Goal: Task Accomplishment & Management: Use online tool/utility

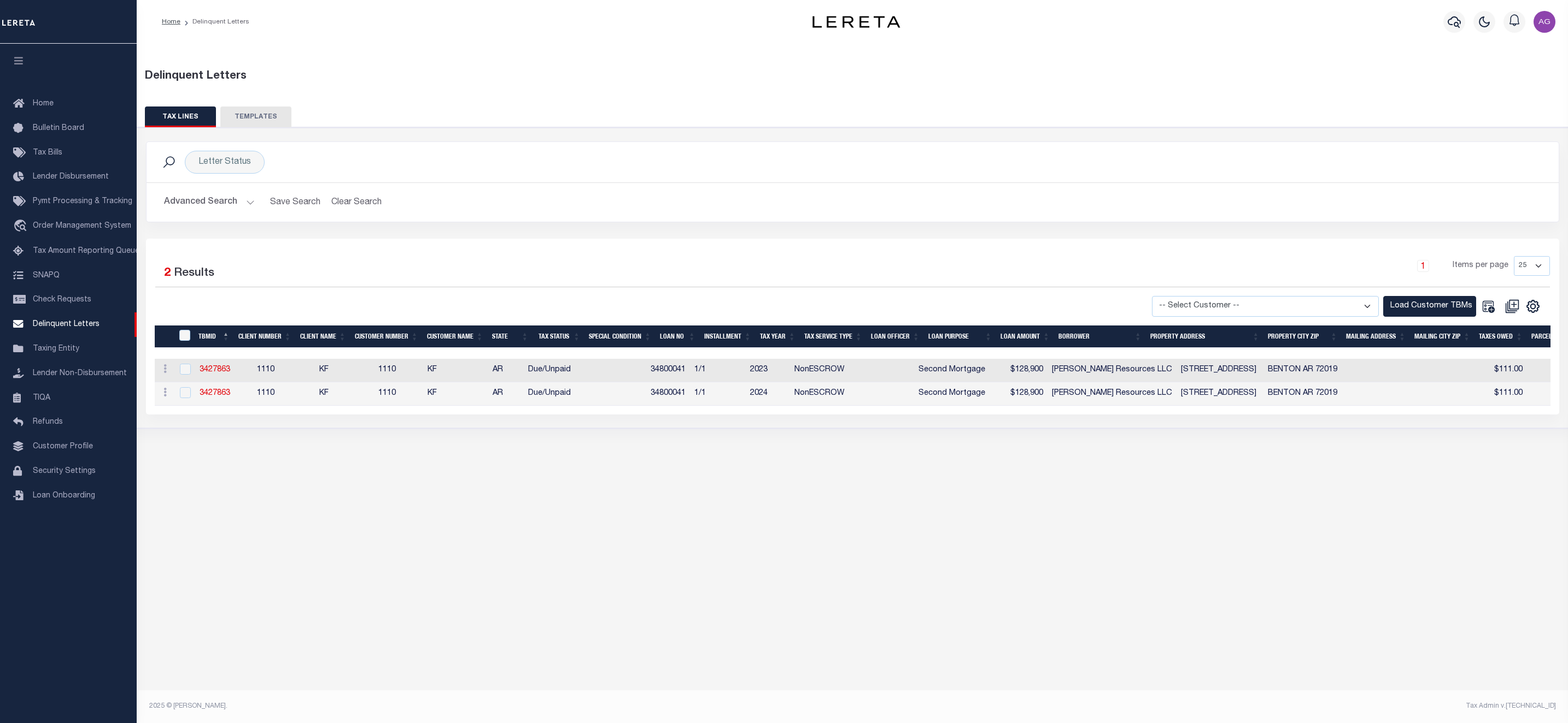
click at [212, 203] on button "Advanced Search" at bounding box center [209, 202] width 91 height 21
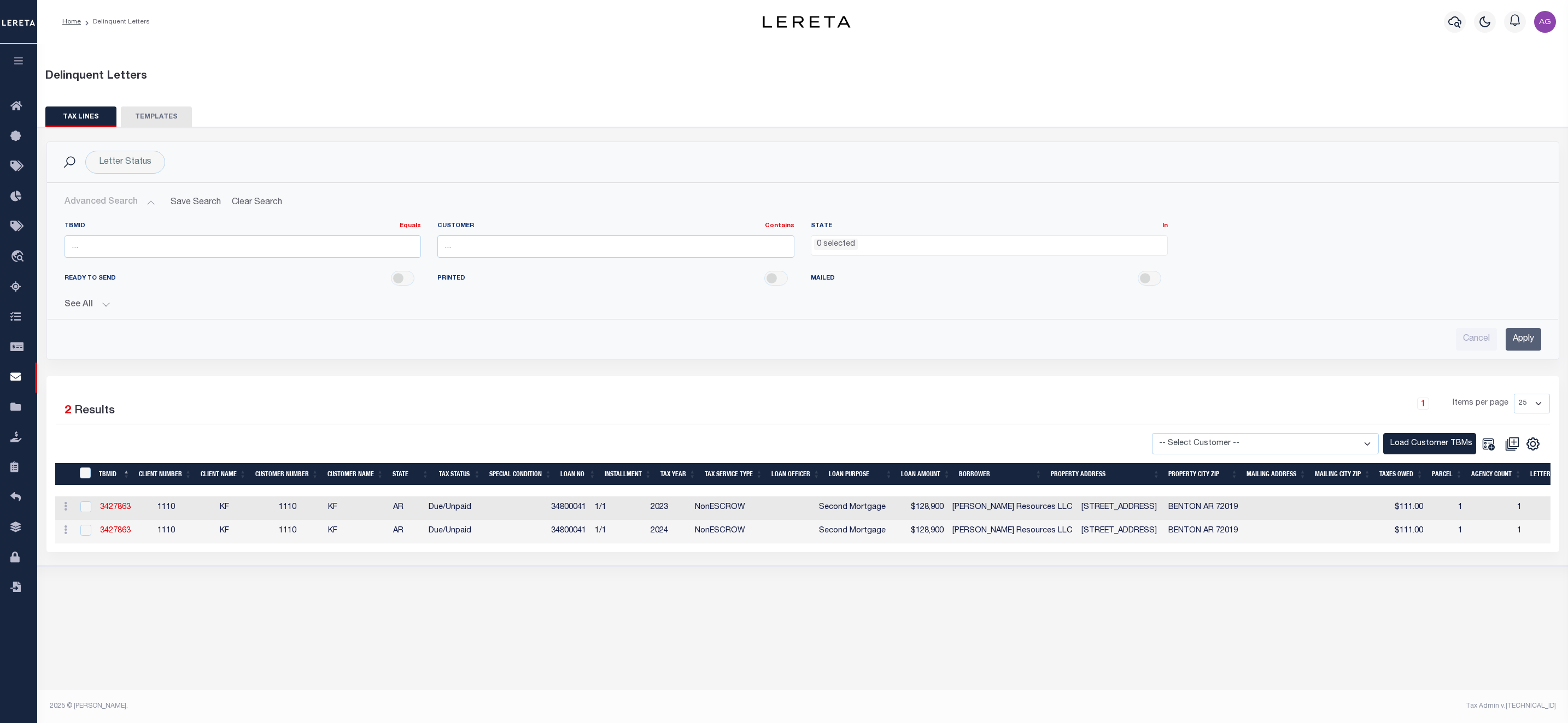
click at [92, 306] on button "See All" at bounding box center [802, 305] width 1476 height 10
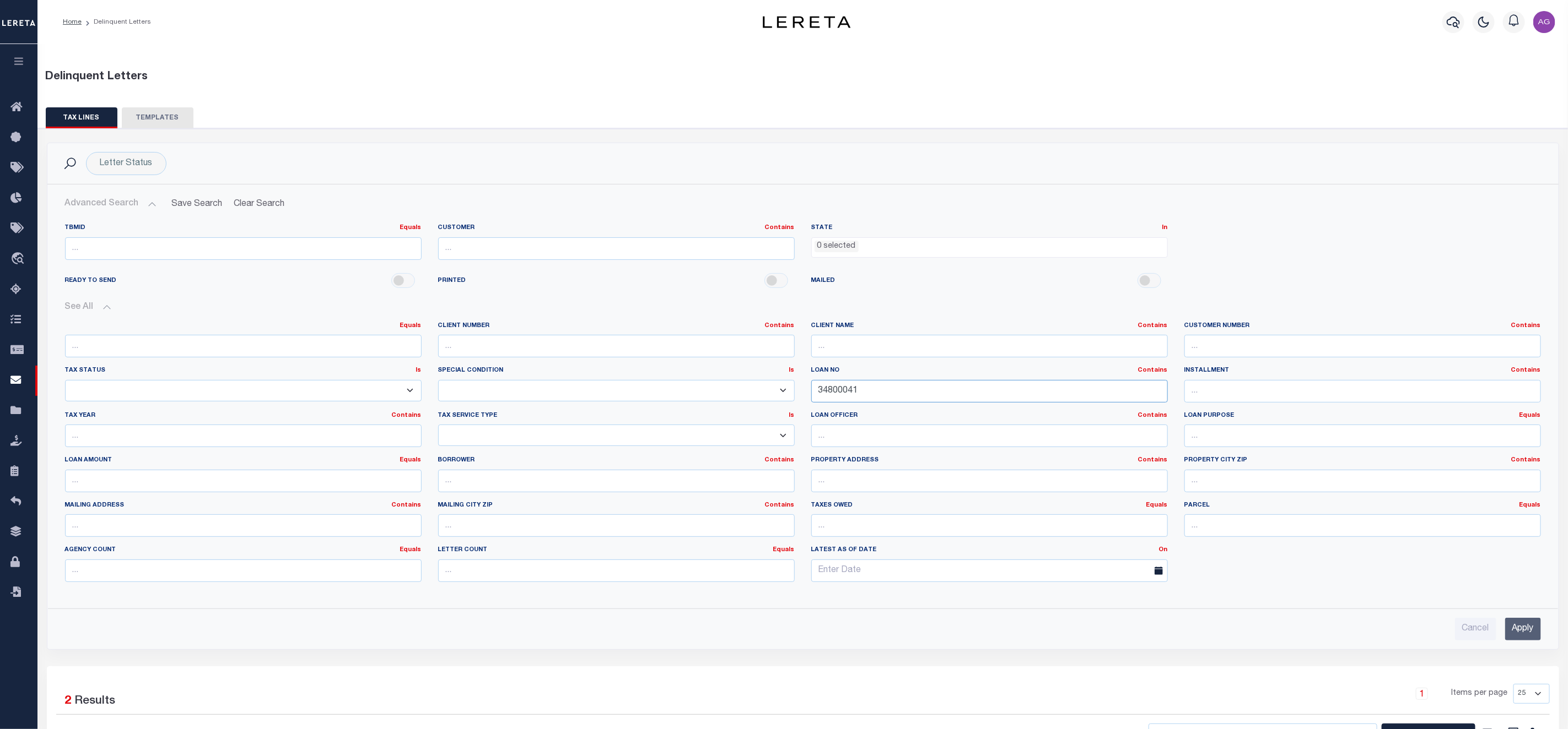
drag, startPoint x: 872, startPoint y: 390, endPoint x: 782, endPoint y: 382, distance: 90.4
click at [782, 382] on div "Equals Equals Is Not Equal To Is Greater Than Is Less Than Client Number Contai…" at bounding box center [802, 456] width 1492 height 270
paste input "740001065"
type input "7400010651"
click at [1533, 631] on input "Apply" at bounding box center [1523, 629] width 36 height 22
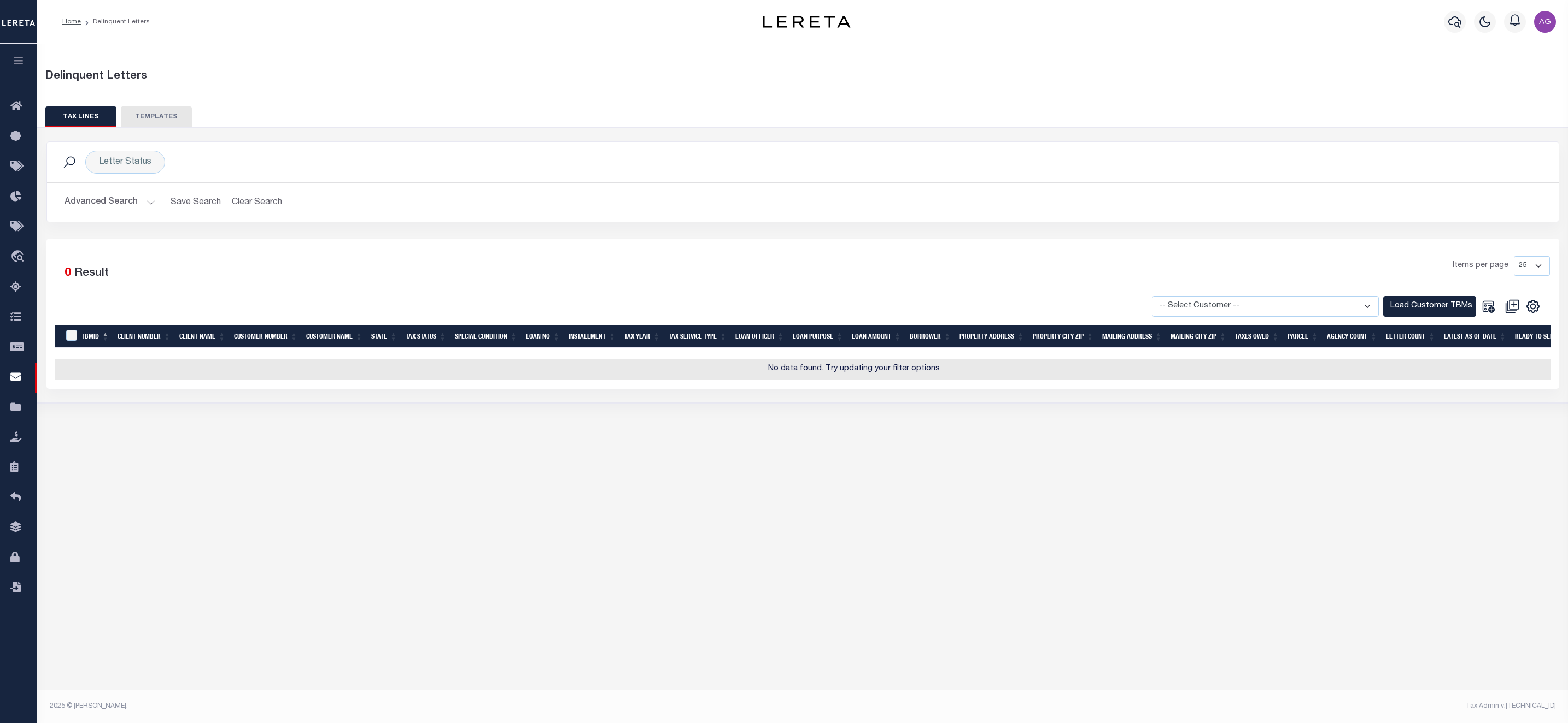
click at [347, 436] on div "Delinquent Letters TAX LINES TEMPLATES Is 0" at bounding box center [802, 240] width 1530 height 393
click at [103, 203] on button "Advanced Search" at bounding box center [109, 202] width 91 height 21
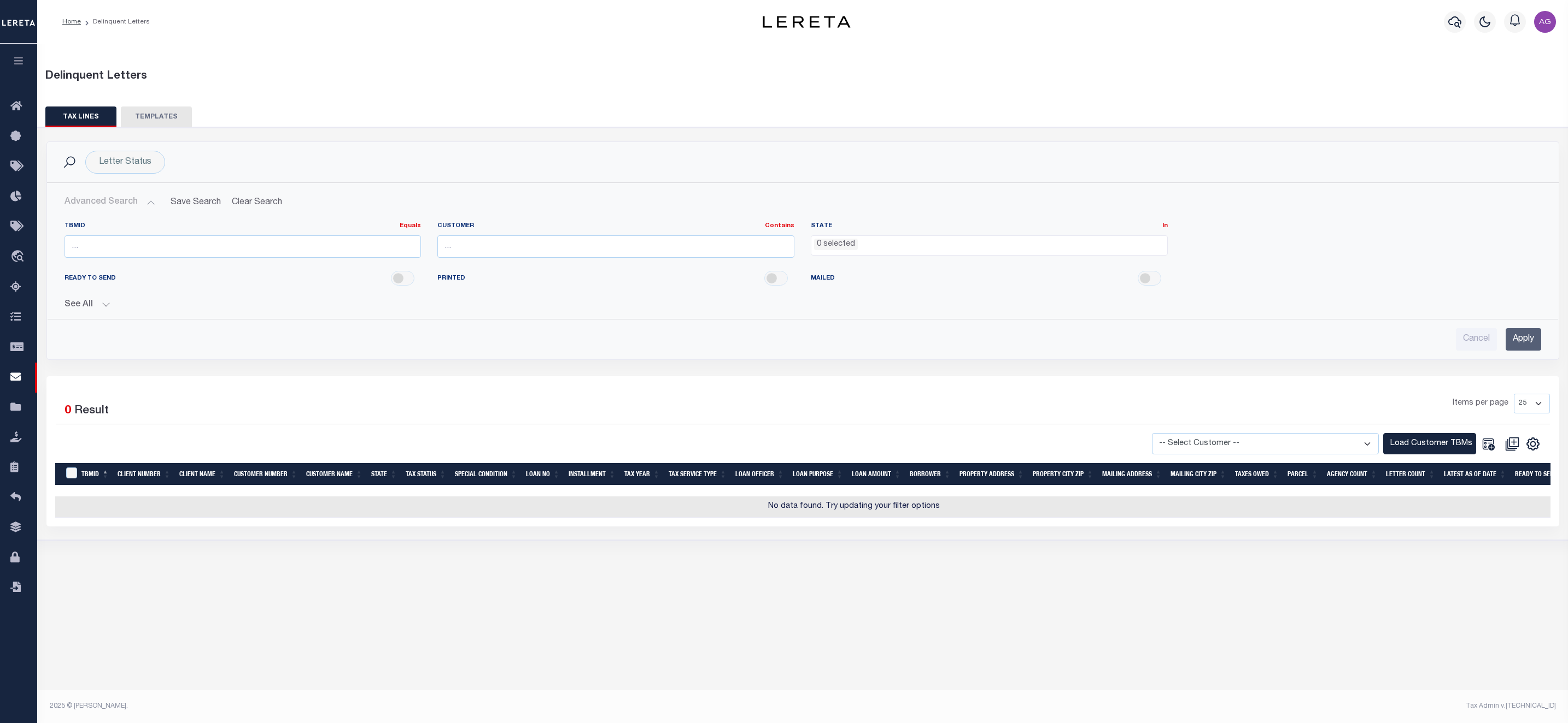
click at [95, 297] on div "See All Equals Equals Is Not Equal To Is Greater Than" at bounding box center [802, 301] width 1476 height 19
click at [97, 301] on button "See All" at bounding box center [802, 305] width 1476 height 10
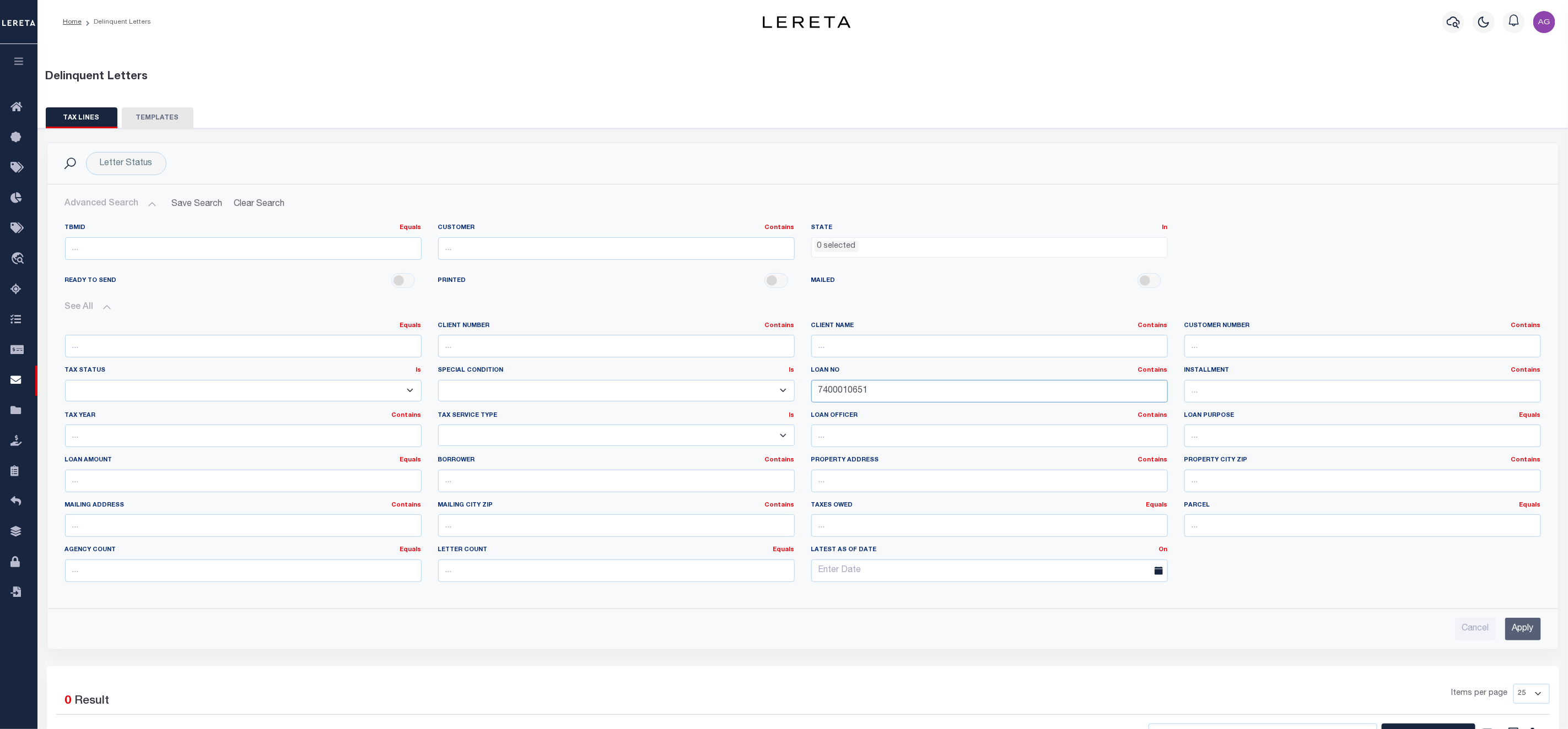
click at [958, 394] on input "7400010651" at bounding box center [989, 391] width 357 height 22
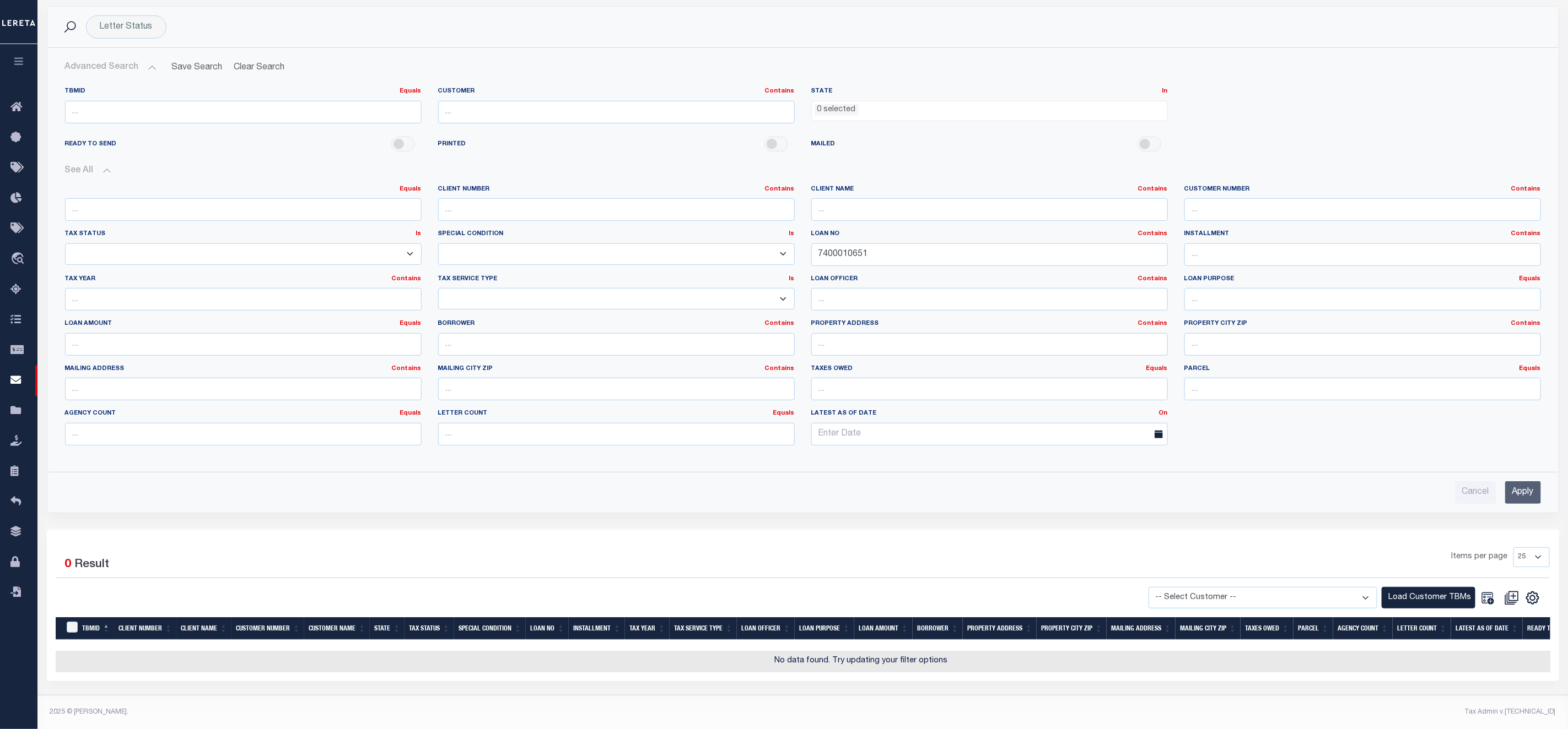
click at [1525, 483] on input "Apply" at bounding box center [1523, 493] width 36 height 22
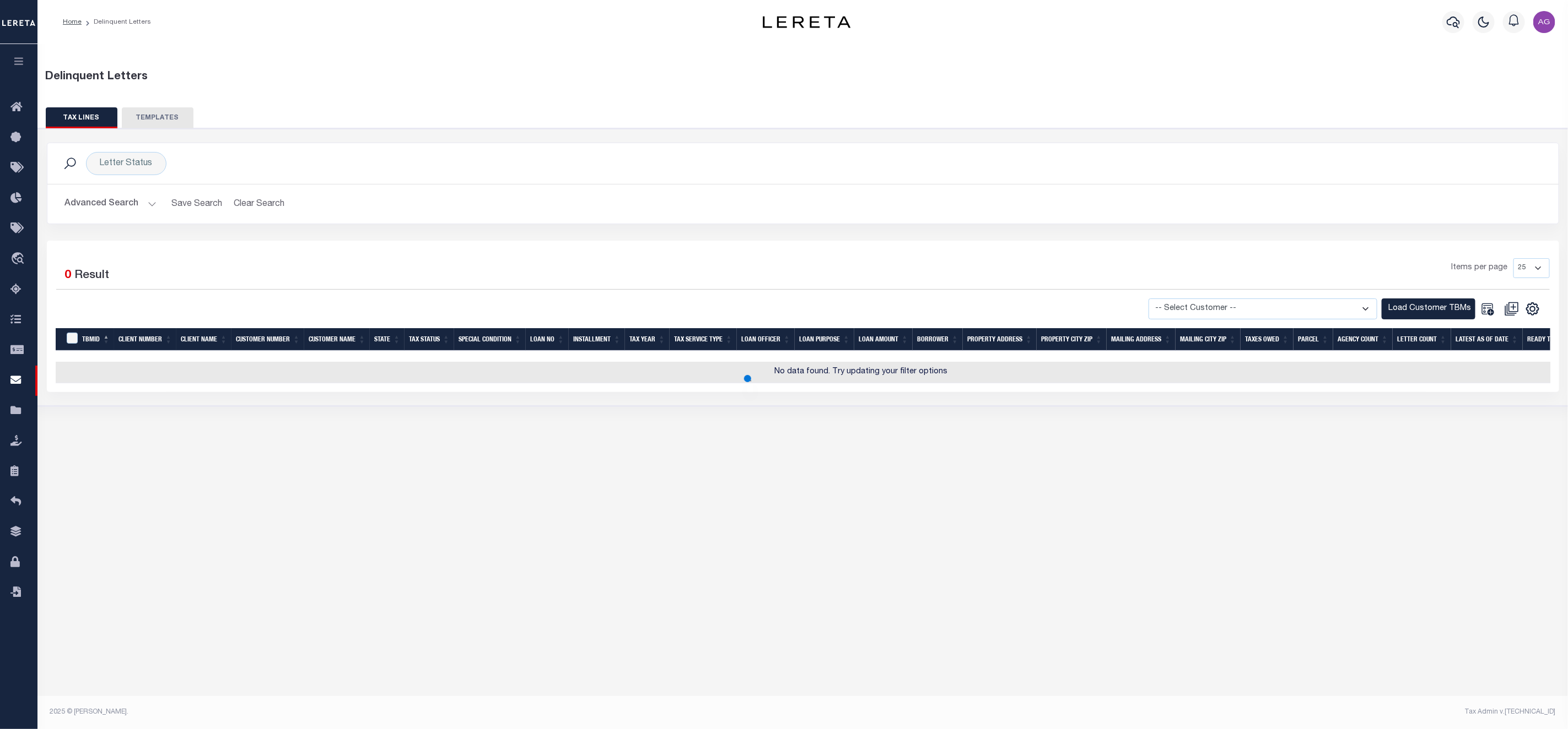
scroll to position [0, 0]
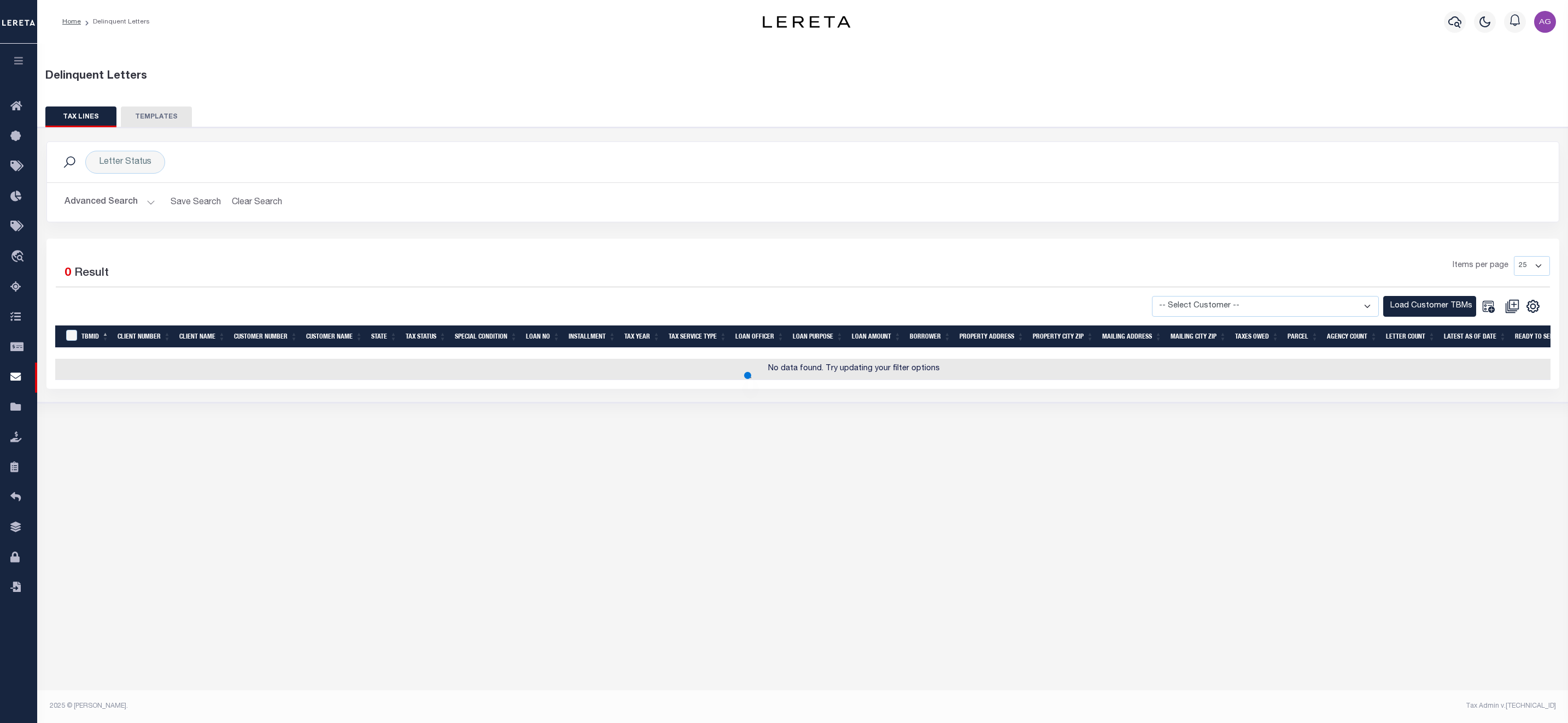
click at [120, 205] on button "Advanced Search" at bounding box center [109, 202] width 91 height 21
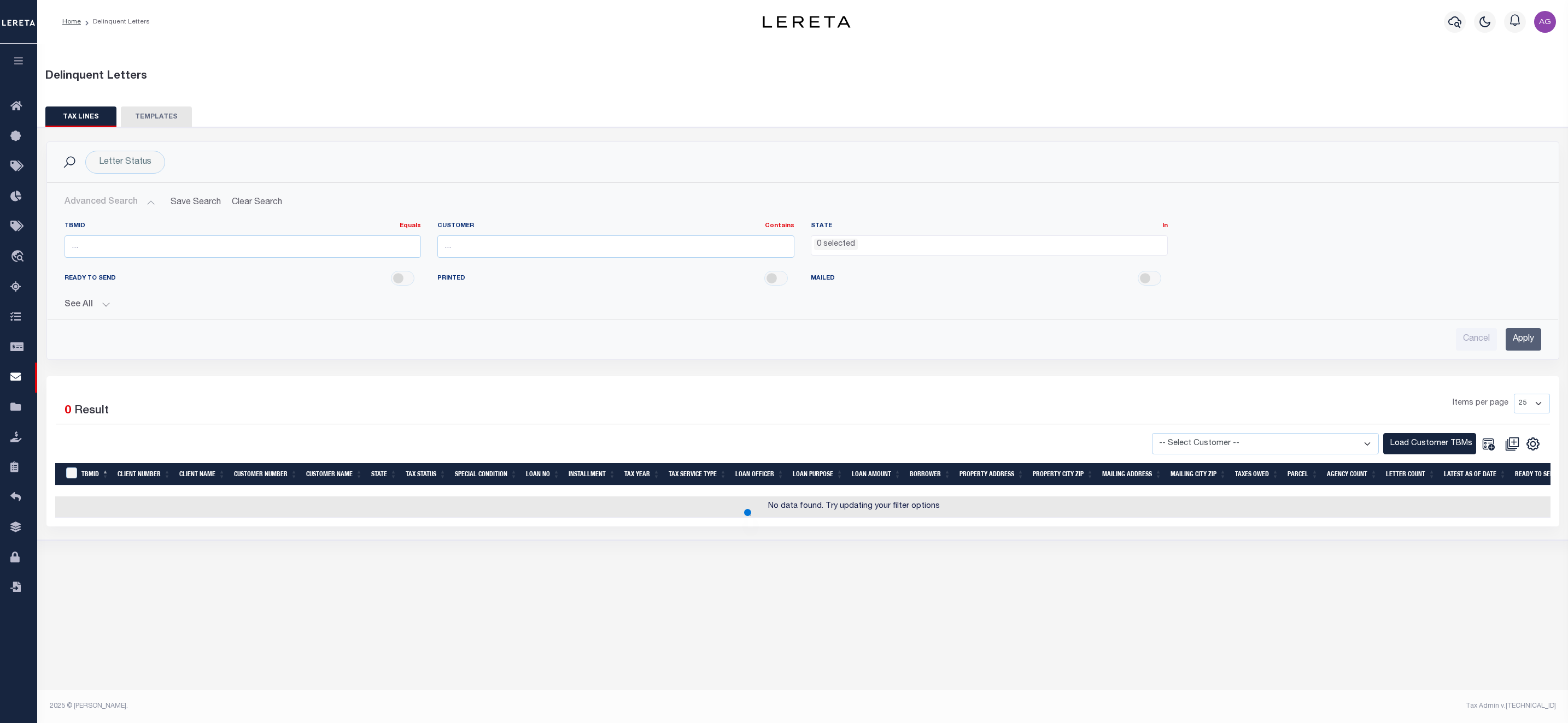
click at [98, 301] on button "See All" at bounding box center [802, 305] width 1476 height 10
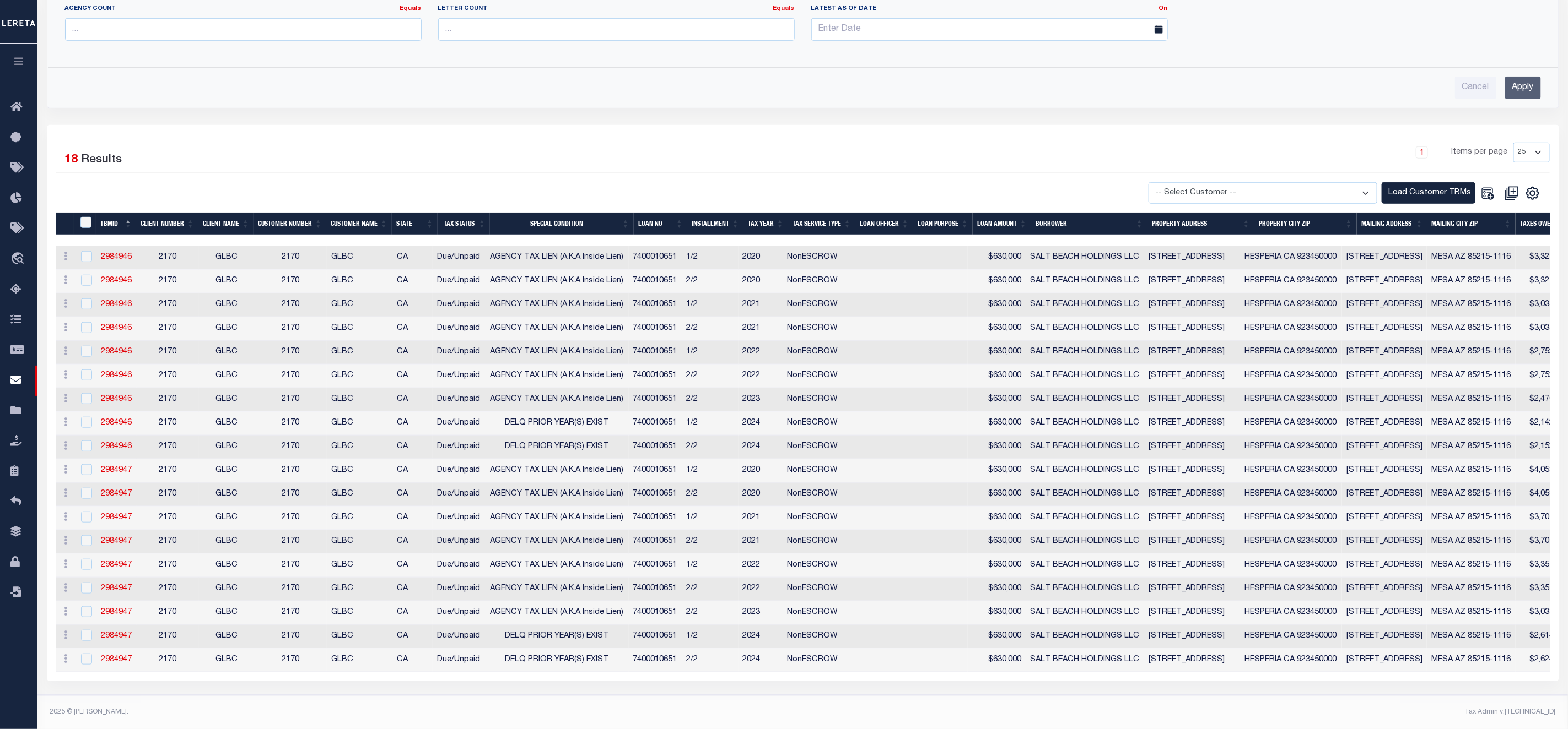
scroll to position [314, 0]
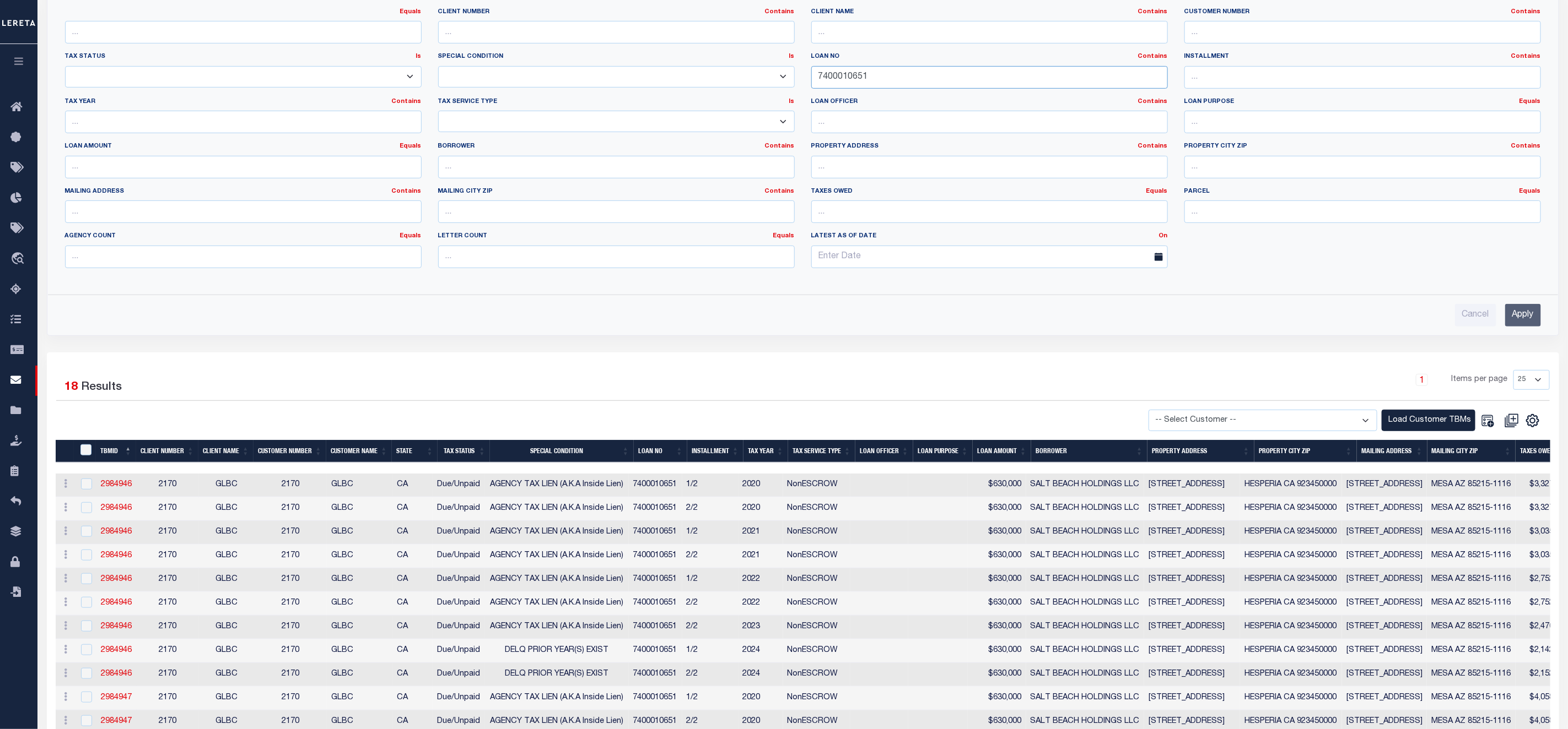
drag, startPoint x: 877, startPoint y: 83, endPoint x: 793, endPoint y: 75, distance: 84.4
click at [793, 75] on div "Equals Equals Is Not Equal To Is Greater Than Is Less Than Client Number Contai…" at bounding box center [802, 142] width 1492 height 270
paste input "4912220002790"
type input "4912220002790"
click at [1524, 322] on input "Apply" at bounding box center [1523, 315] width 36 height 22
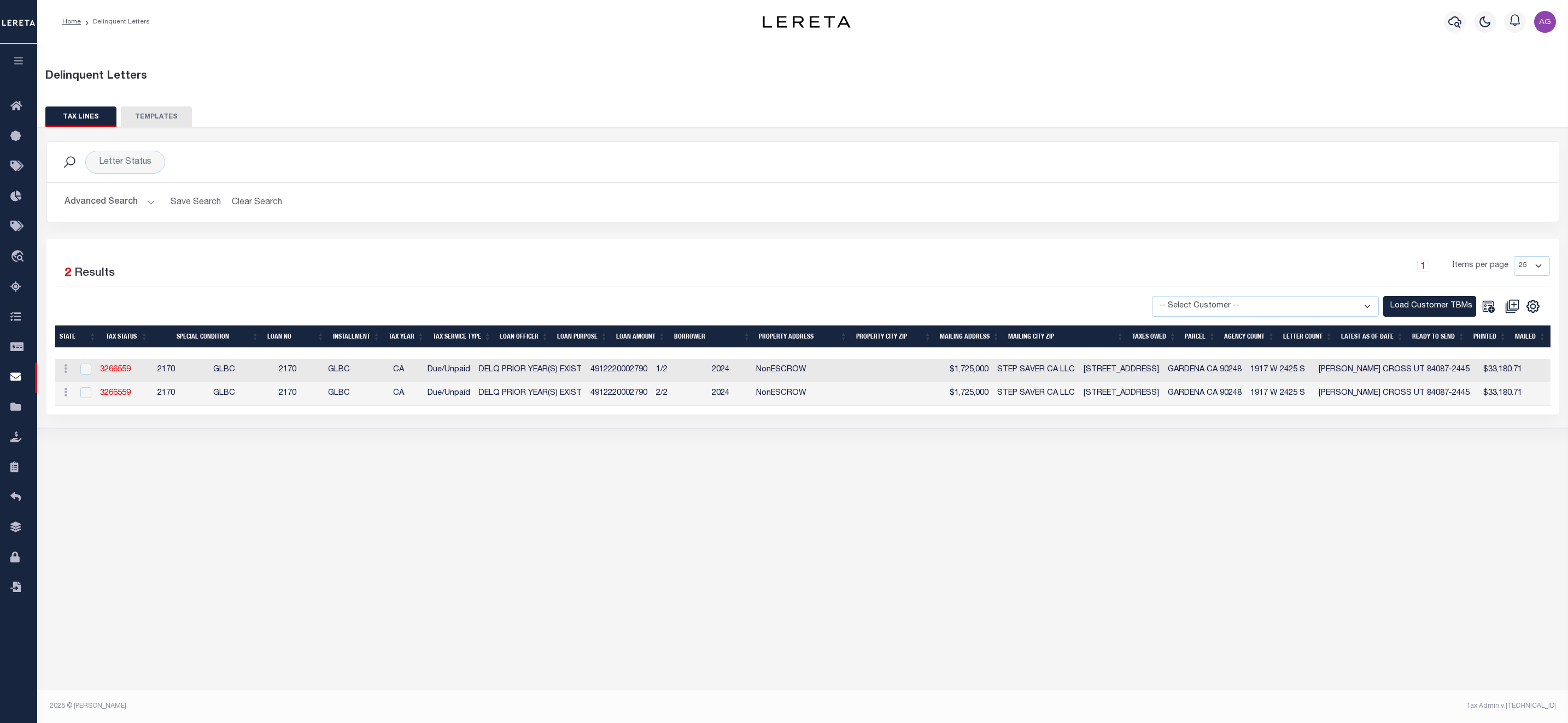
scroll to position [0, 0]
click at [69, 374] on link at bounding box center [66, 371] width 12 height 9
click at [86, 386] on link "History" at bounding box center [86, 386] width 52 height 18
checkbox input "true"
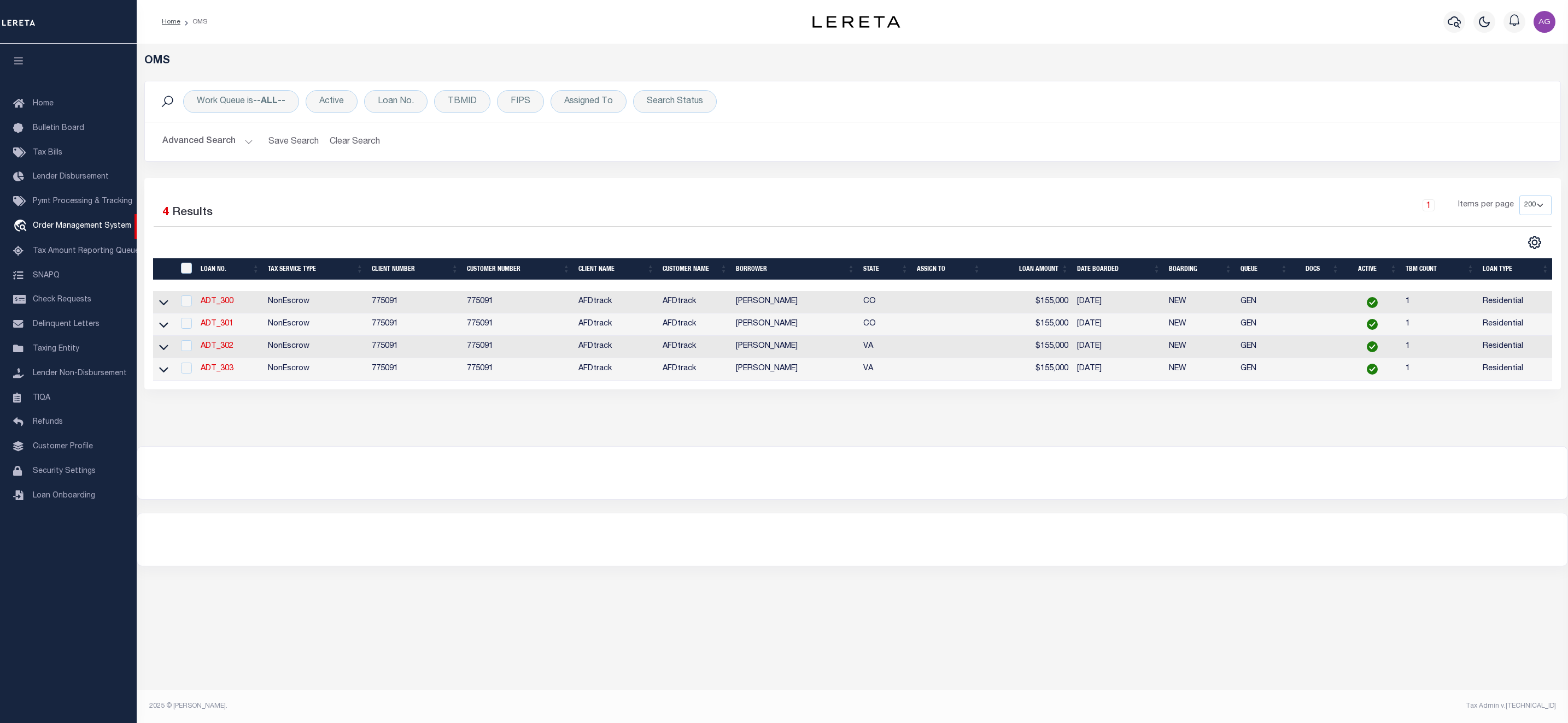
select select "200"
click at [217, 143] on button "Advanced Search" at bounding box center [208, 142] width 91 height 21
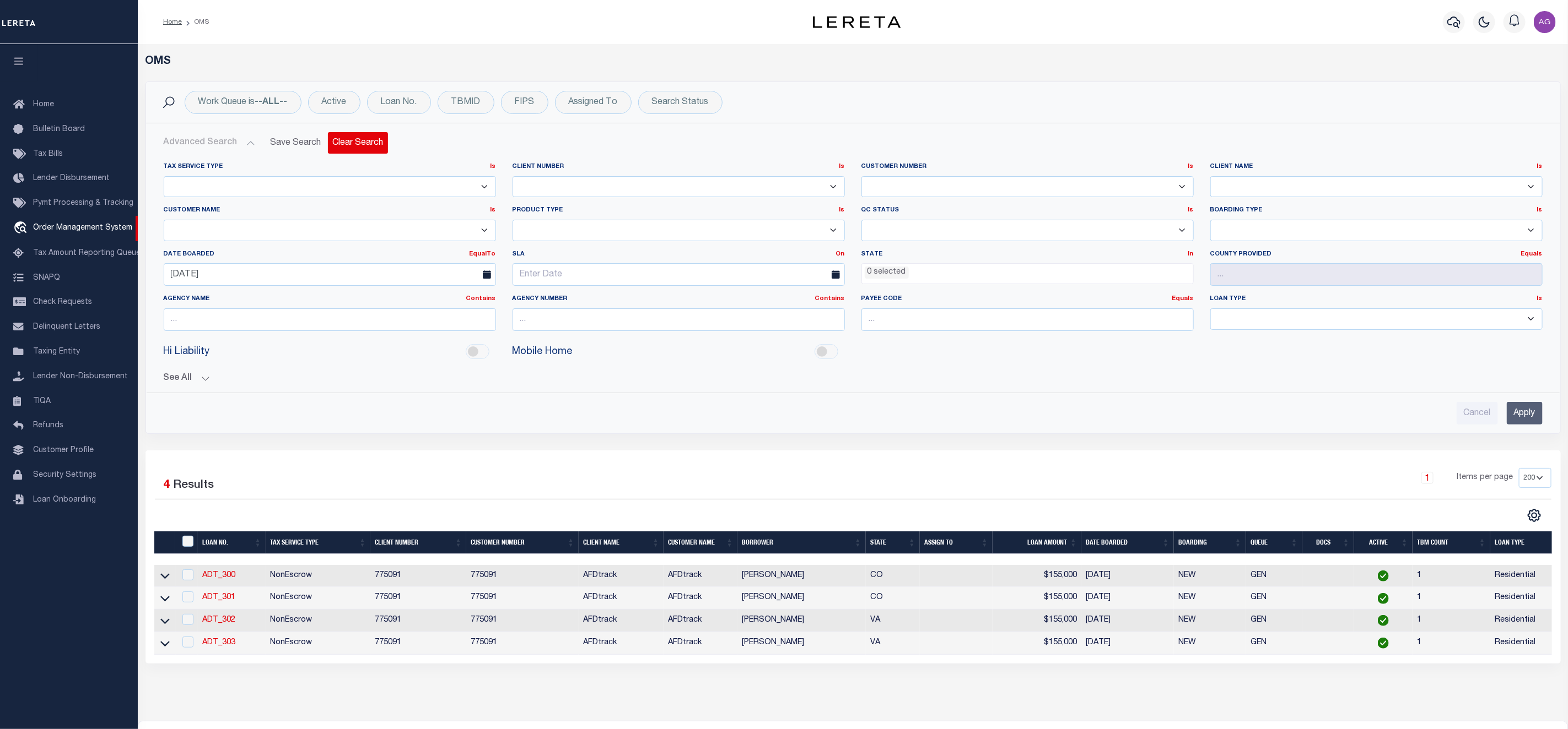
click at [352, 142] on button "Clear Search" at bounding box center [358, 143] width 60 height 22
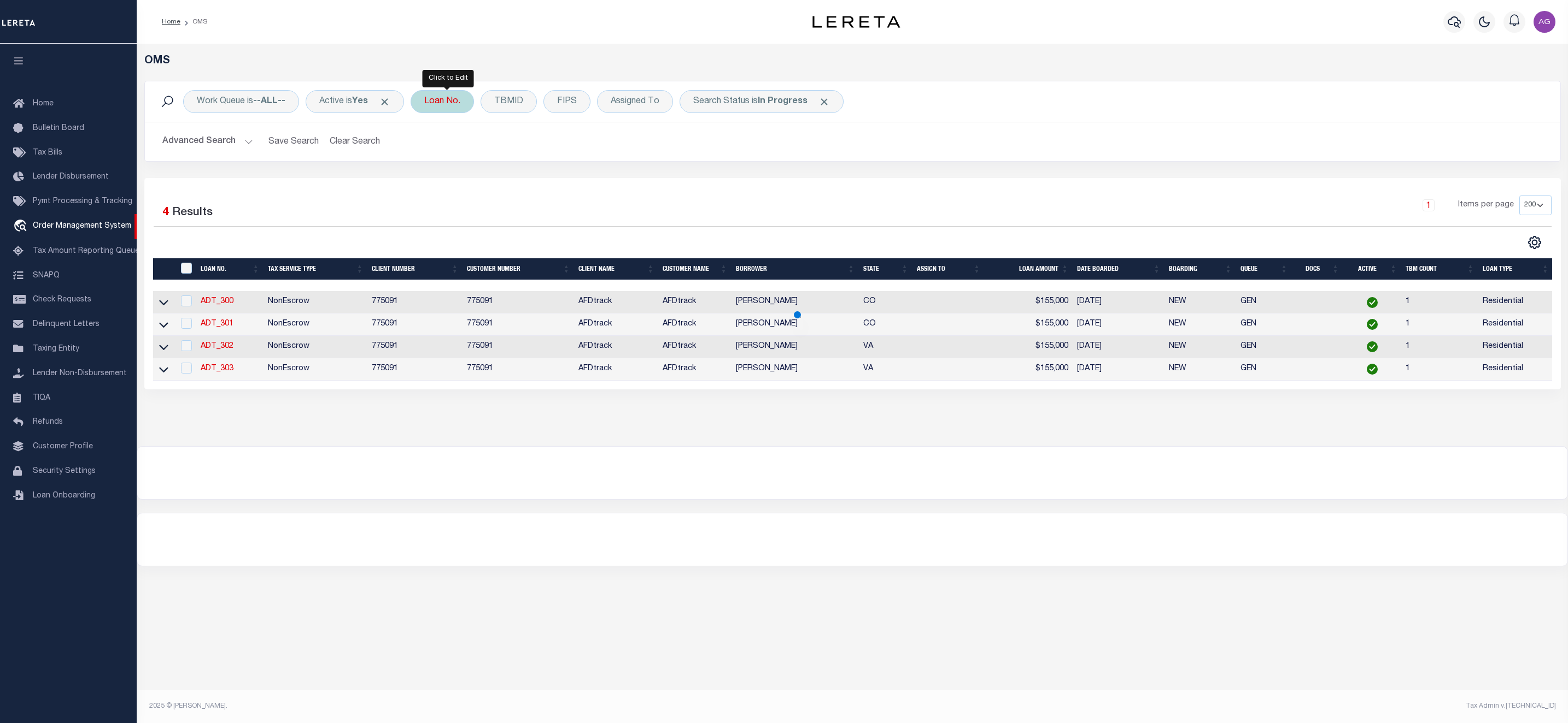
click at [448, 102] on div "Loan No." at bounding box center [443, 101] width 64 height 23
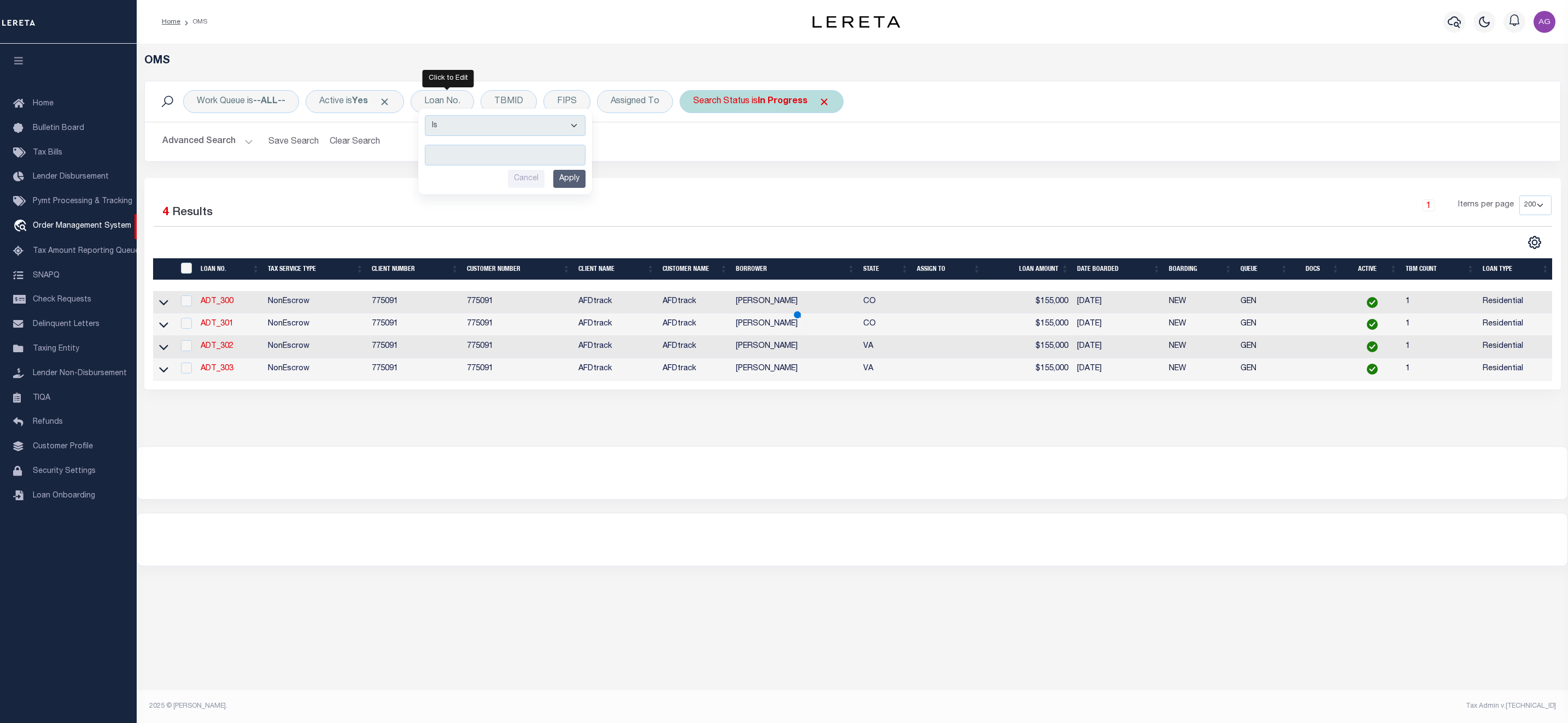
type input "16000378"
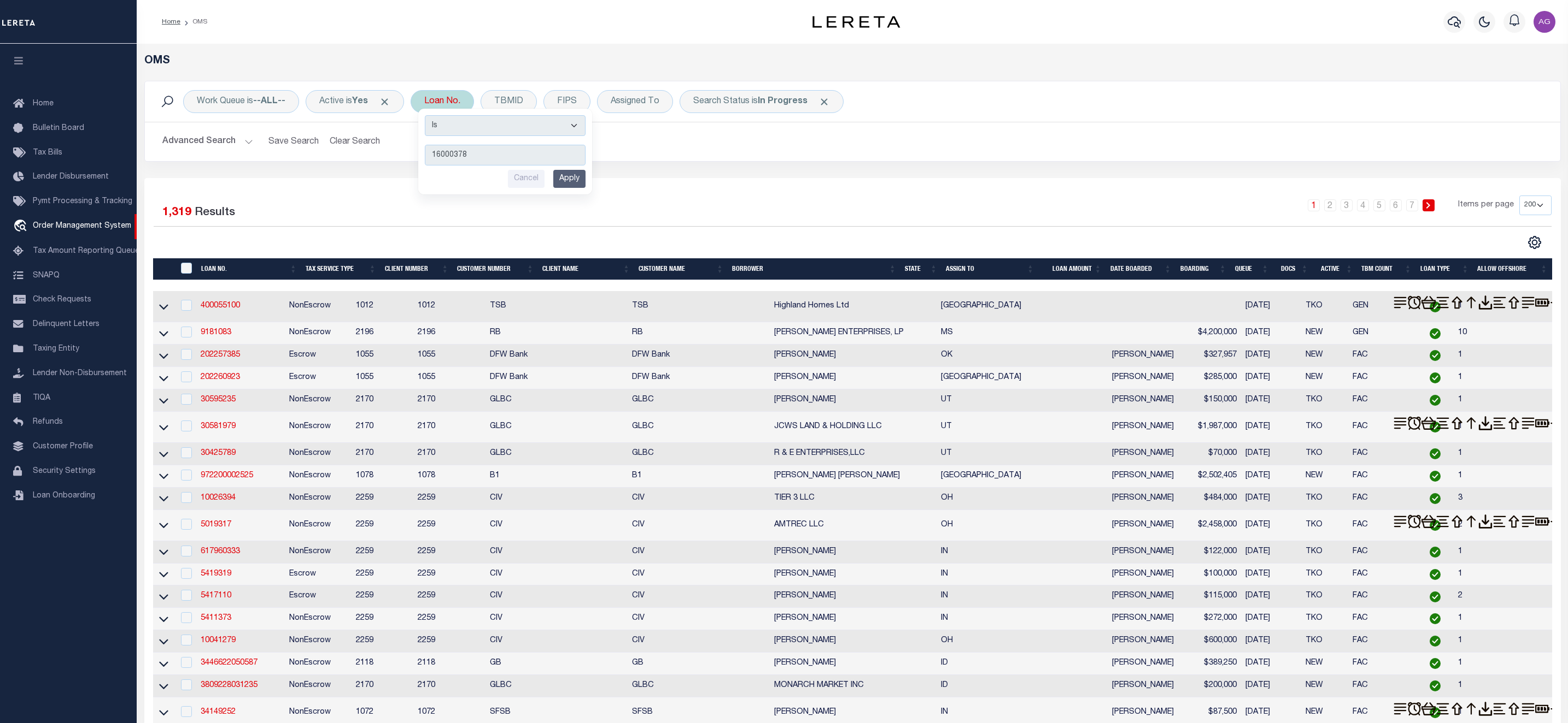
click at [567, 177] on input "Apply" at bounding box center [570, 179] width 33 height 18
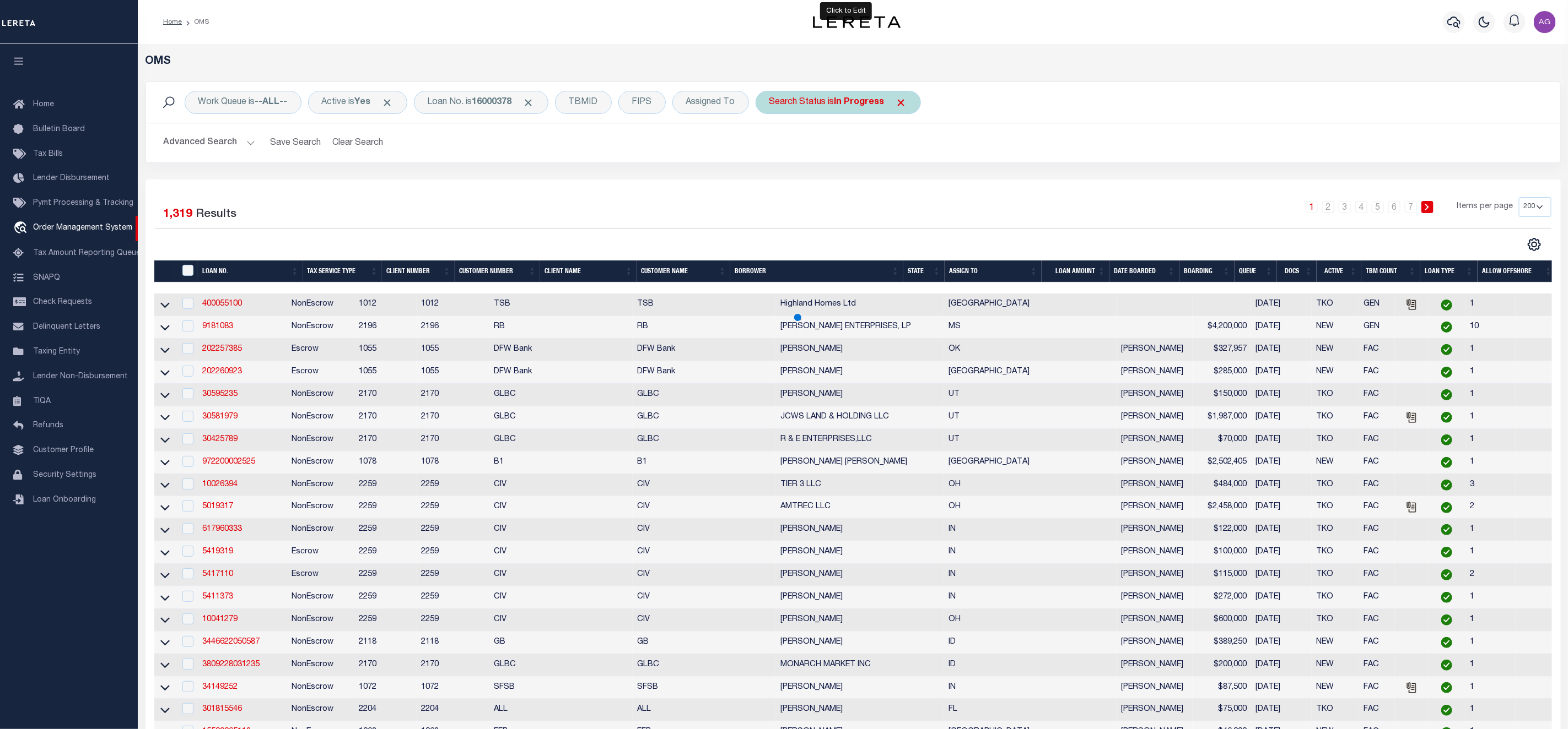
click at [837, 103] on div "Search Status is In Progress" at bounding box center [838, 102] width 165 height 23
select select "IP"
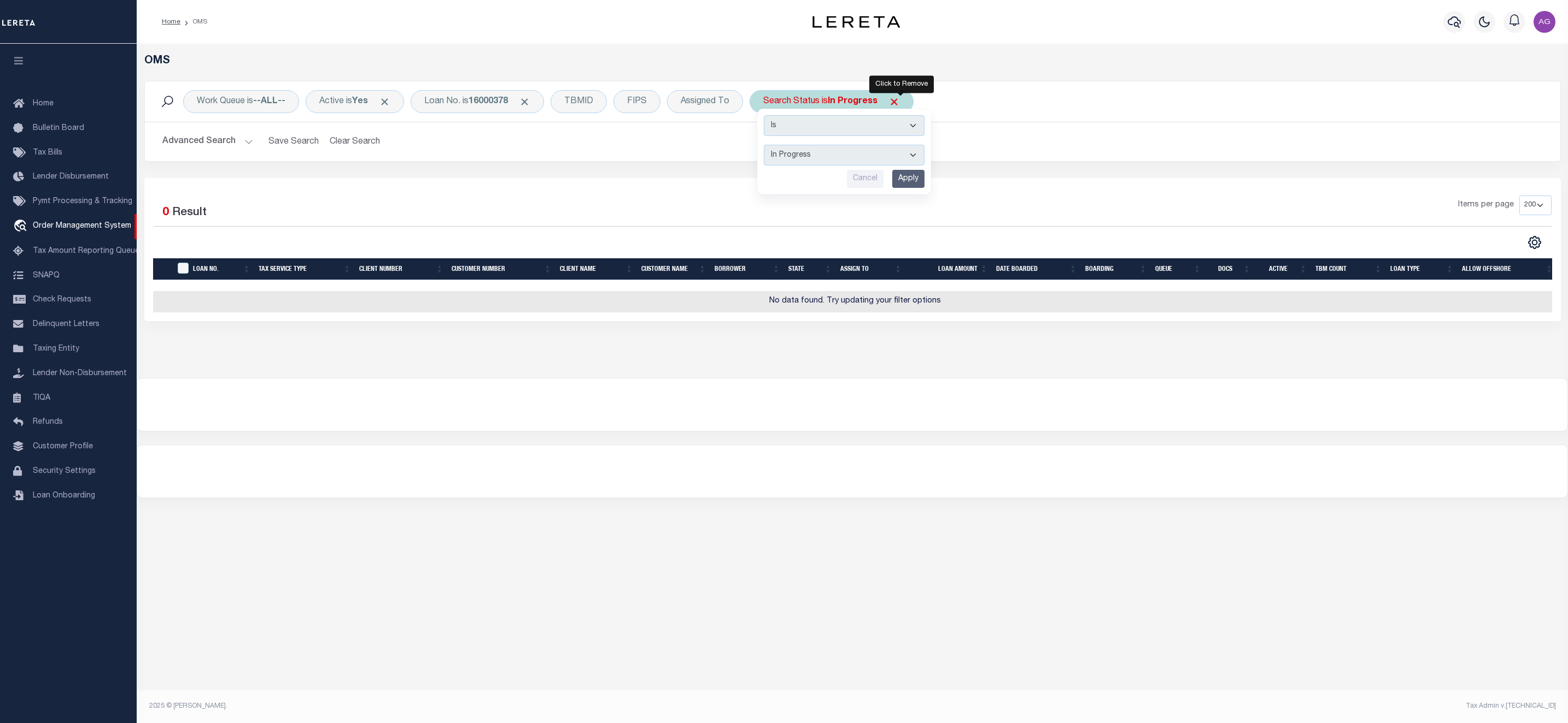
click at [899, 98] on span "Click to Remove" at bounding box center [894, 102] width 12 height 12
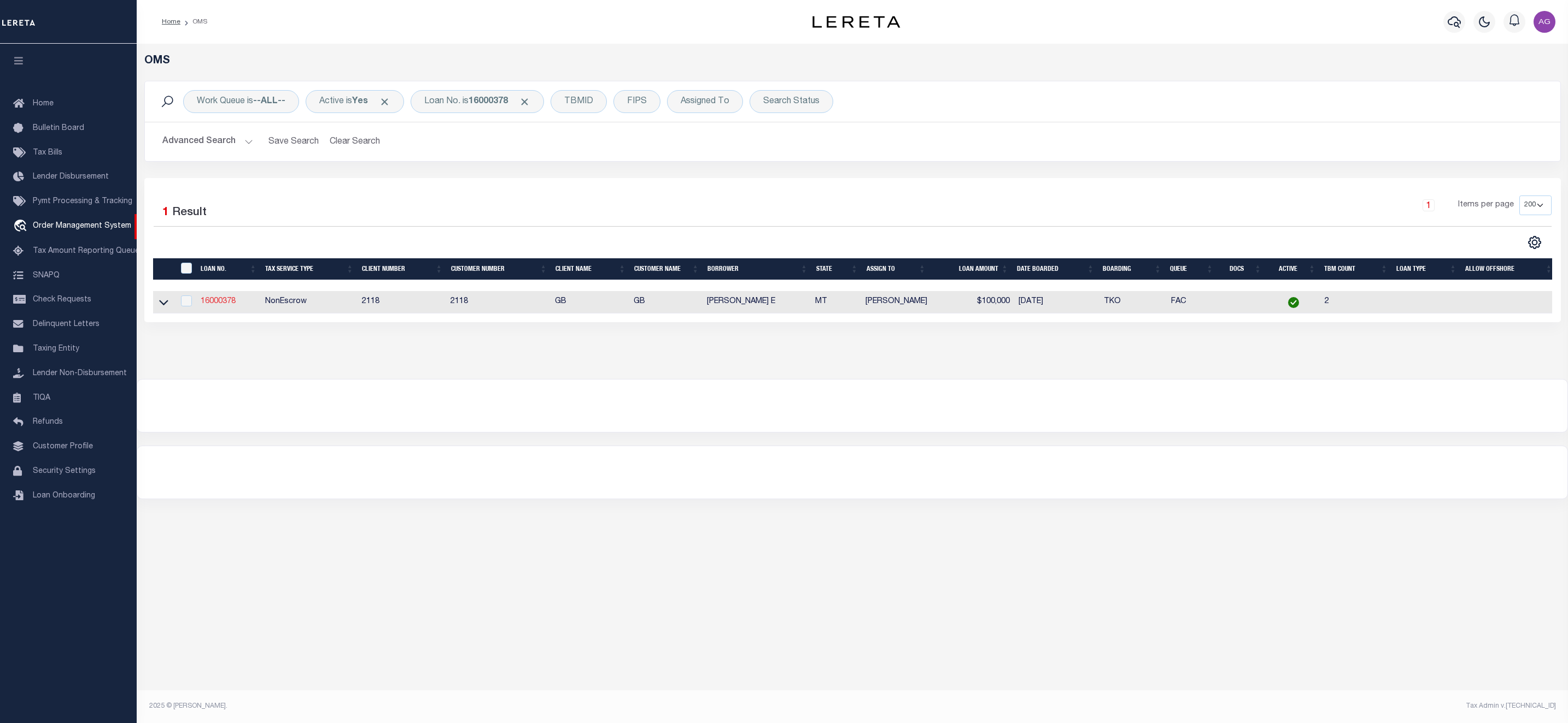
click at [222, 302] on link "16000378" at bounding box center [217, 301] width 35 height 7
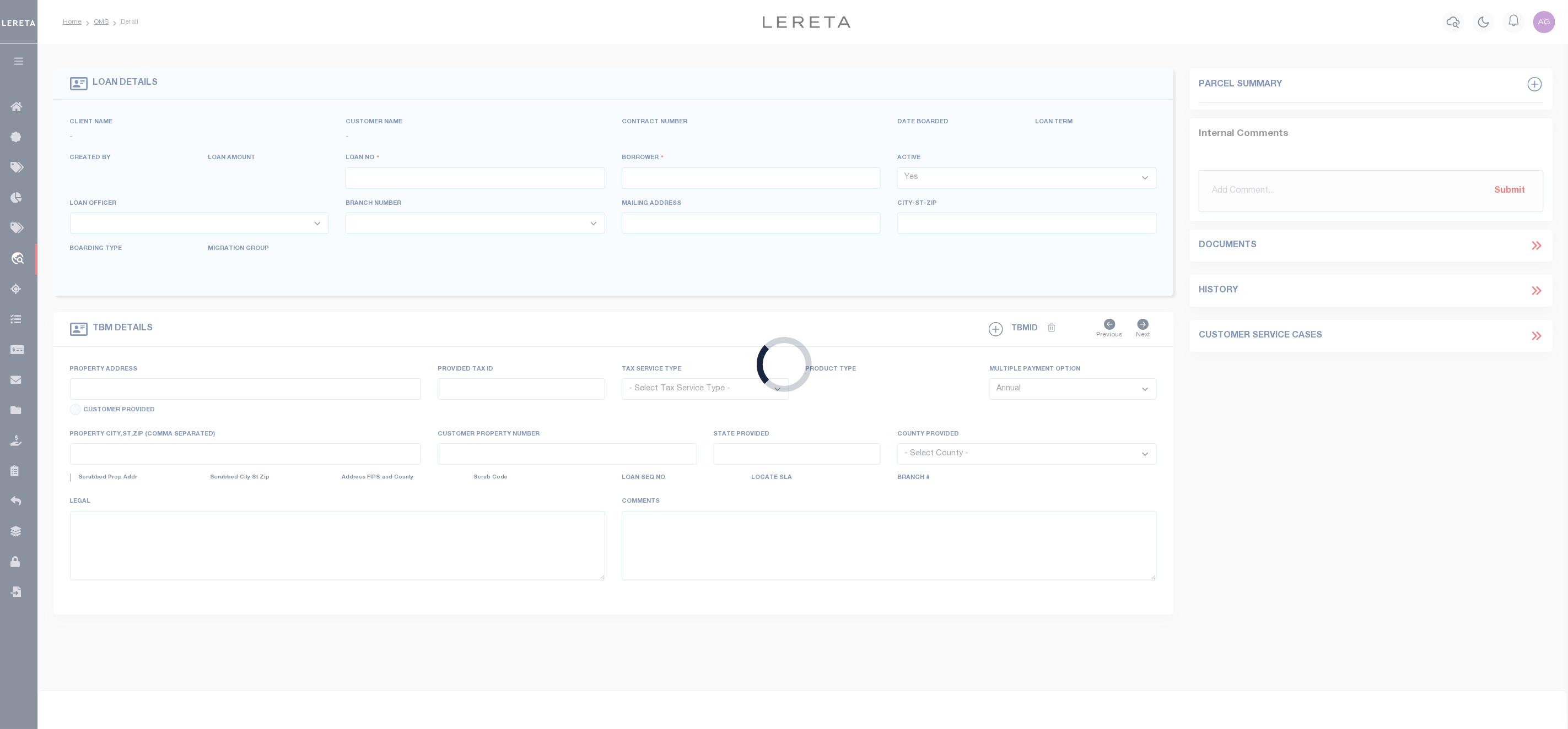
type input "16000378"
type input "[PERSON_NAME] E"
select select
type input "[STREET_ADDRESS]"
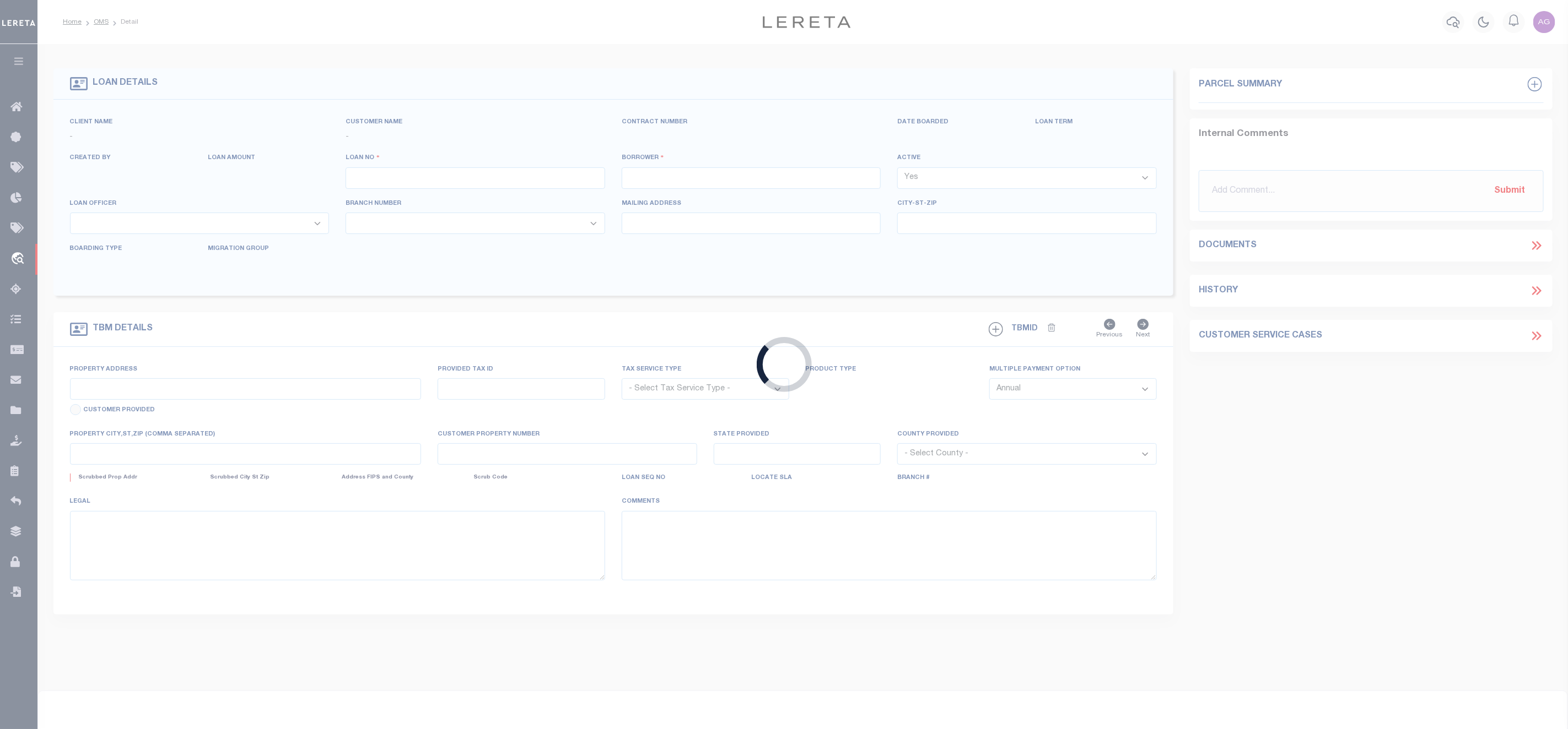
type input "[GEOGRAPHIC_DATA] MT 59714-4239"
select select "100"
select select "NonEscrow"
select select "2281"
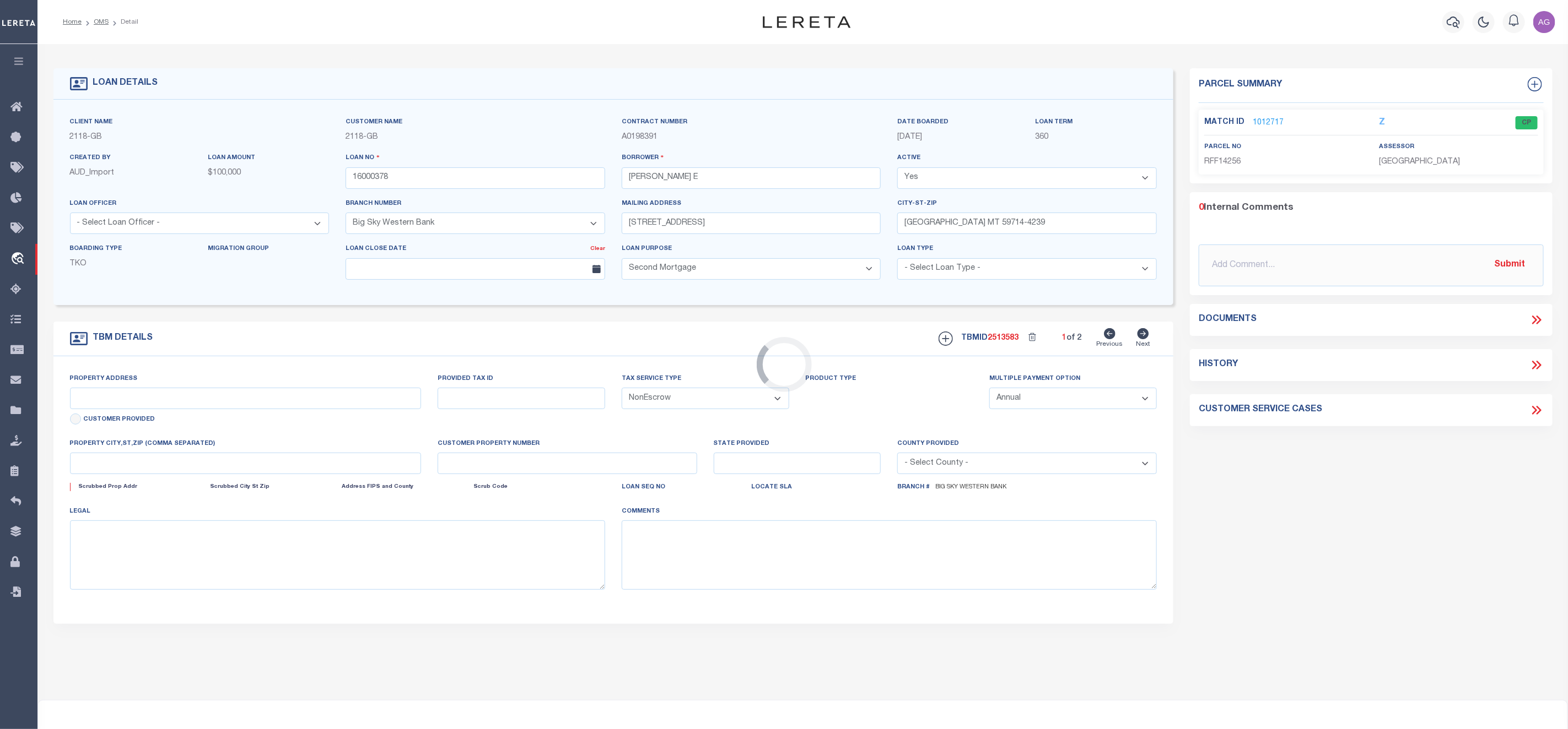
type input "[STREET_ADDRESS]"
type input "1334"
select select
type input "BELGRADE MT 59714"
type input "MT"
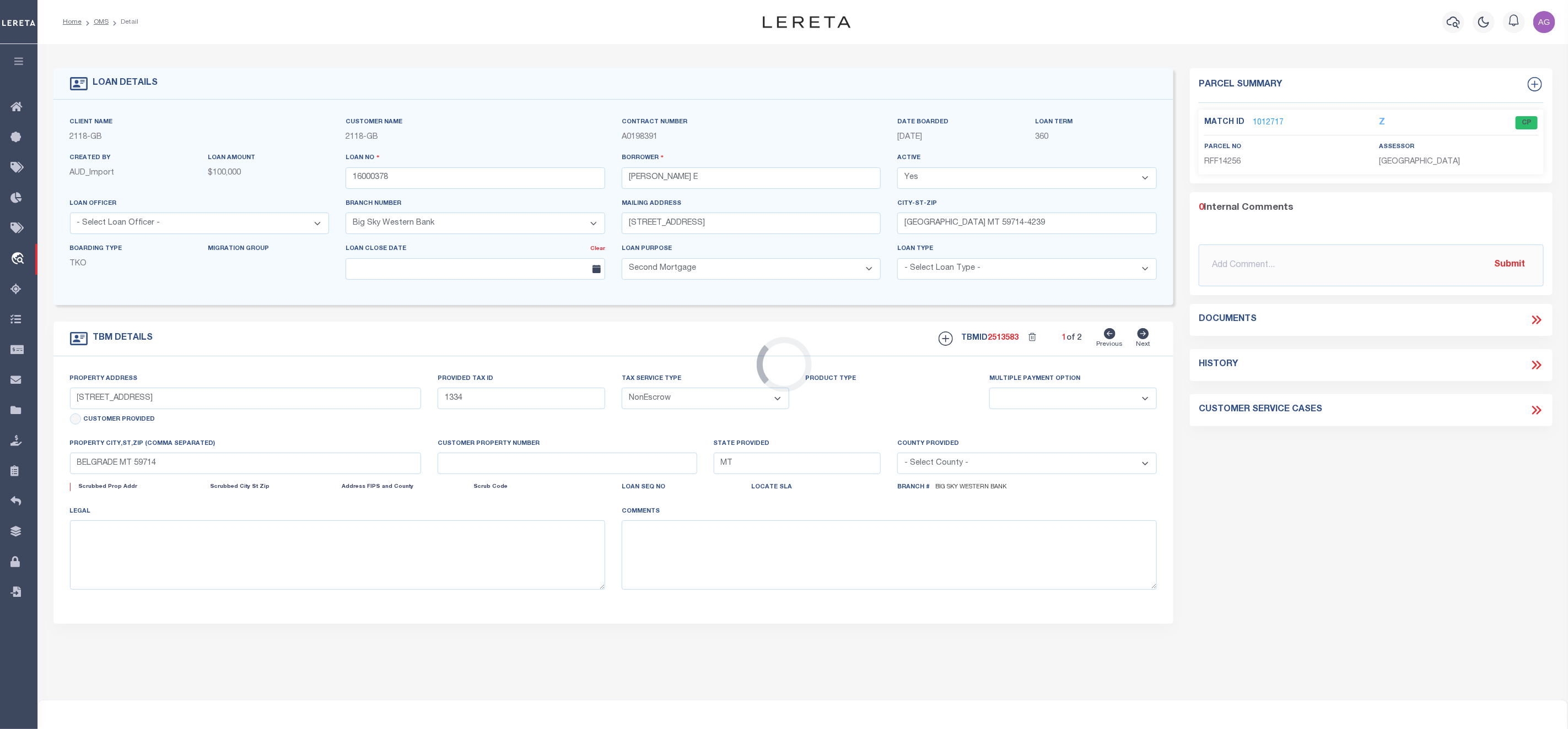
select select
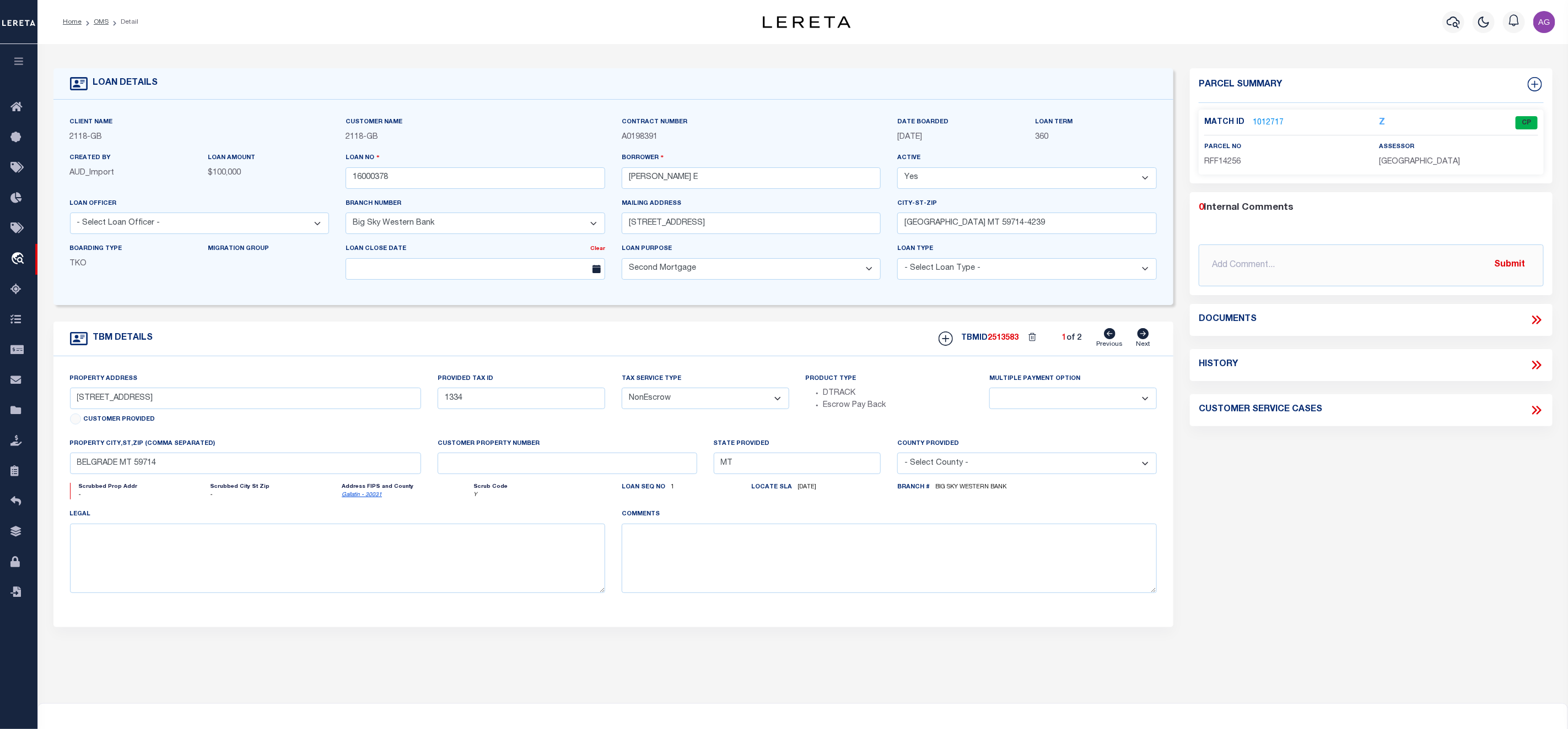
click at [1260, 124] on link "1012717" at bounding box center [1267, 124] width 31 height 12
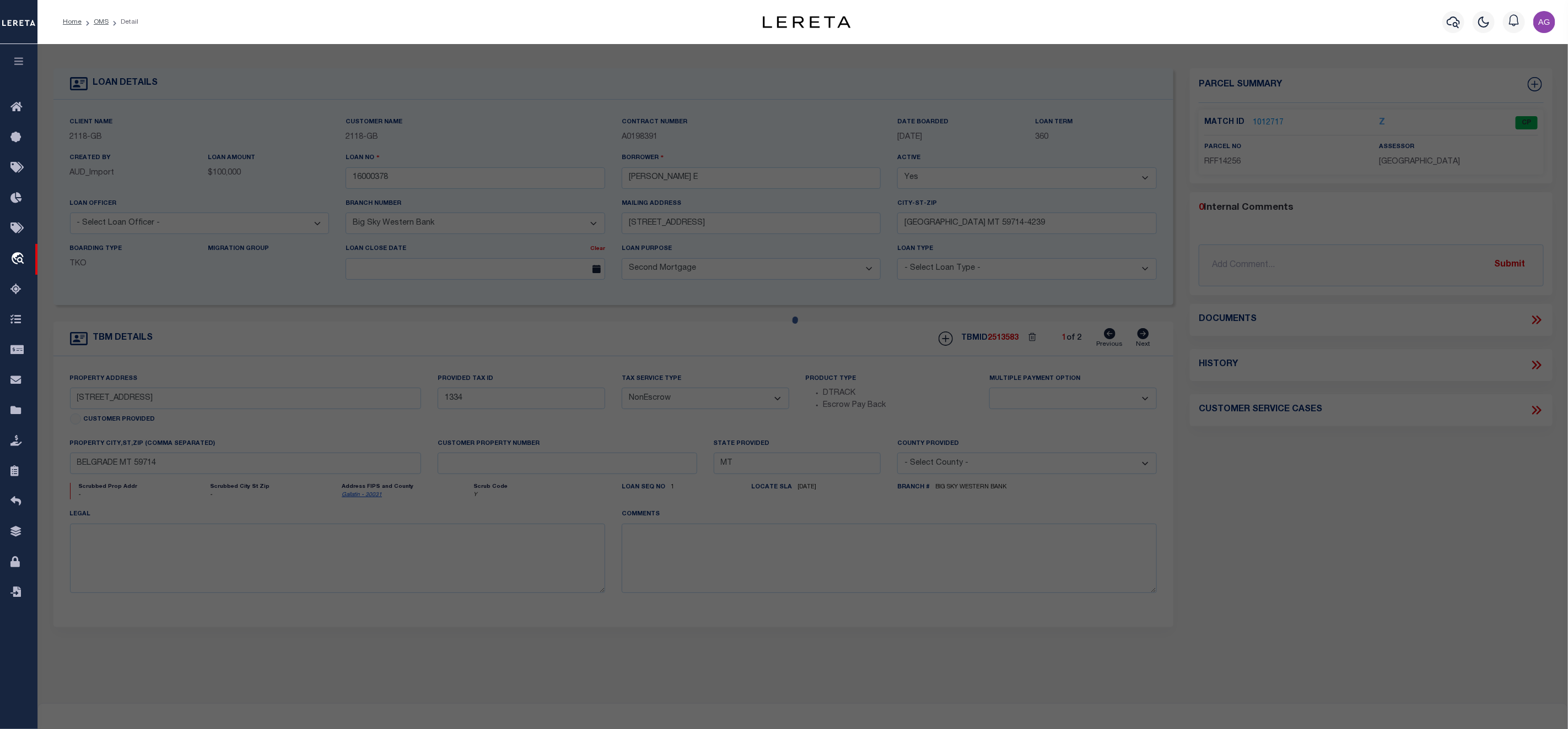
checkbox input "false"
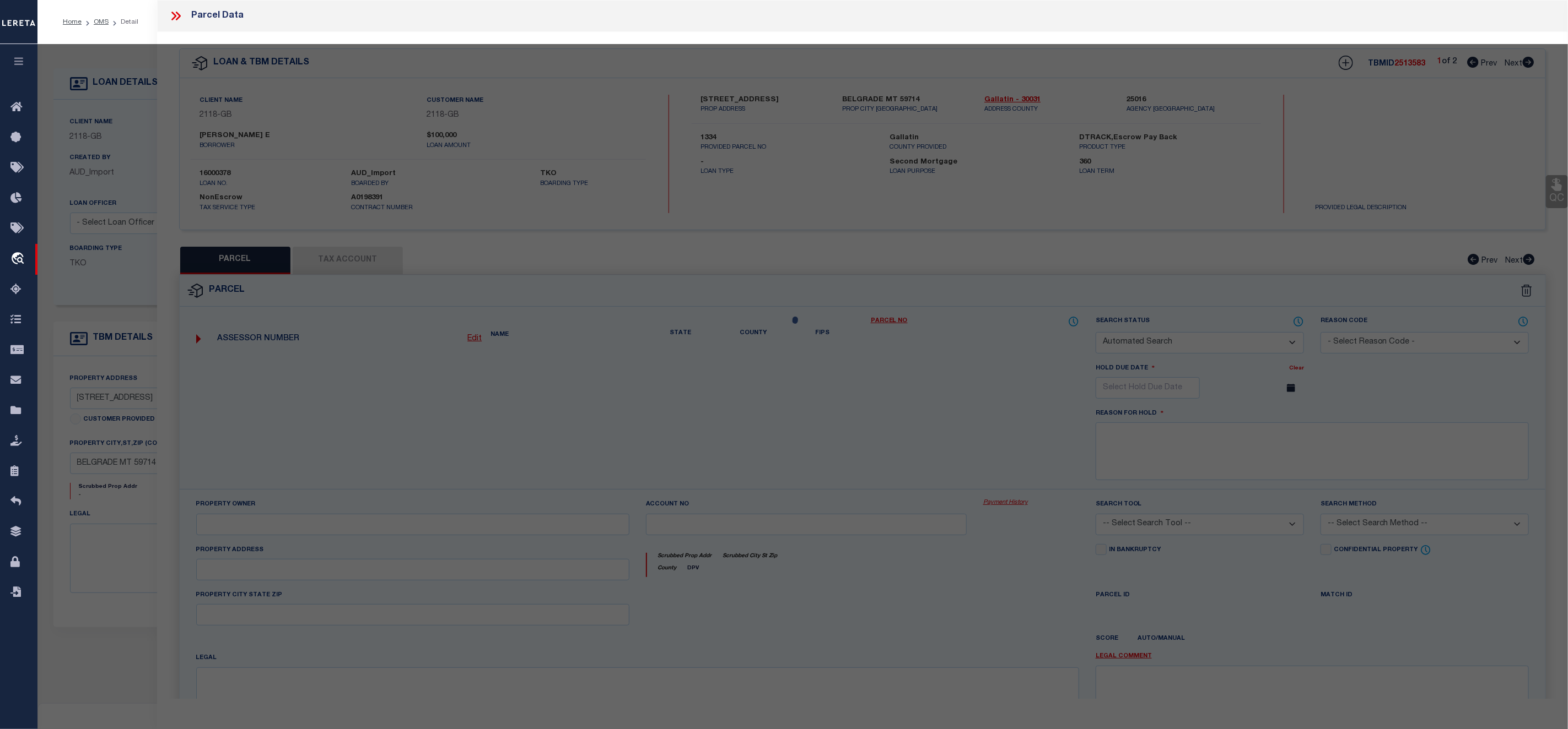
select select "CP"
type input "[PERSON_NAME] E"
type input "0903-12-1-05-01-0000"
select select
type input "[STREET_ADDRESS]"
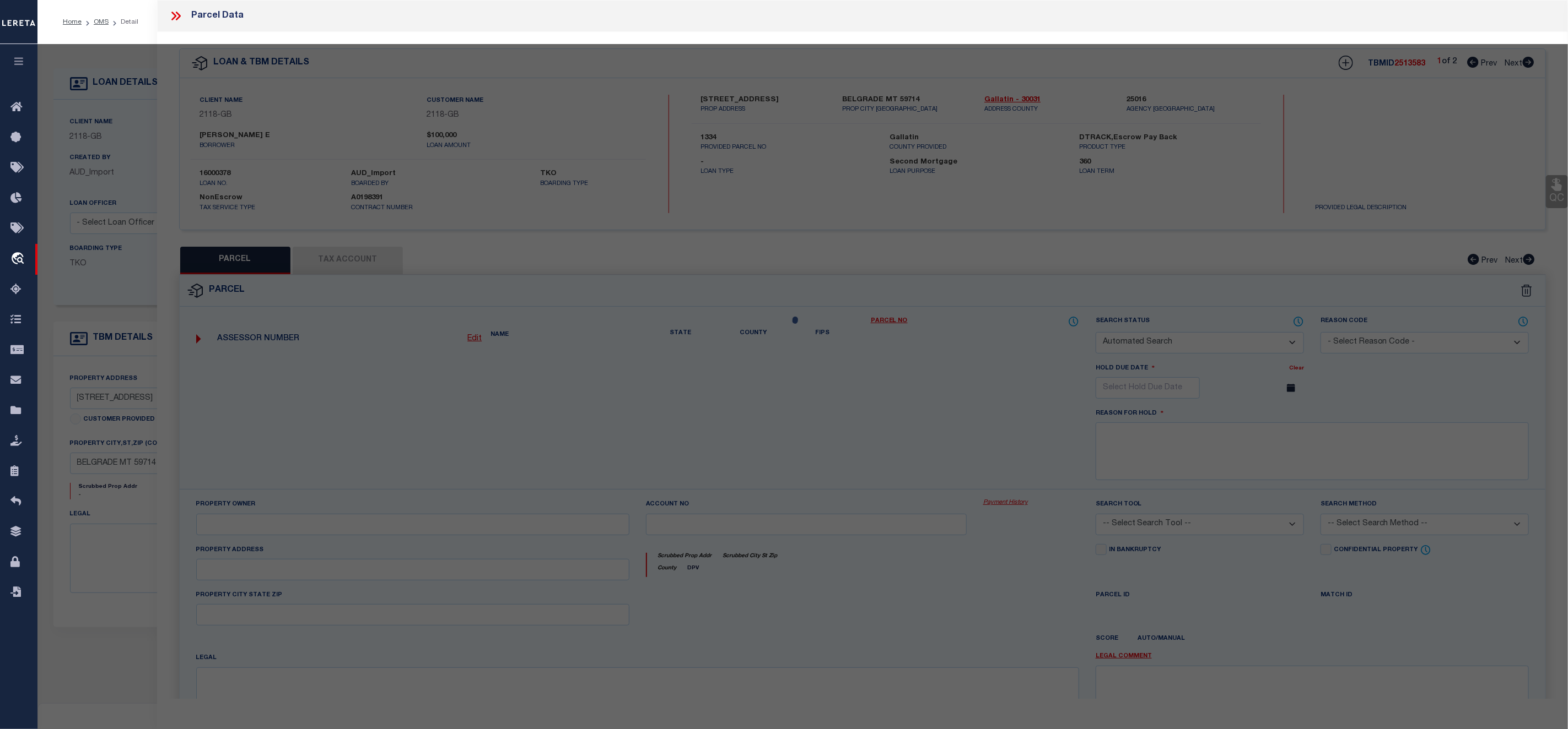
checkbox input "false"
type textarea "HALVERSONS 1ST BELG SEC 12 1S 4E LOT 12 BLK 1"
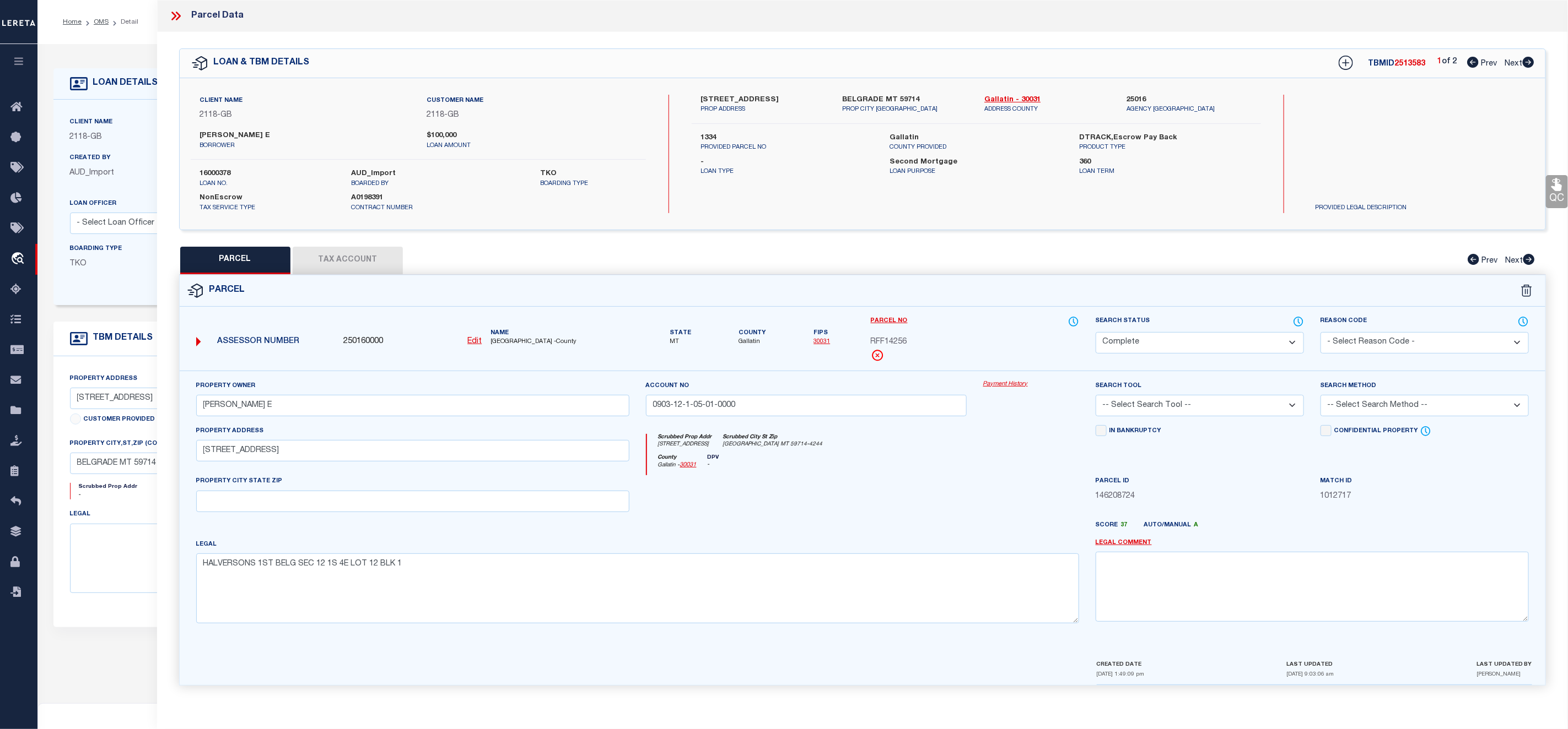
click at [1012, 384] on link "Payment History" at bounding box center [1031, 384] width 96 height 10
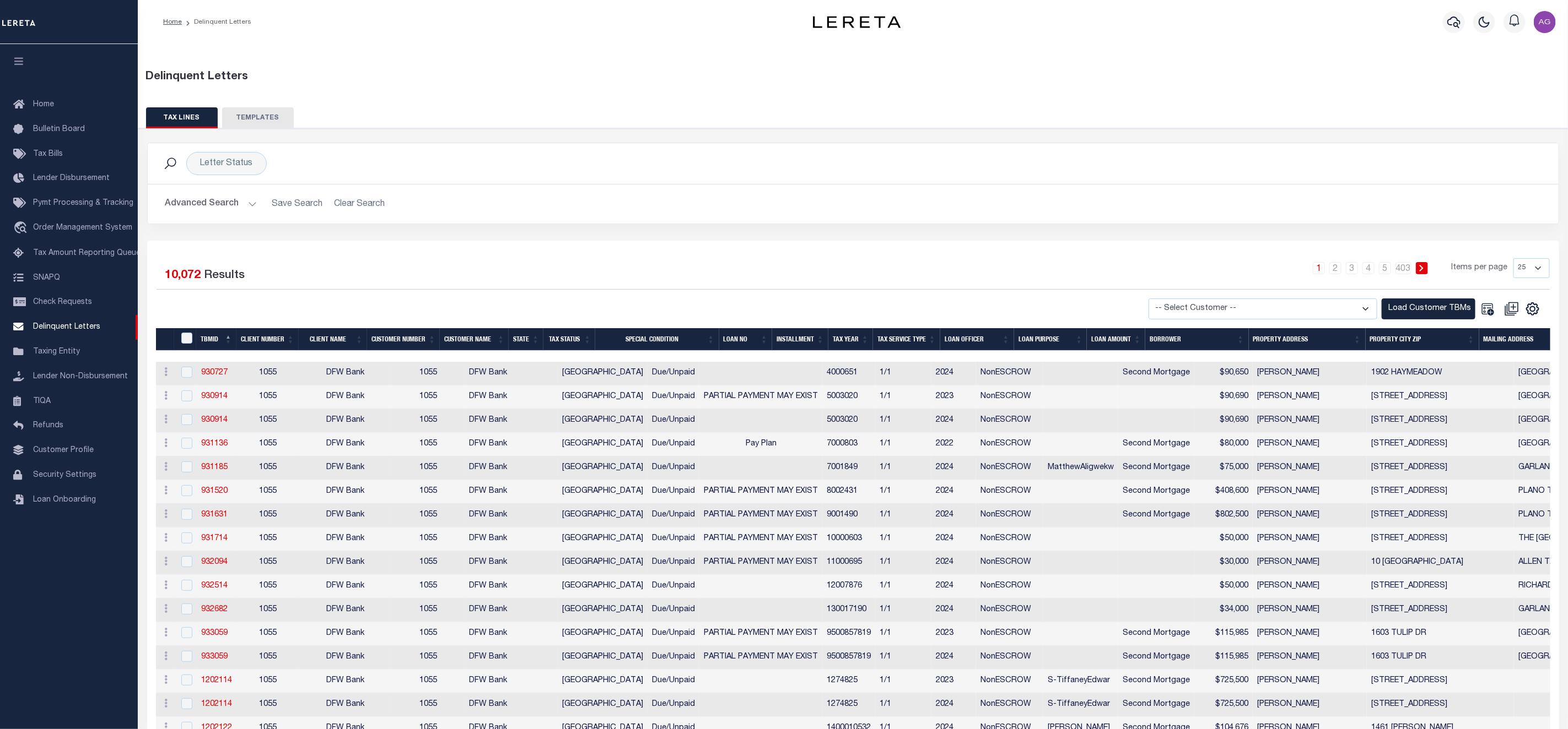
click at [218, 206] on button "Advanced Search" at bounding box center [211, 204] width 92 height 22
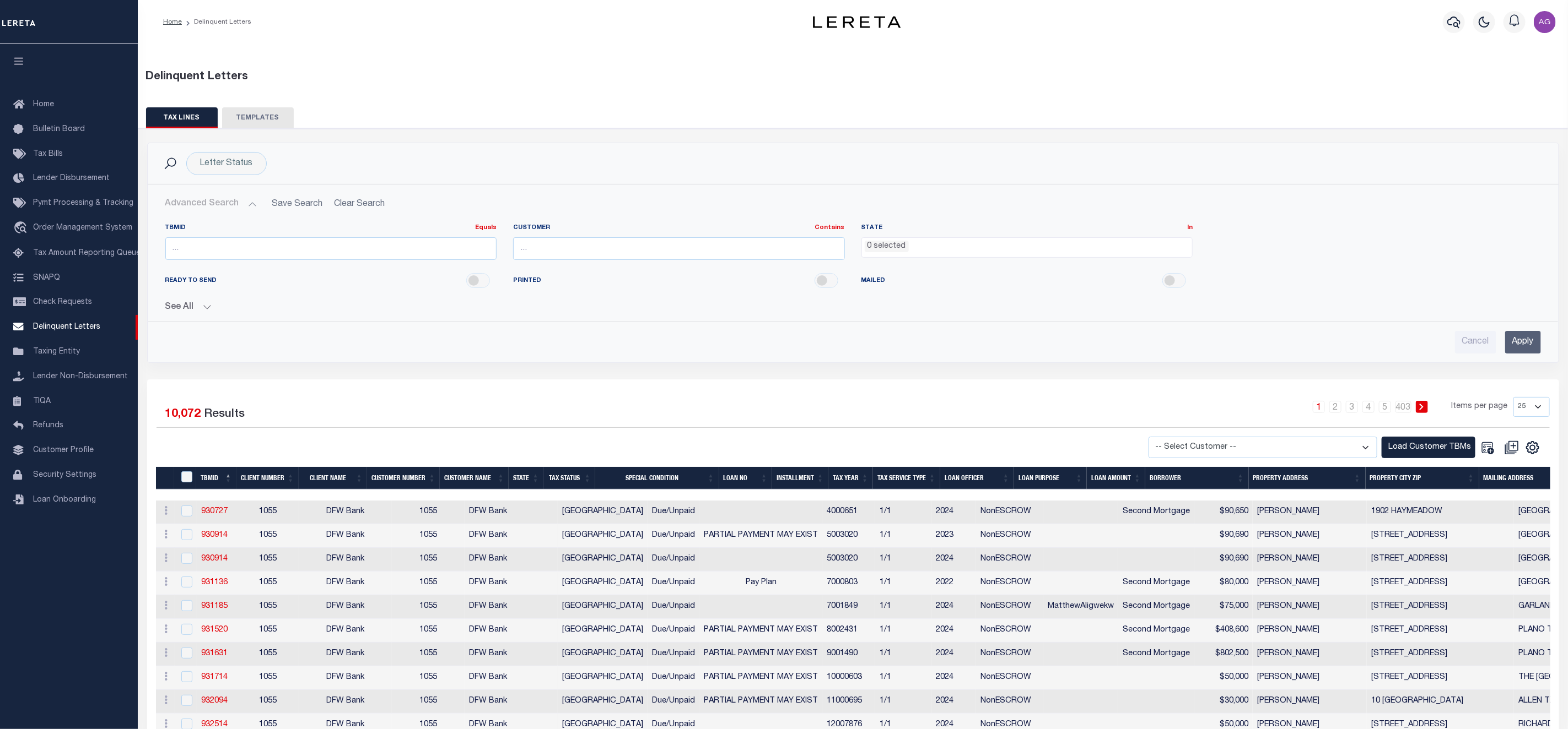
click at [206, 305] on button "See All" at bounding box center [853, 308] width 1375 height 10
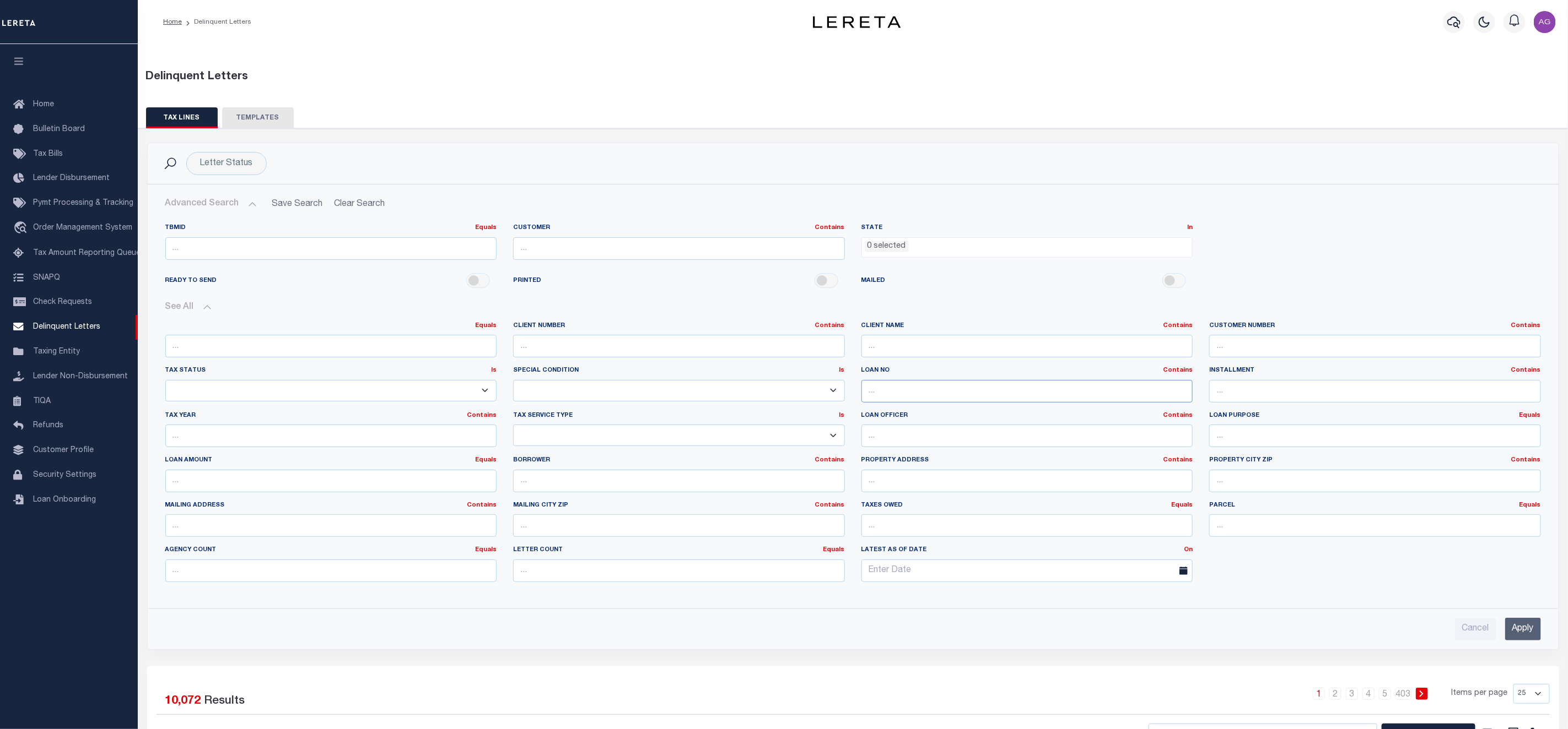
click at [945, 387] on input "text" at bounding box center [1026, 391] width 331 height 22
paste input "1300065958"
type input "1300065958"
click at [1526, 623] on input "Apply" at bounding box center [1523, 629] width 36 height 22
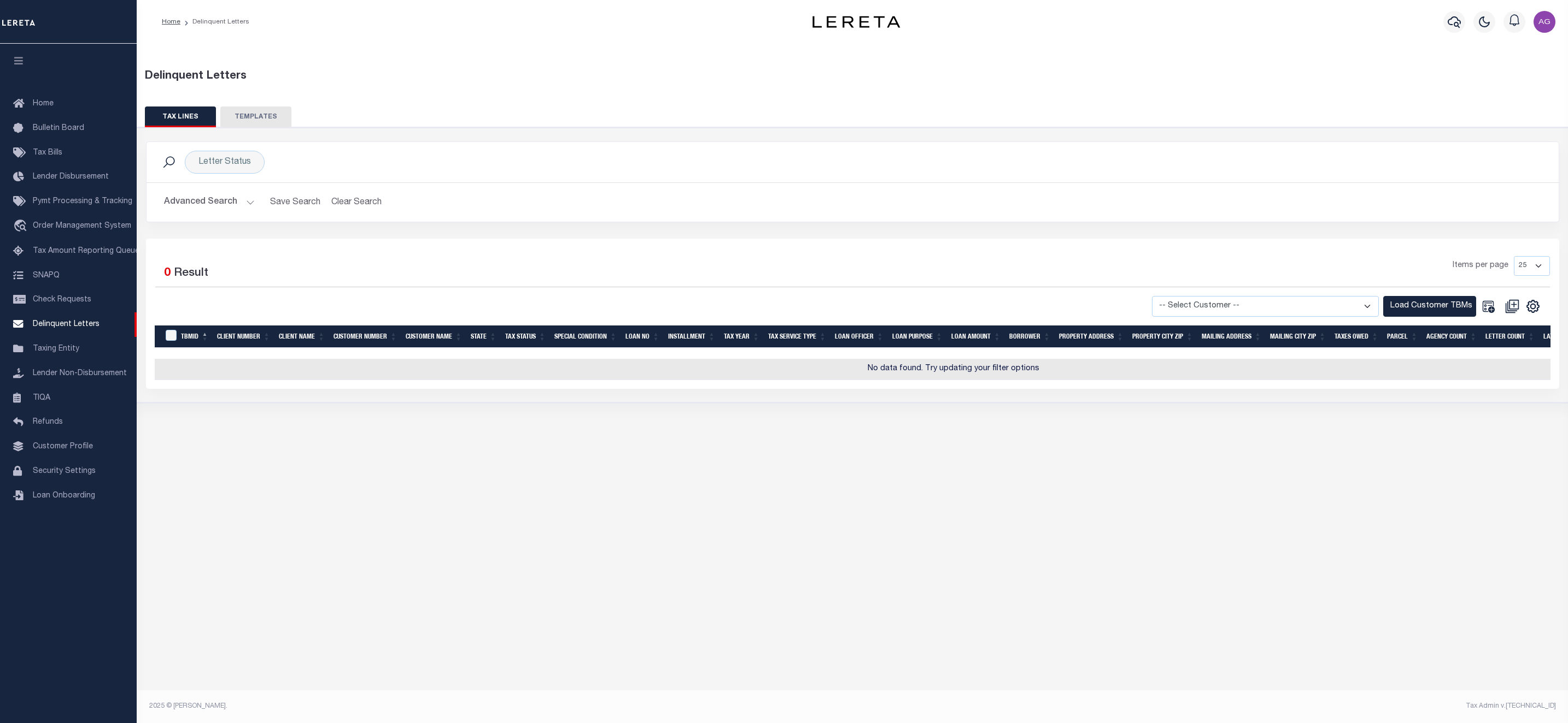
click at [204, 204] on button "Advanced Search" at bounding box center [209, 202] width 91 height 21
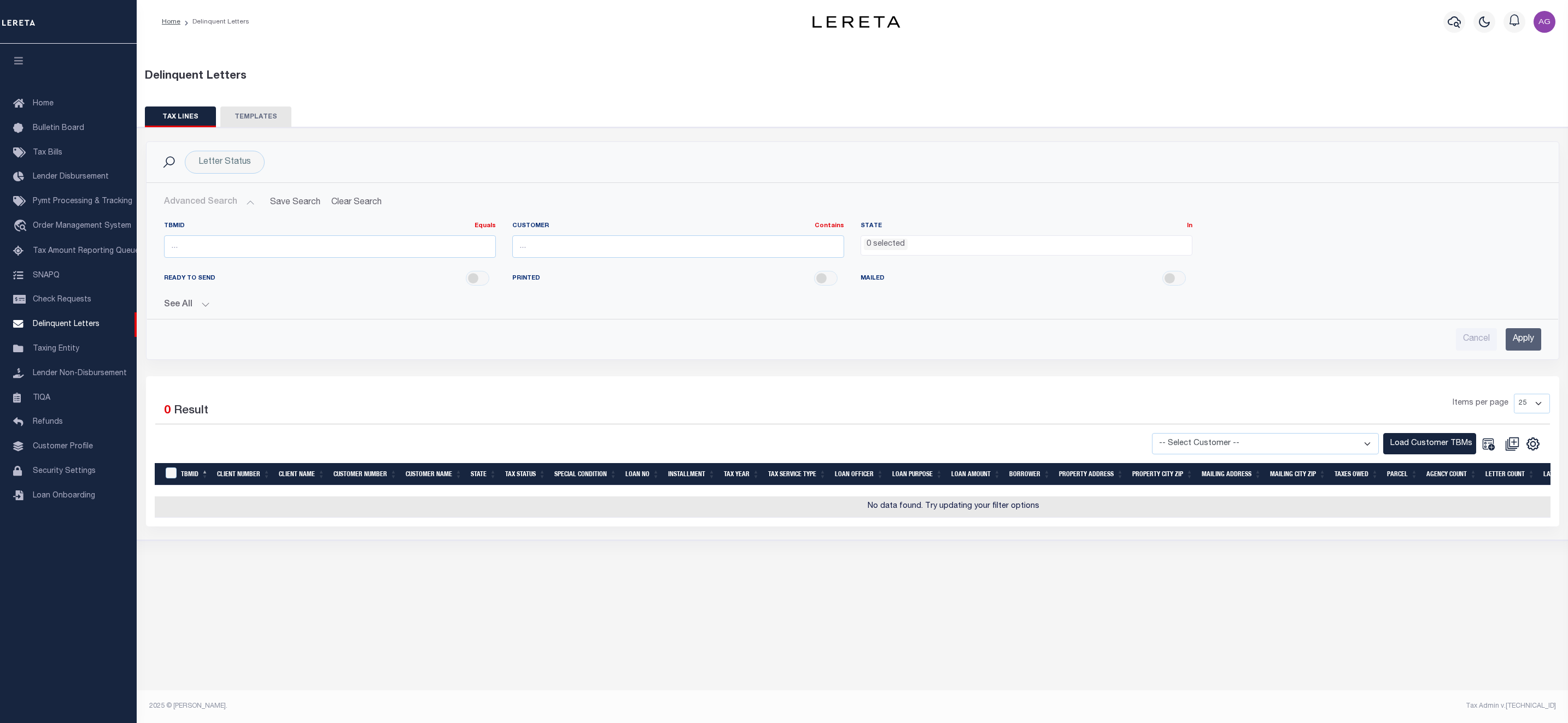
click at [196, 304] on button "See All" at bounding box center [852, 305] width 1377 height 10
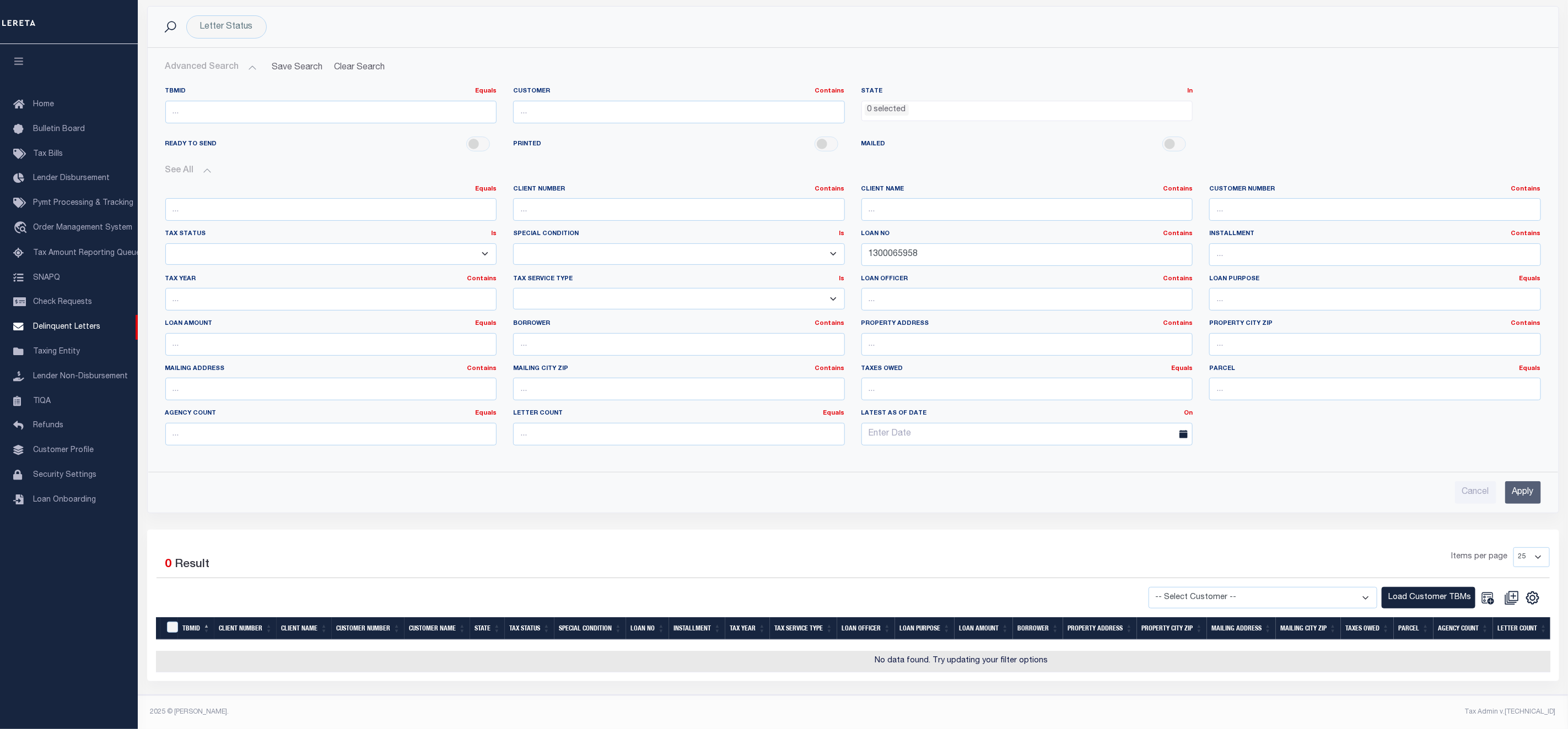
scroll to position [69, 0]
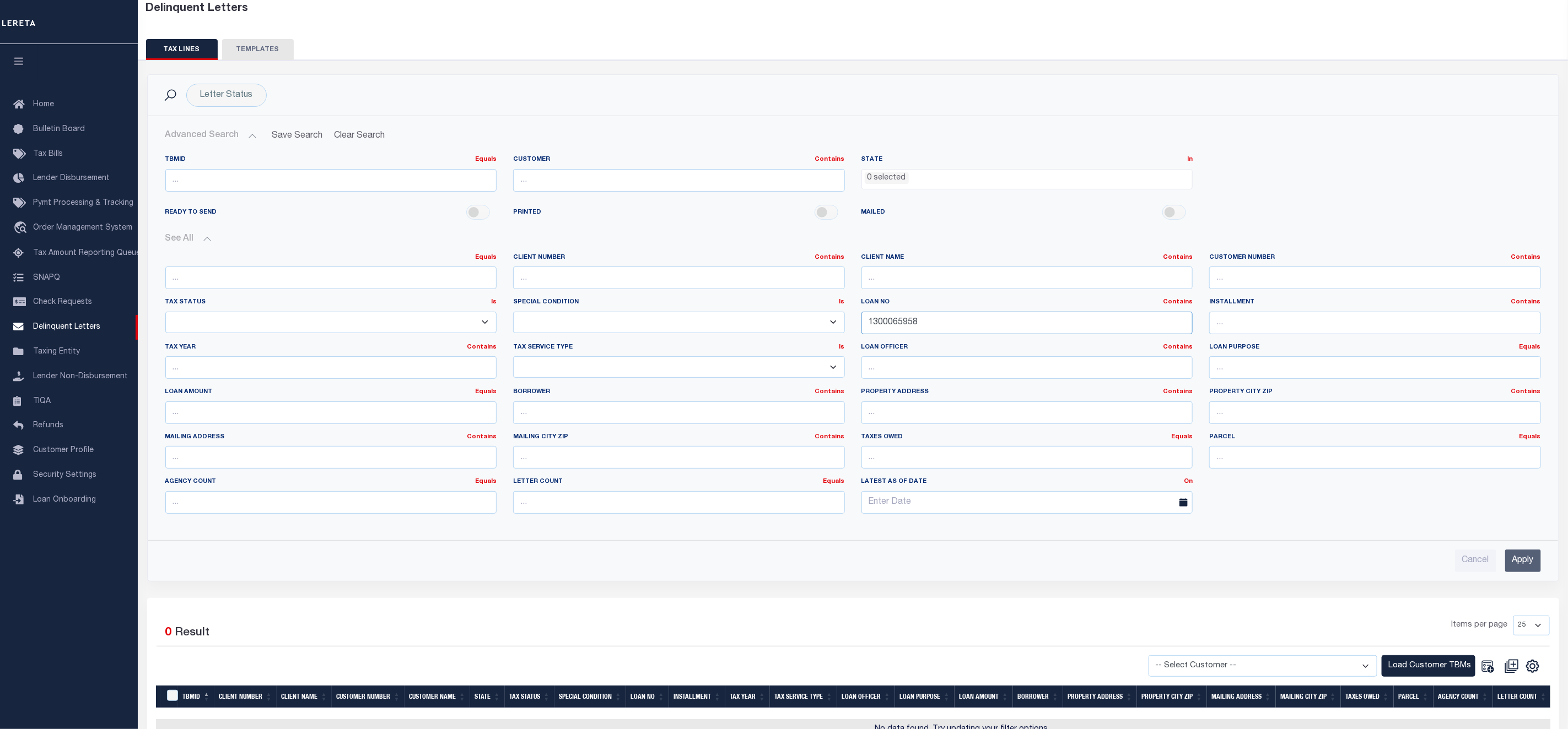
click at [959, 329] on input "1300065958" at bounding box center [1026, 323] width 331 height 22
click at [1351, 677] on select "-- Select Customer -- AB ABGGL ABL Accumatch - Refunds AFCU AFDLQBank AFDtrack …" at bounding box center [1263, 666] width 229 height 22
select select "1085"
click at [1157, 662] on select "-- Select Customer -- AB ABGGL ABL Accumatch - Refunds AFCU AFDLQBank AFDtrack …" at bounding box center [1263, 666] width 229 height 22
click at [1421, 672] on button "Load Customer TBMs" at bounding box center [1428, 666] width 94 height 22
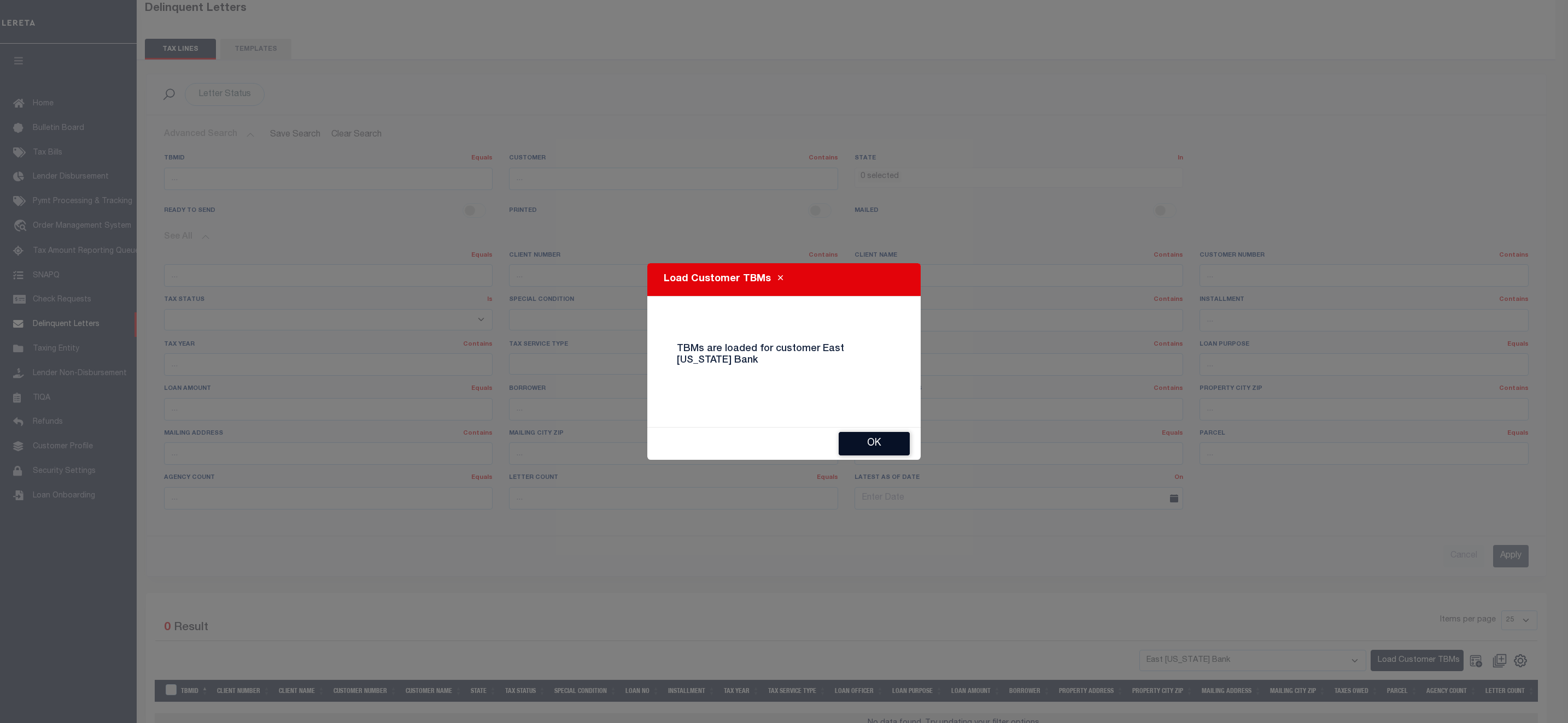
click at [873, 436] on button "Ok" at bounding box center [874, 444] width 71 height 24
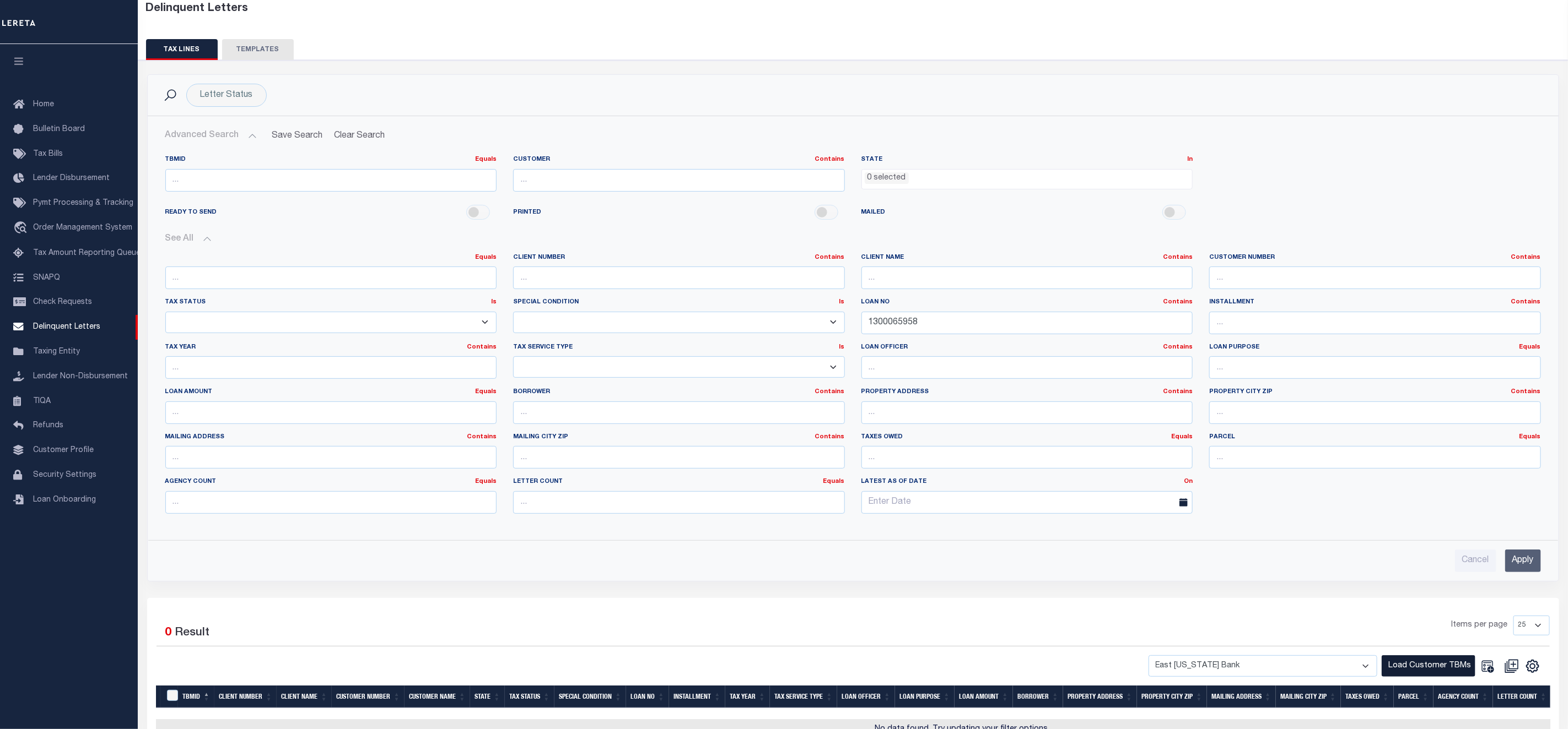
click at [1426, 673] on button "Load Customer TBMs" at bounding box center [1428, 666] width 94 height 22
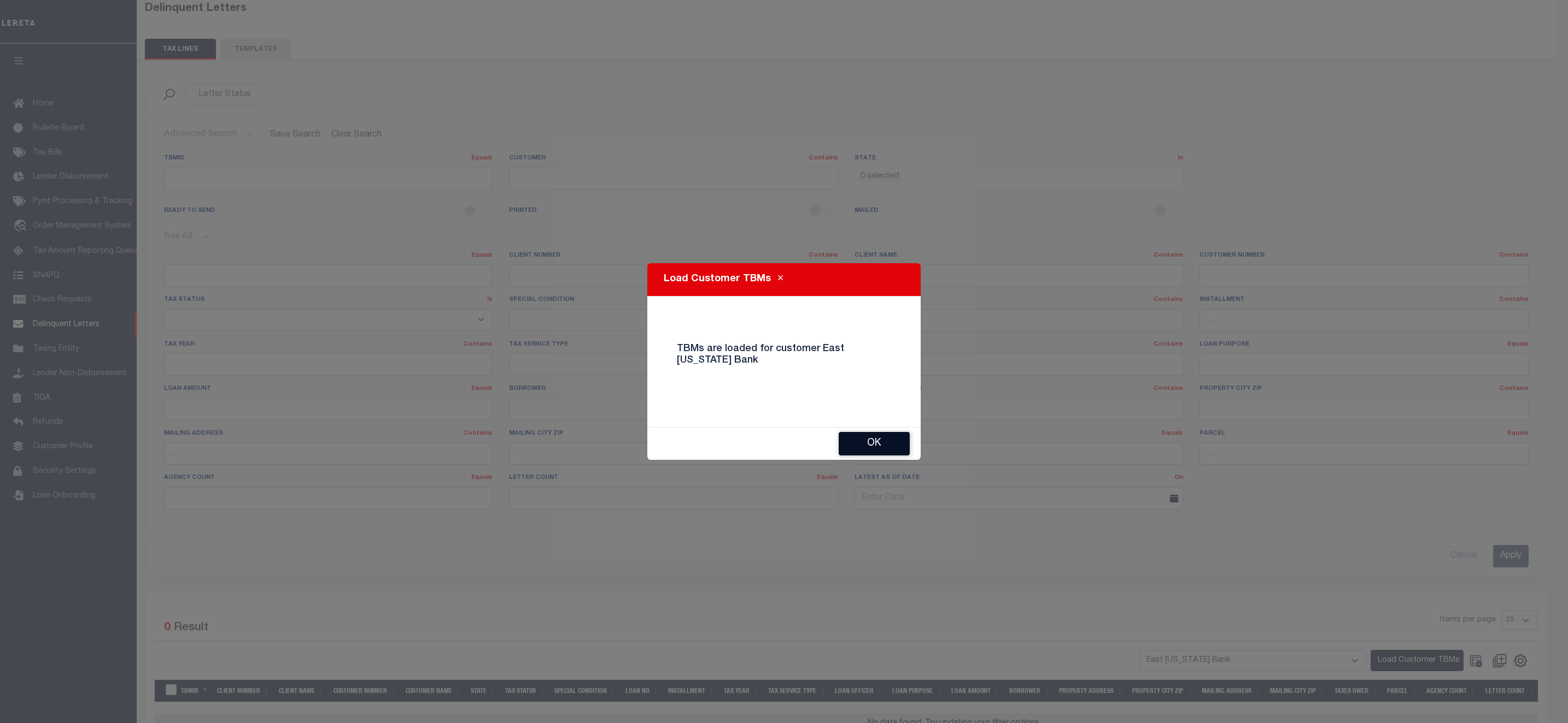
click at [876, 436] on button "Ok" at bounding box center [874, 444] width 71 height 24
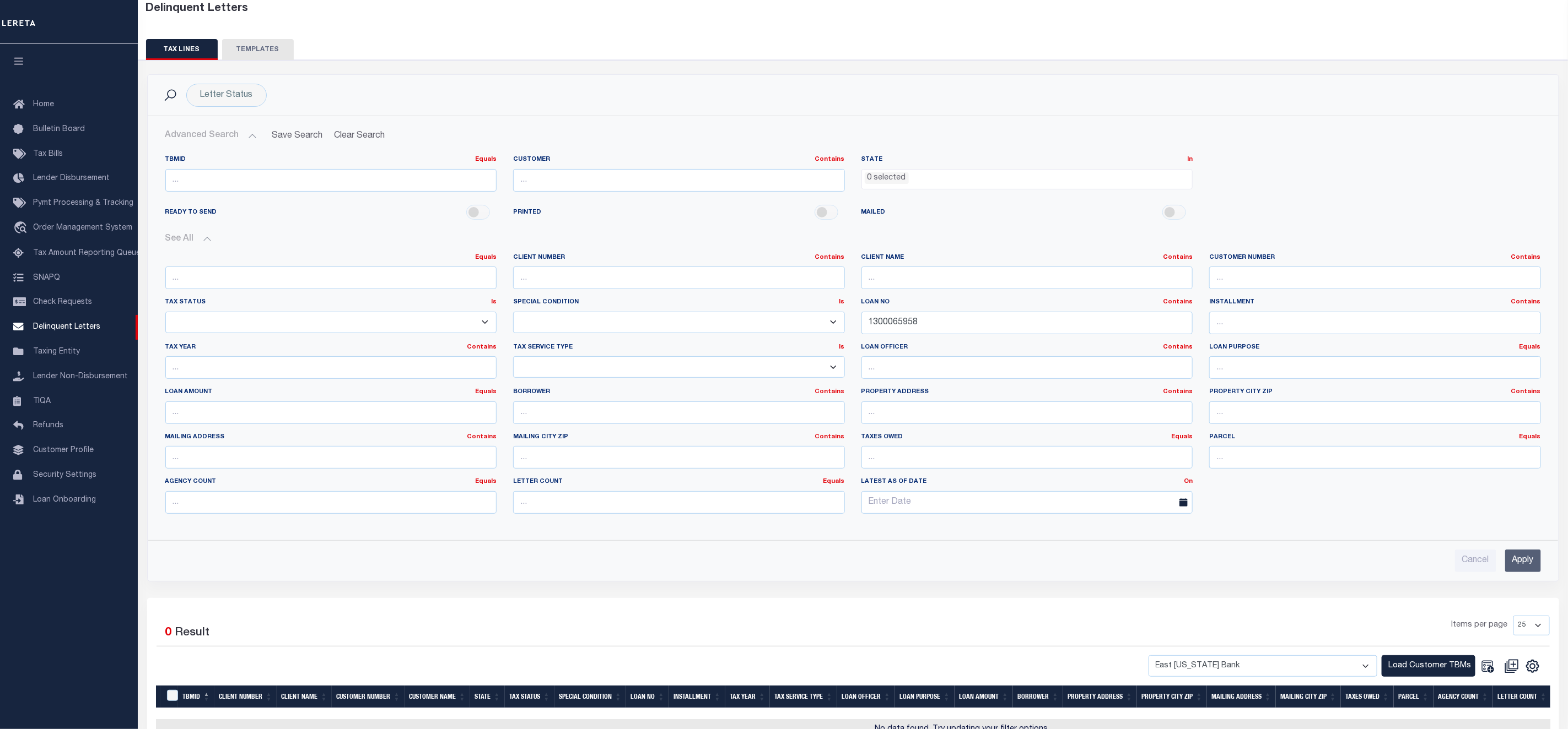
click at [1514, 569] on input "Apply" at bounding box center [1523, 561] width 36 height 22
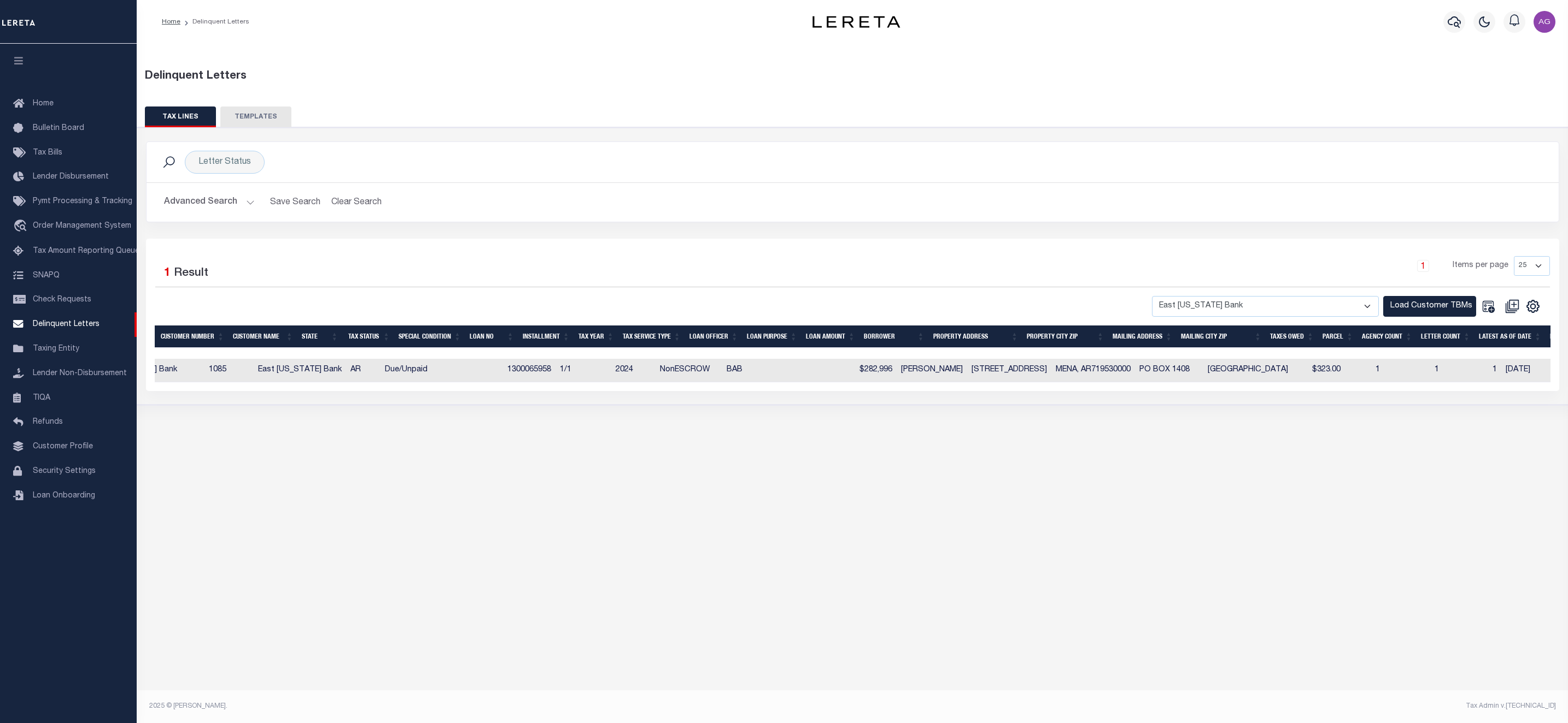
scroll to position [0, 0]
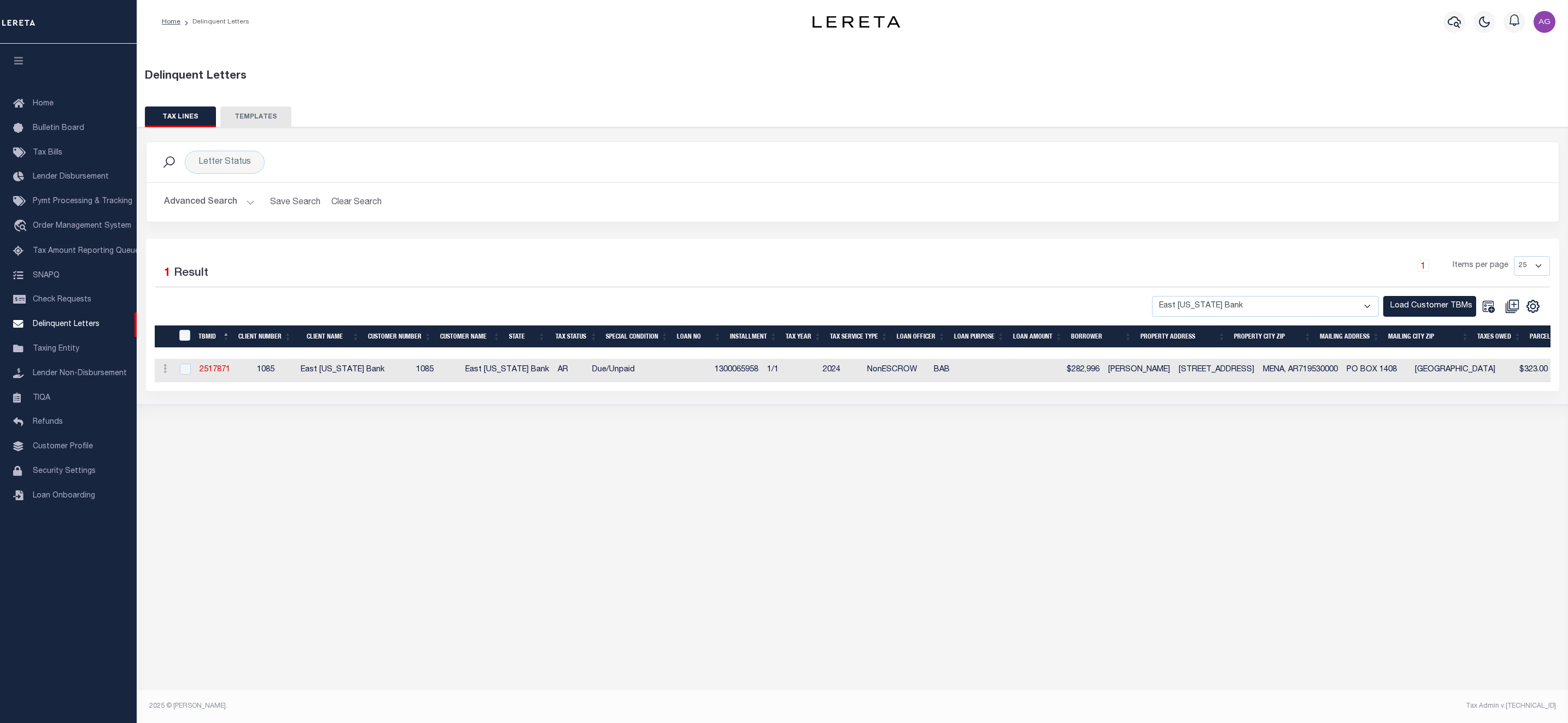
click at [220, 202] on button "Advanced Search" at bounding box center [209, 202] width 91 height 21
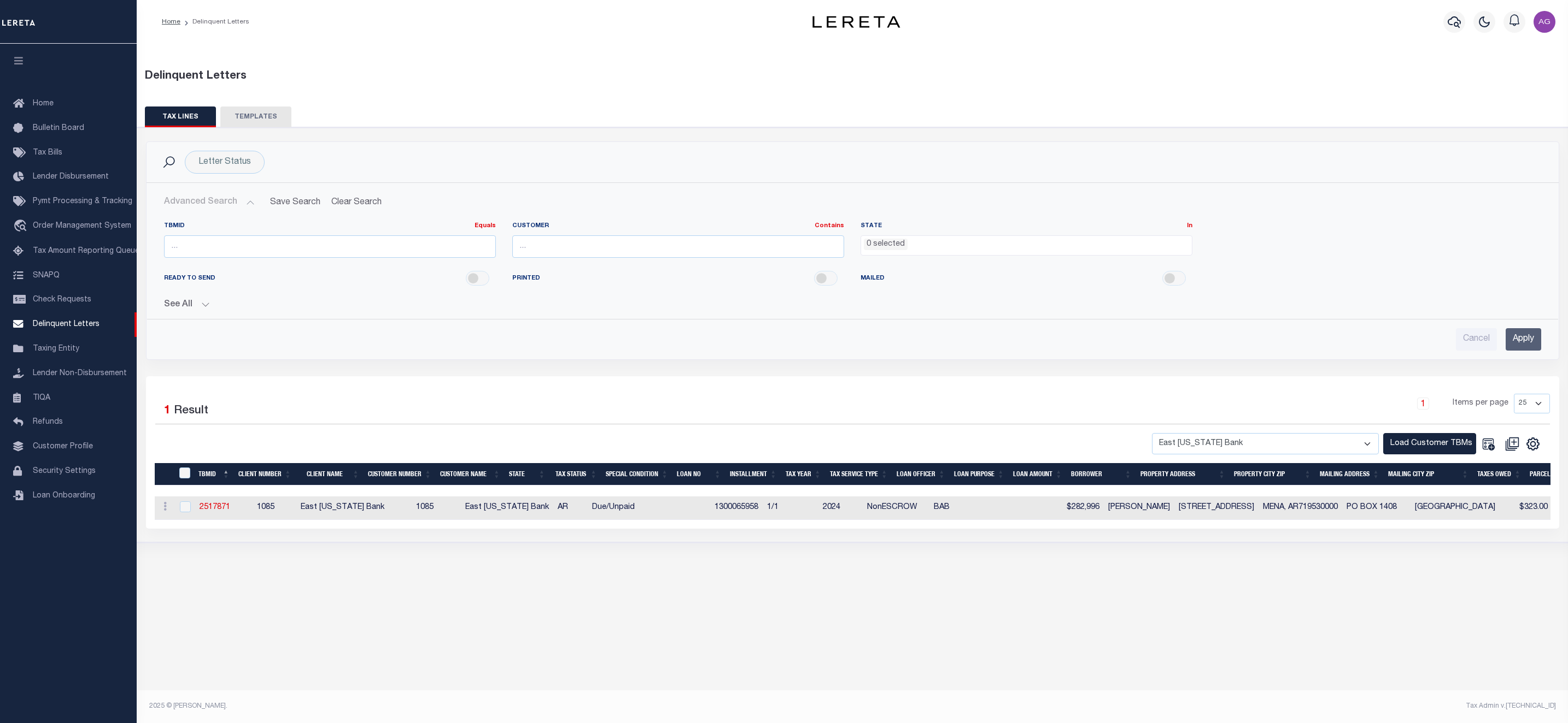
click at [195, 310] on button "See All" at bounding box center [852, 305] width 1377 height 10
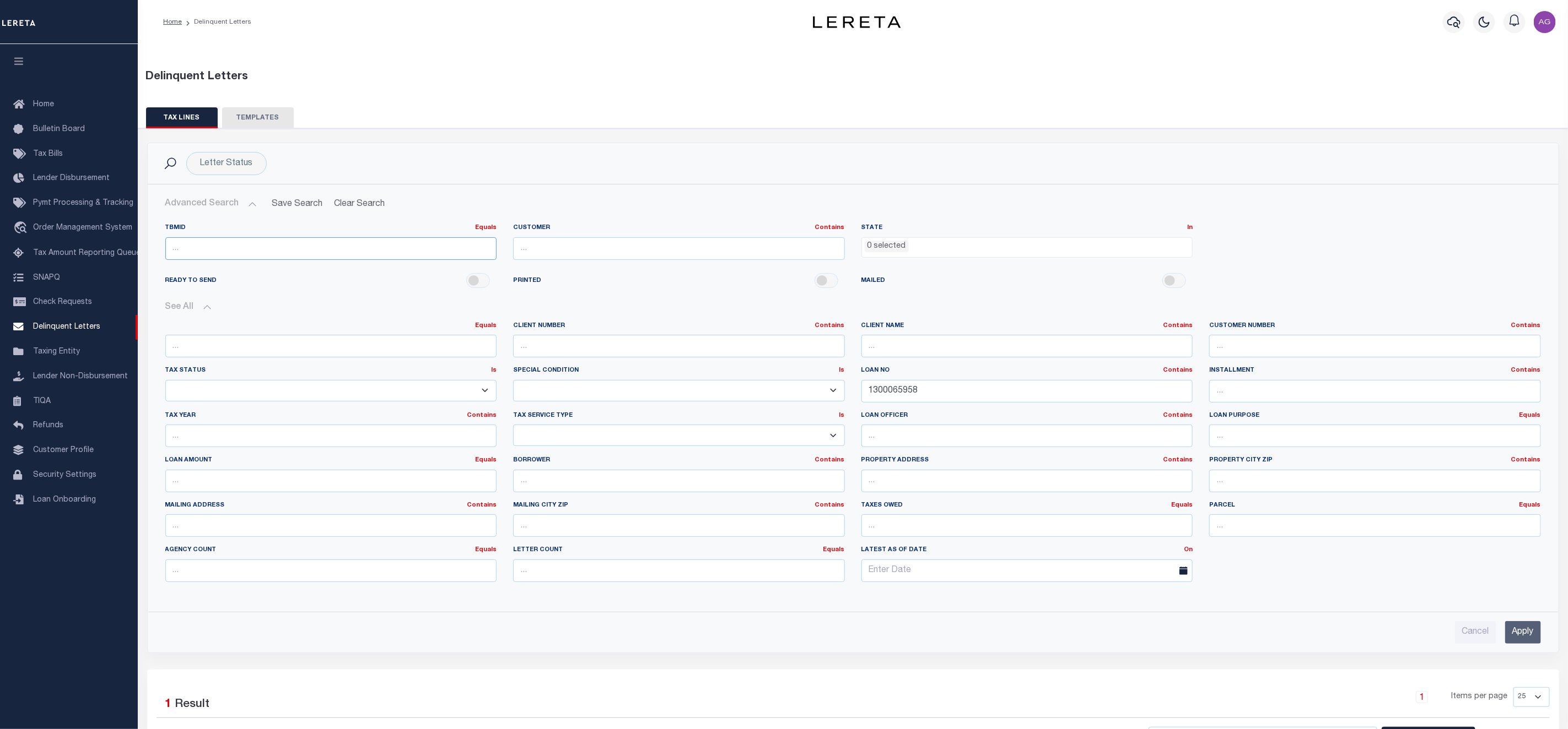
click at [214, 249] on input "number" at bounding box center [331, 249] width 331 height 22
paste input "2513583"
type input "2513583"
drag, startPoint x: 941, startPoint y: 397, endPoint x: 829, endPoint y: 386, distance: 112.5
click at [829, 386] on div "Equals Equals Is Not Equal To Is Greater Than Is Less Than Client Number Contai…" at bounding box center [853, 456] width 1392 height 270
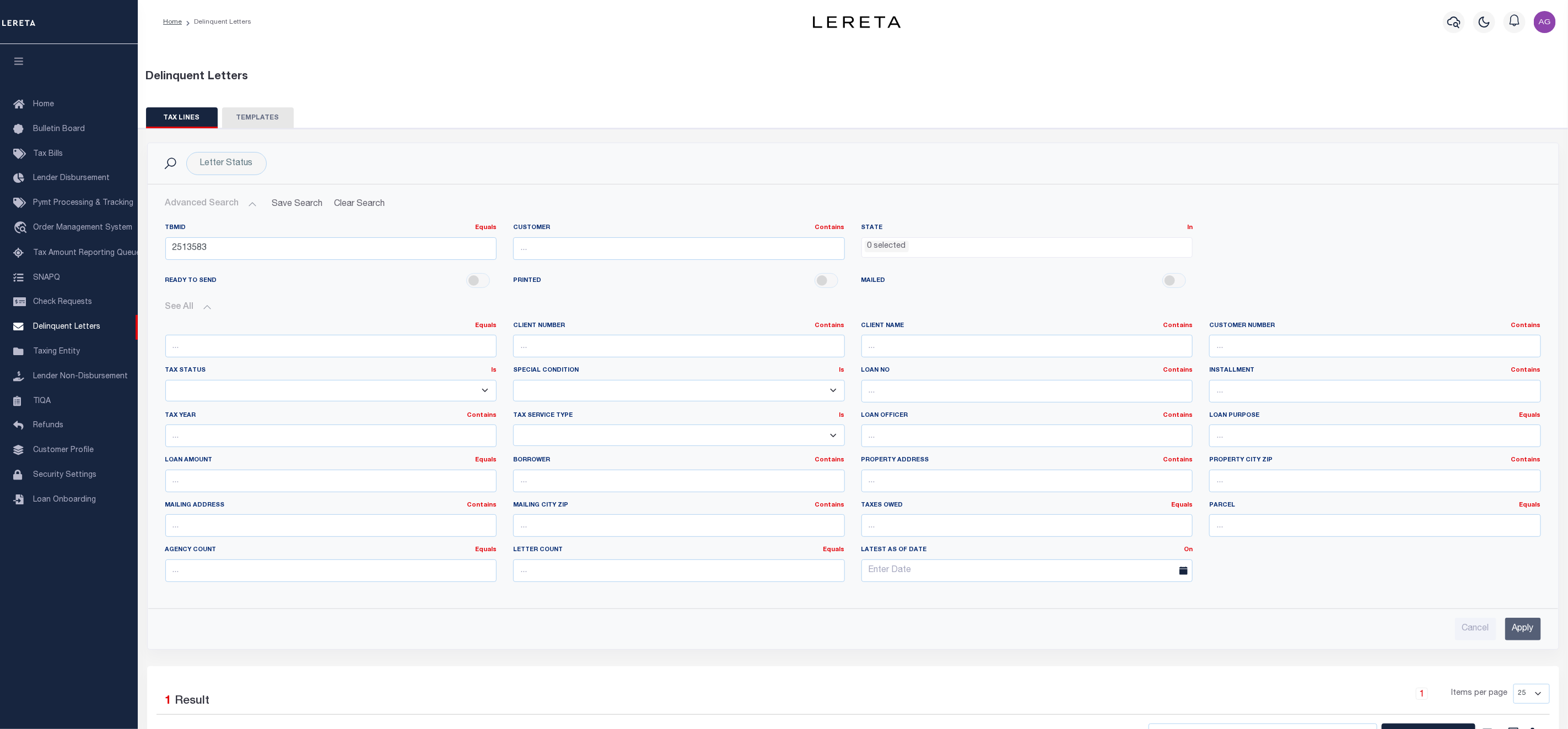
click at [1529, 626] on input "Apply" at bounding box center [1523, 629] width 36 height 22
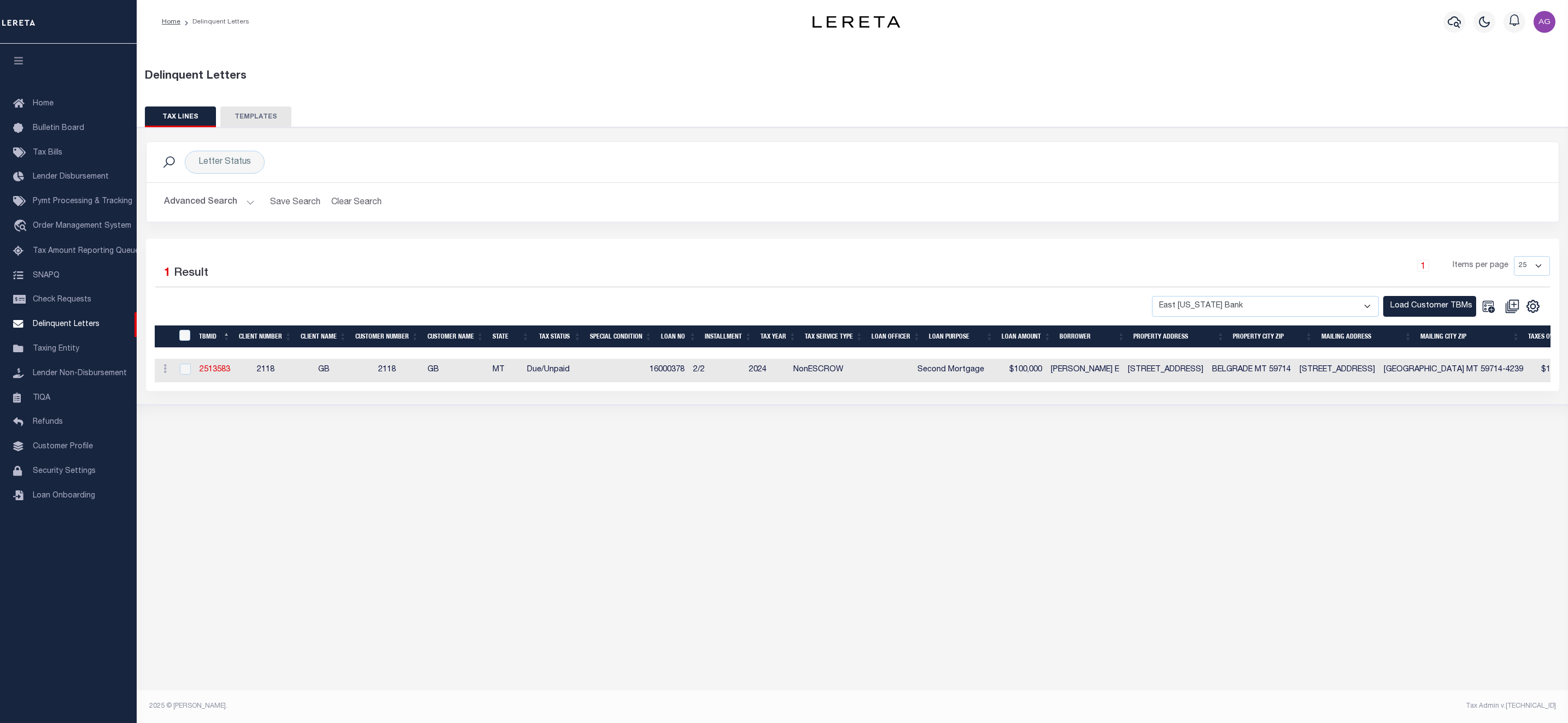
drag, startPoint x: 683, startPoint y: 395, endPoint x: 1286, endPoint y: 418, distance: 603.4
click at [1286, 418] on div "Delinquent Letters TAX LINES TEMPLATES Is 1" at bounding box center [852, 241] width 1431 height 395
click at [1192, 456] on div "Delinquent Letters TAX LINES TEMPLATES Is 1" at bounding box center [852, 369] width 1431 height 651
click at [217, 368] on td "2513583" at bounding box center [214, 371] width 39 height 24
checkbox input "true"
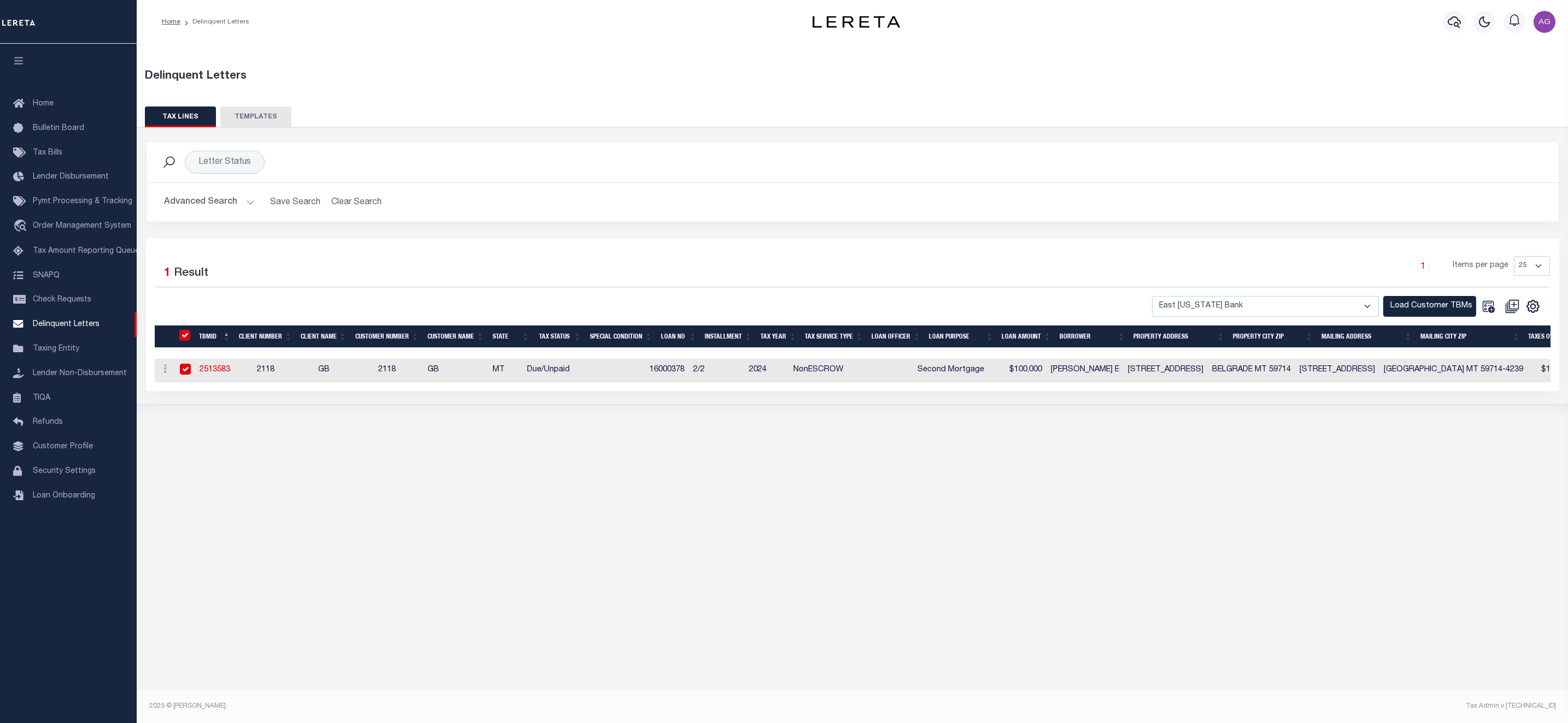
checkbox input "true"
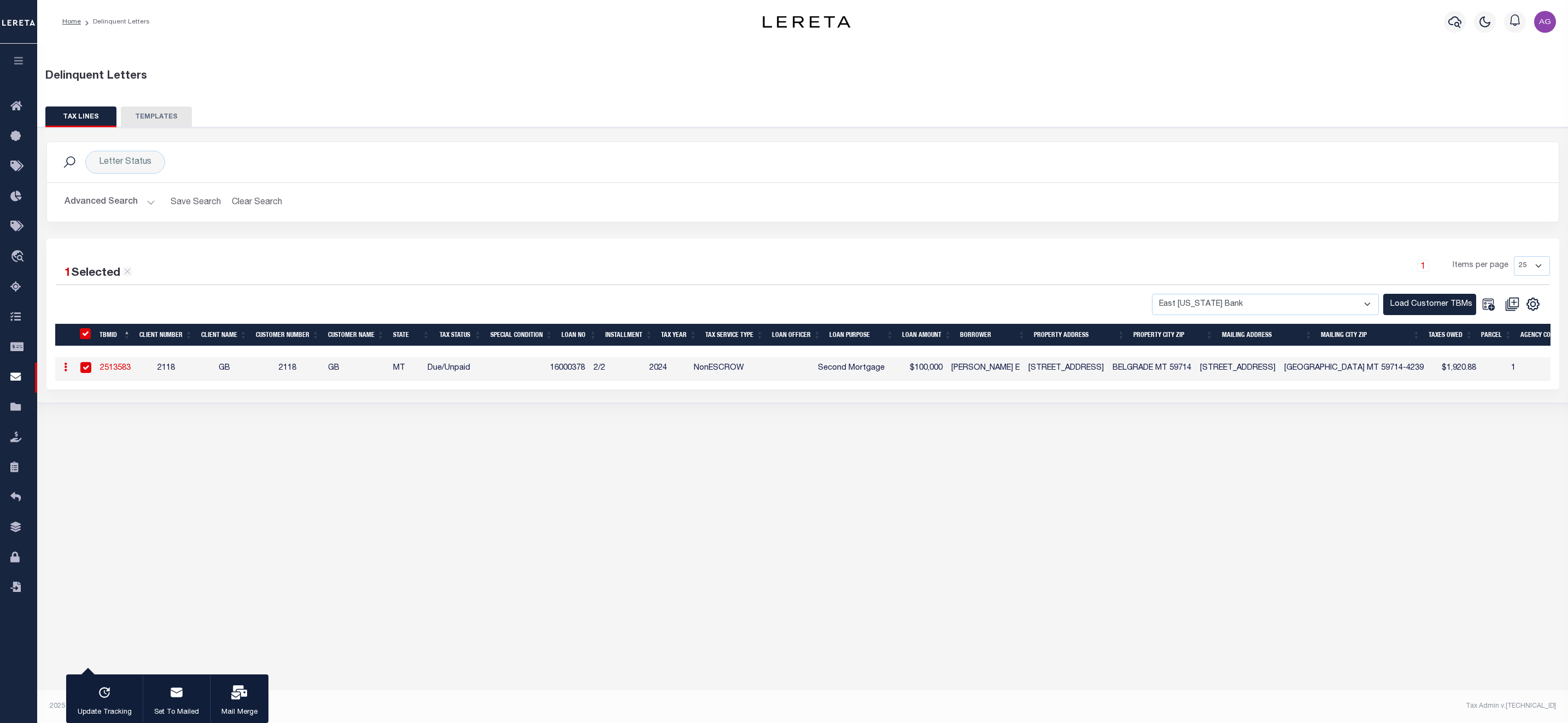
click at [115, 372] on link "2513583" at bounding box center [115, 368] width 30 height 7
checkbox input "false"
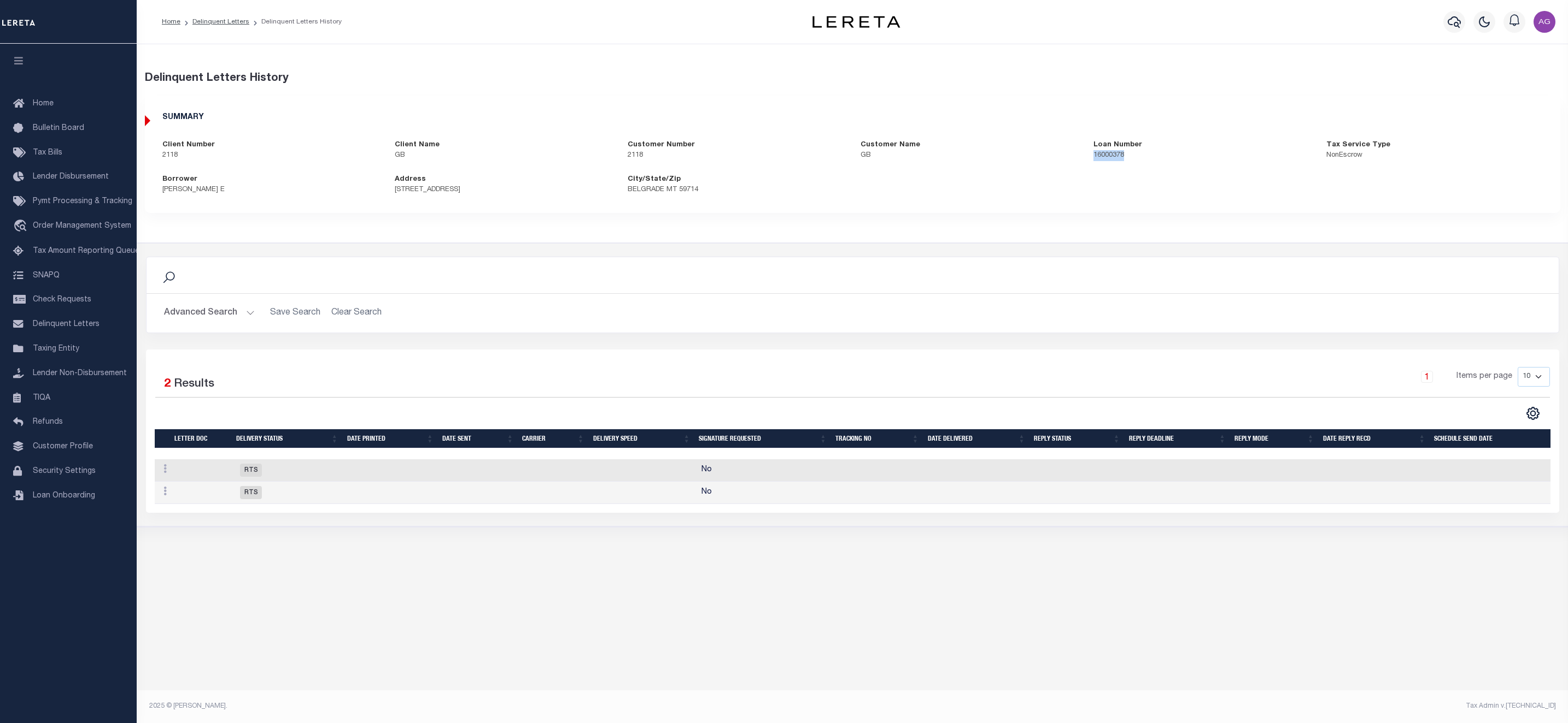
drag, startPoint x: 1092, startPoint y: 154, endPoint x: 1146, endPoint y: 162, distance: 54.6
click at [1146, 162] on div "SUMMARY Client Number 2118 Client Name GB 2118 GB" at bounding box center [853, 154] width 1414 height 100
copy p "16000378"
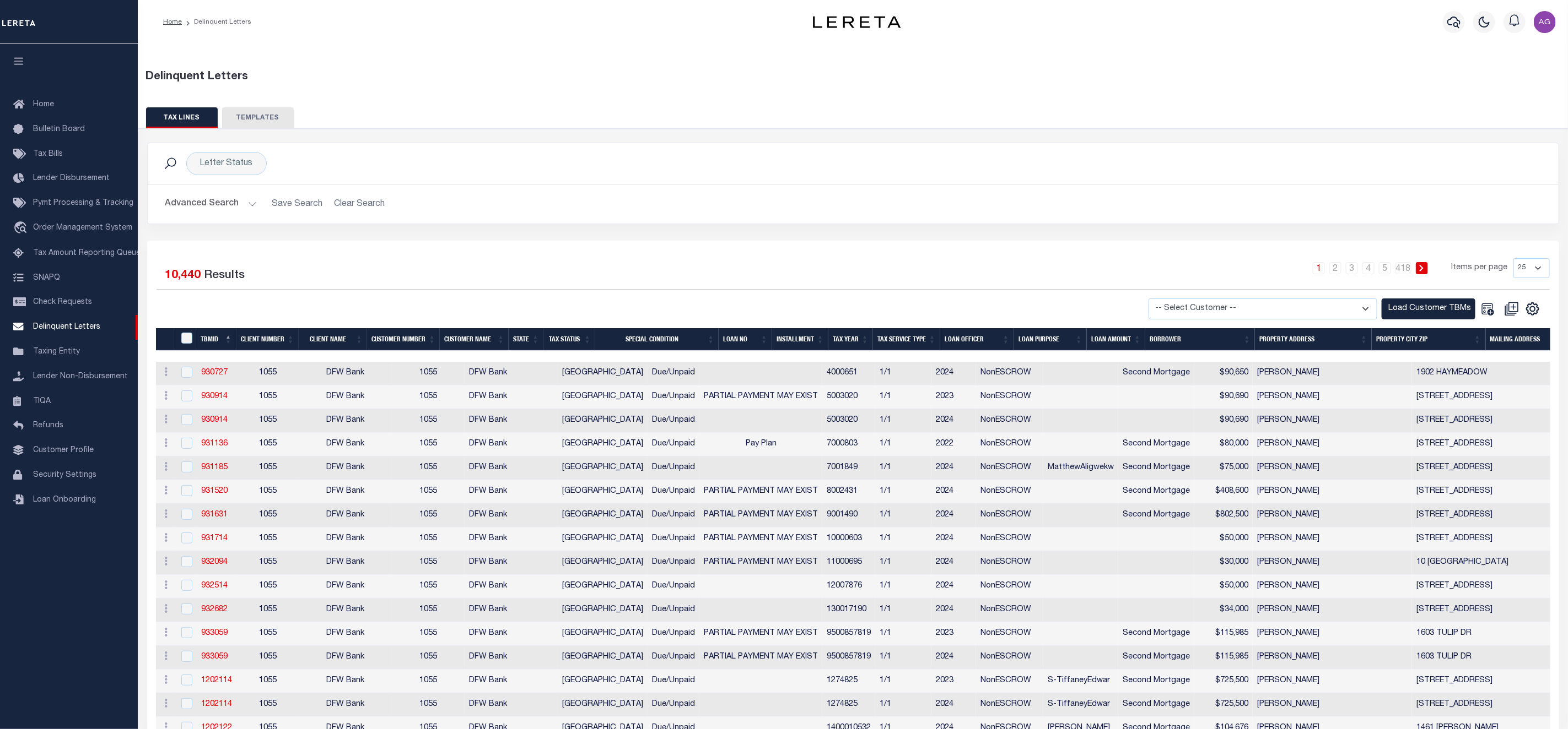
click at [220, 207] on button "Advanced Search" at bounding box center [211, 204] width 92 height 22
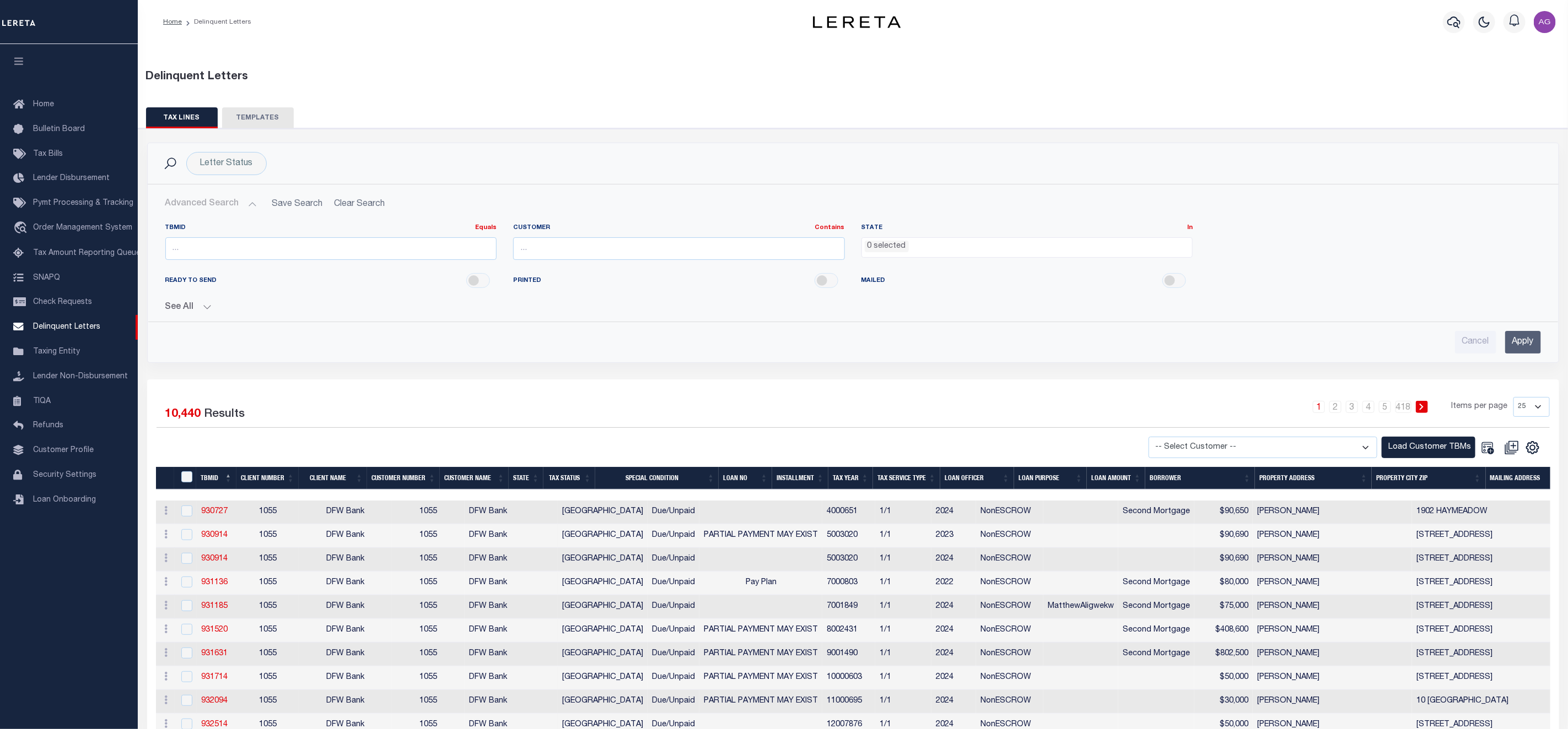
click at [220, 207] on button "Advanced Search" at bounding box center [211, 204] width 92 height 22
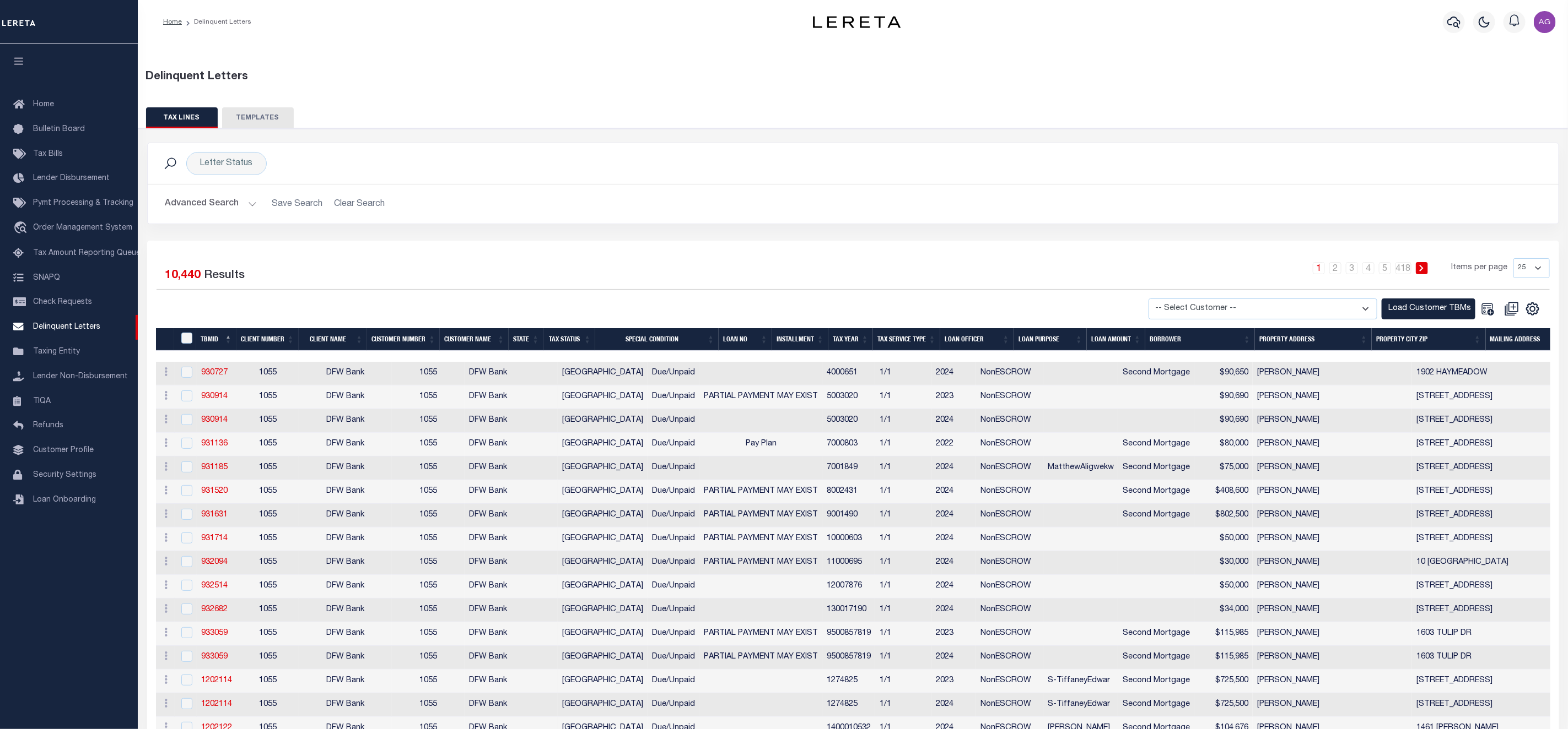
click at [206, 208] on button "Advanced Search" at bounding box center [211, 204] width 92 height 22
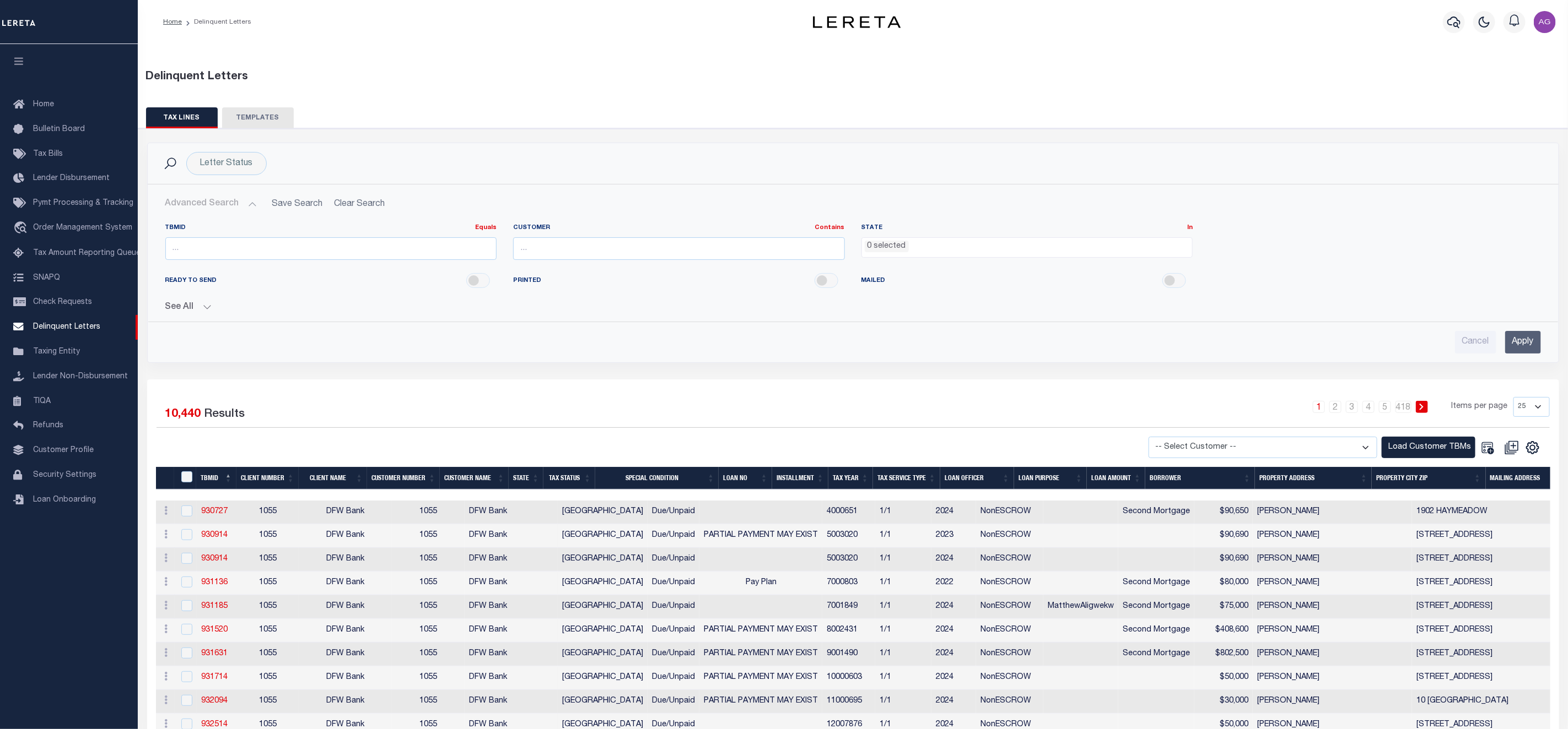
click at [195, 306] on button "See All" at bounding box center [853, 308] width 1375 height 10
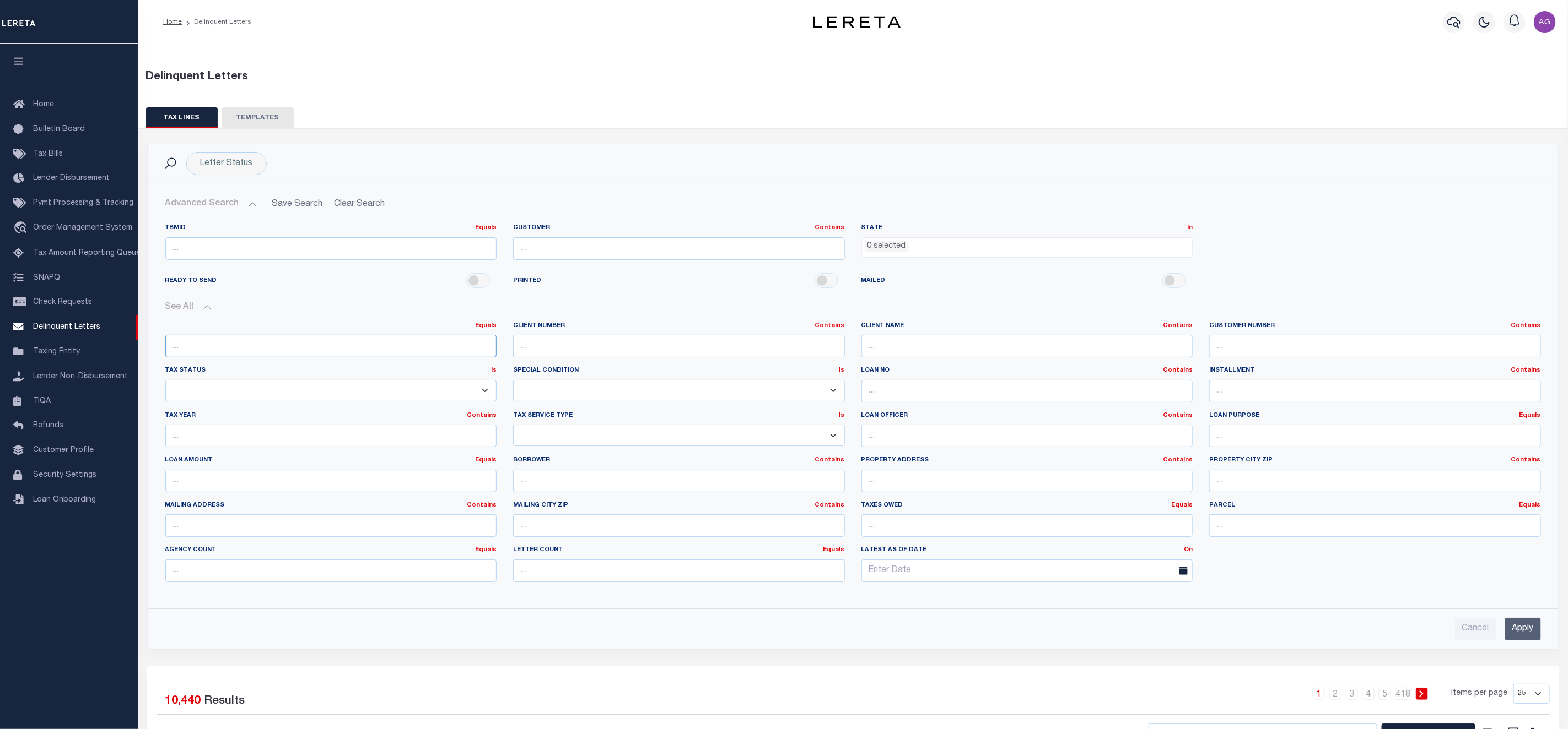
click at [260, 348] on input "number" at bounding box center [331, 346] width 331 height 22
paste input "16000378"
type input "16000378"
click at [264, 253] on input "number" at bounding box center [331, 249] width 331 height 22
paste input "16000378"
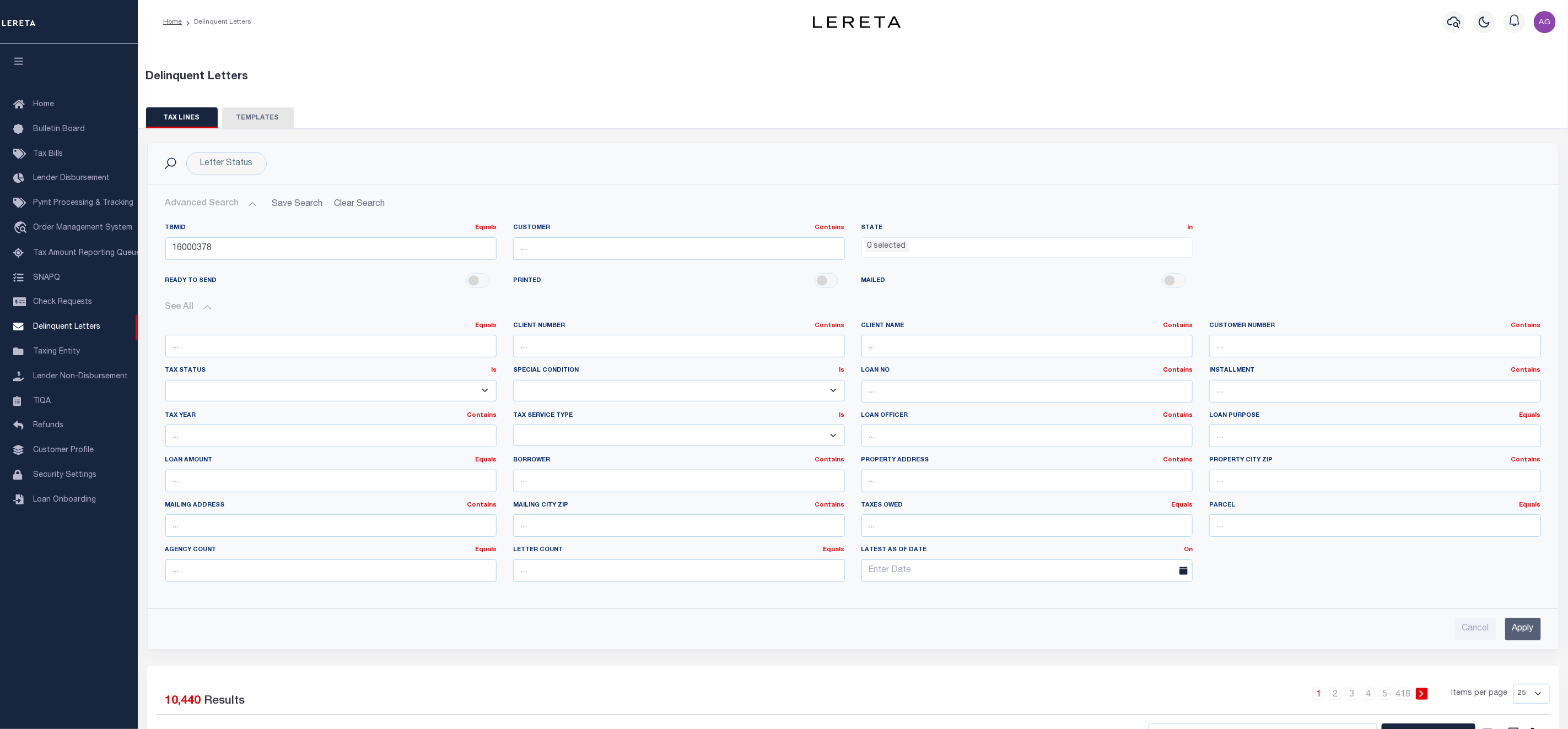
click at [1505, 637] on input "Apply" at bounding box center [1523, 629] width 36 height 22
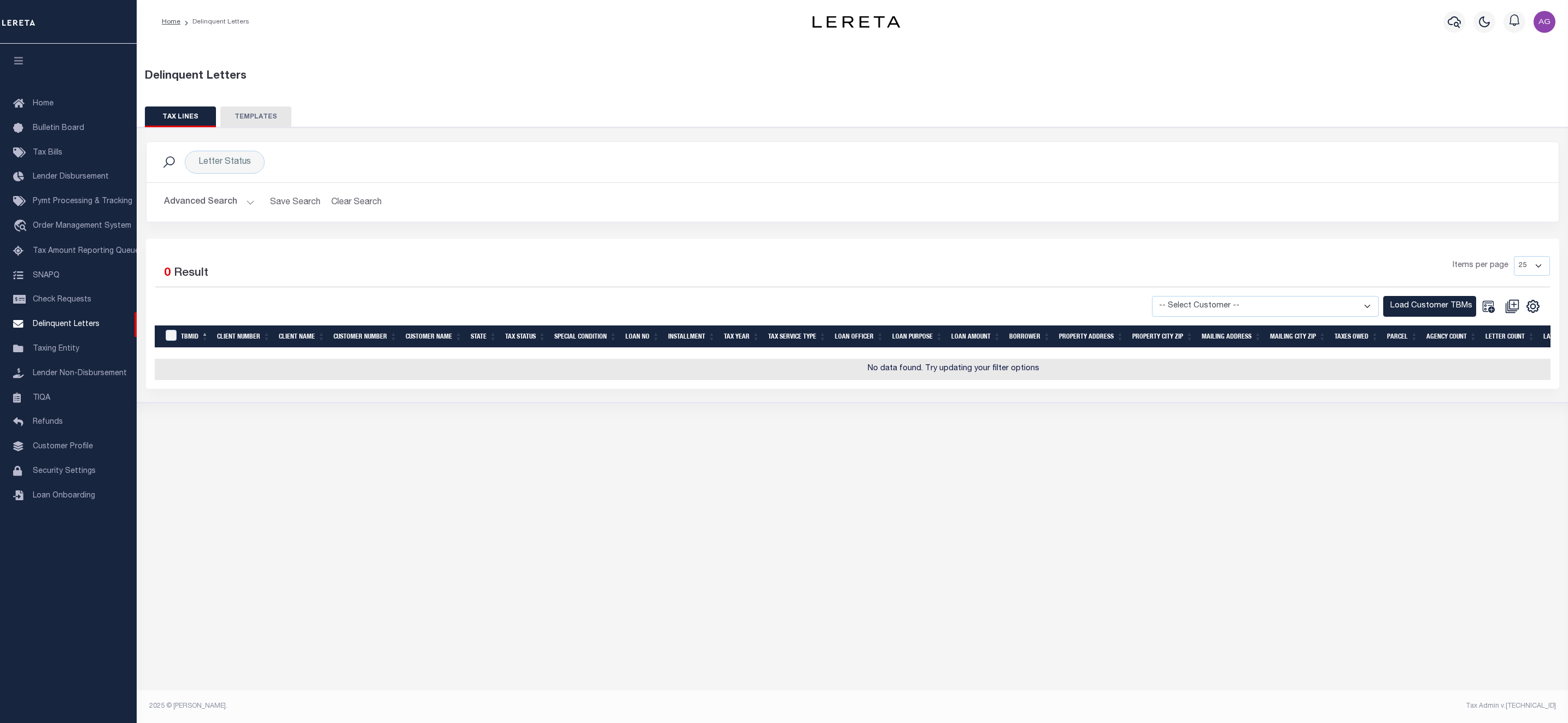
click at [214, 204] on button "Advanced Search" at bounding box center [209, 202] width 91 height 21
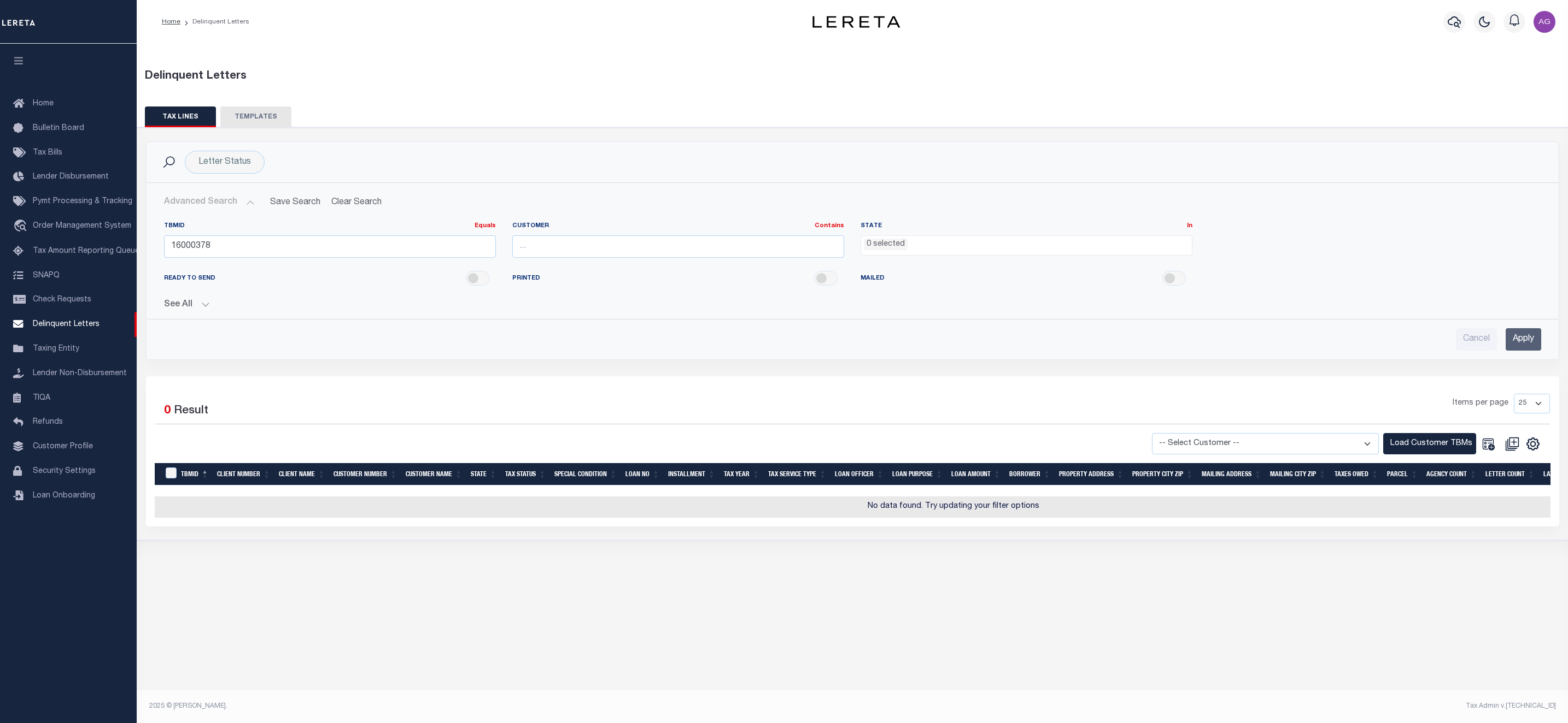
click at [192, 302] on button "See All" at bounding box center [852, 305] width 1377 height 10
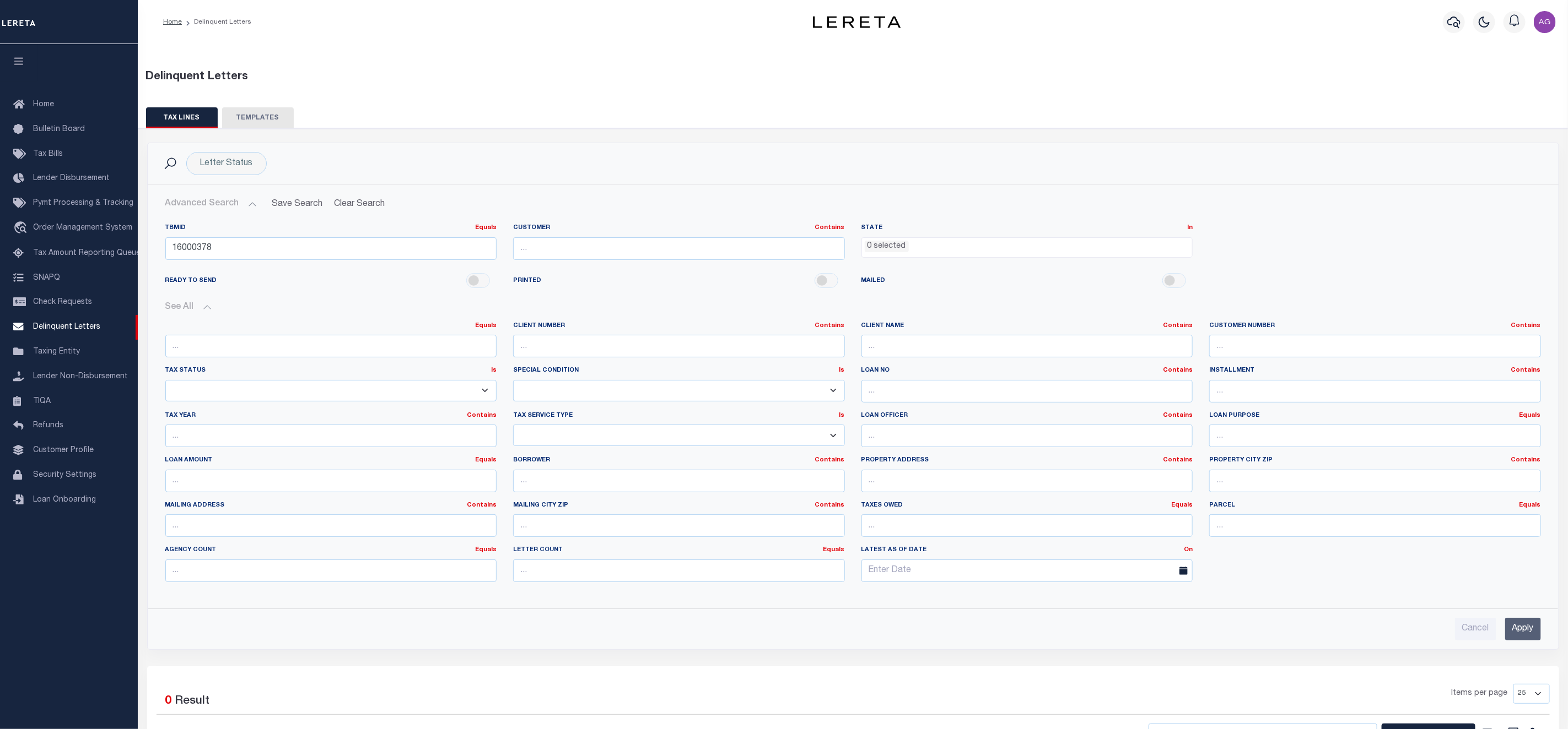
click at [1523, 640] on input "Apply" at bounding box center [1523, 629] width 36 height 22
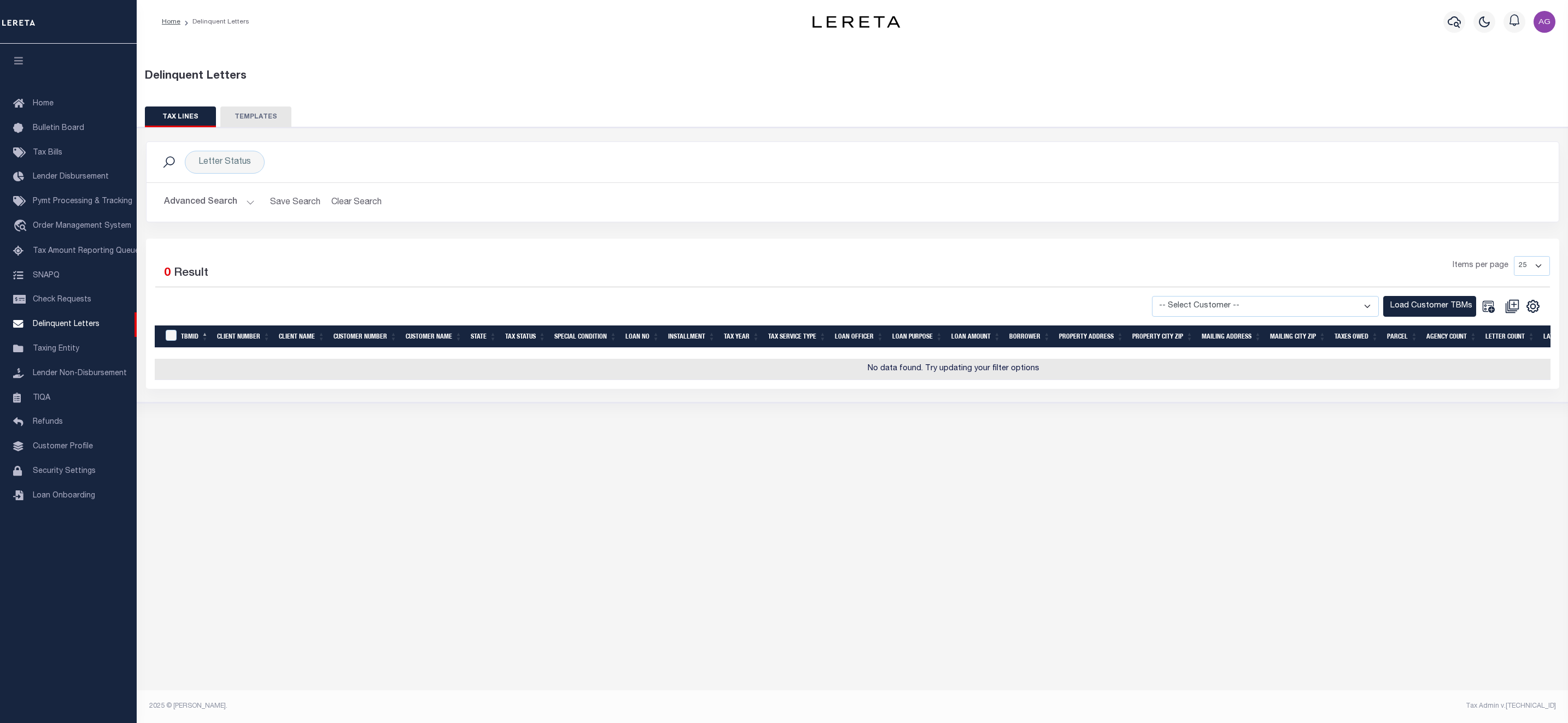
click at [188, 200] on button "Advanced Search" at bounding box center [209, 202] width 91 height 21
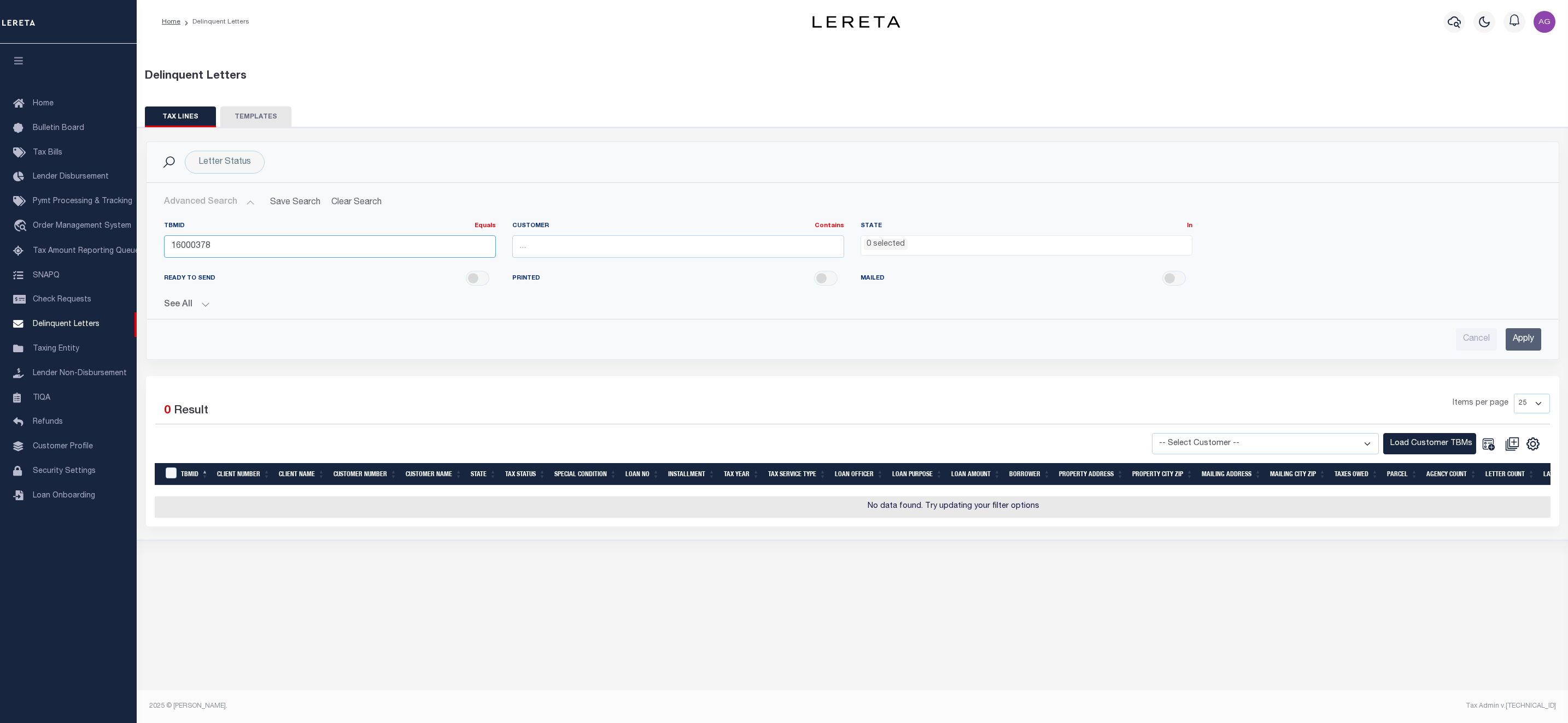
drag, startPoint x: 223, startPoint y: 251, endPoint x: 154, endPoint y: 240, distance: 69.9
click at [154, 240] on div "TBMID Equals Equals Is Not Equal To Is Greater Than Is Less Than 16000378 Custo…" at bounding box center [852, 261] width 1411 height 97
paste input "2513583"
type input "2513583"
click at [1517, 340] on input "Apply" at bounding box center [1523, 340] width 35 height 22
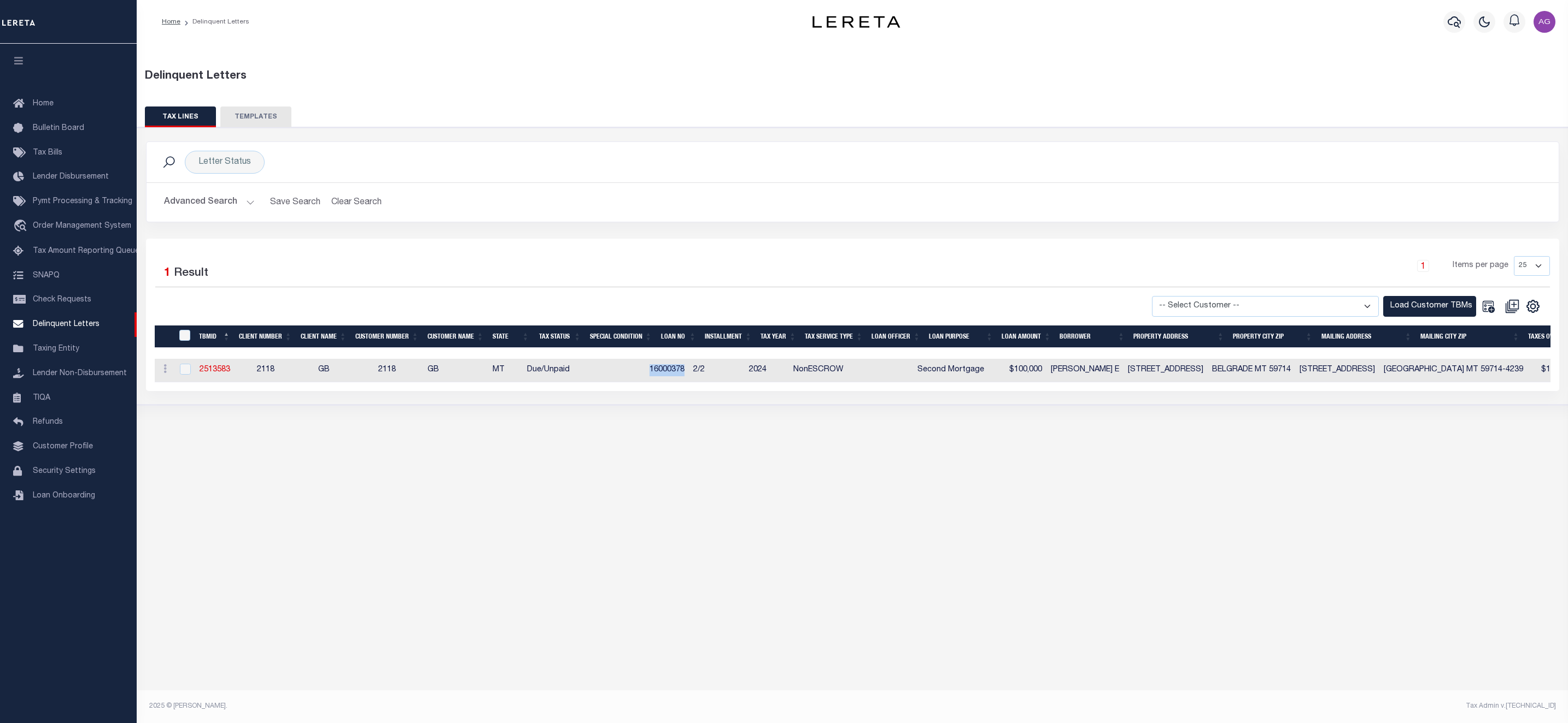
drag, startPoint x: 656, startPoint y: 371, endPoint x: 694, endPoint y: 374, distance: 38.1
click at [689, 374] on td "16000378" at bounding box center [667, 371] width 44 height 24
checkbox input "true"
copy td "16000378"
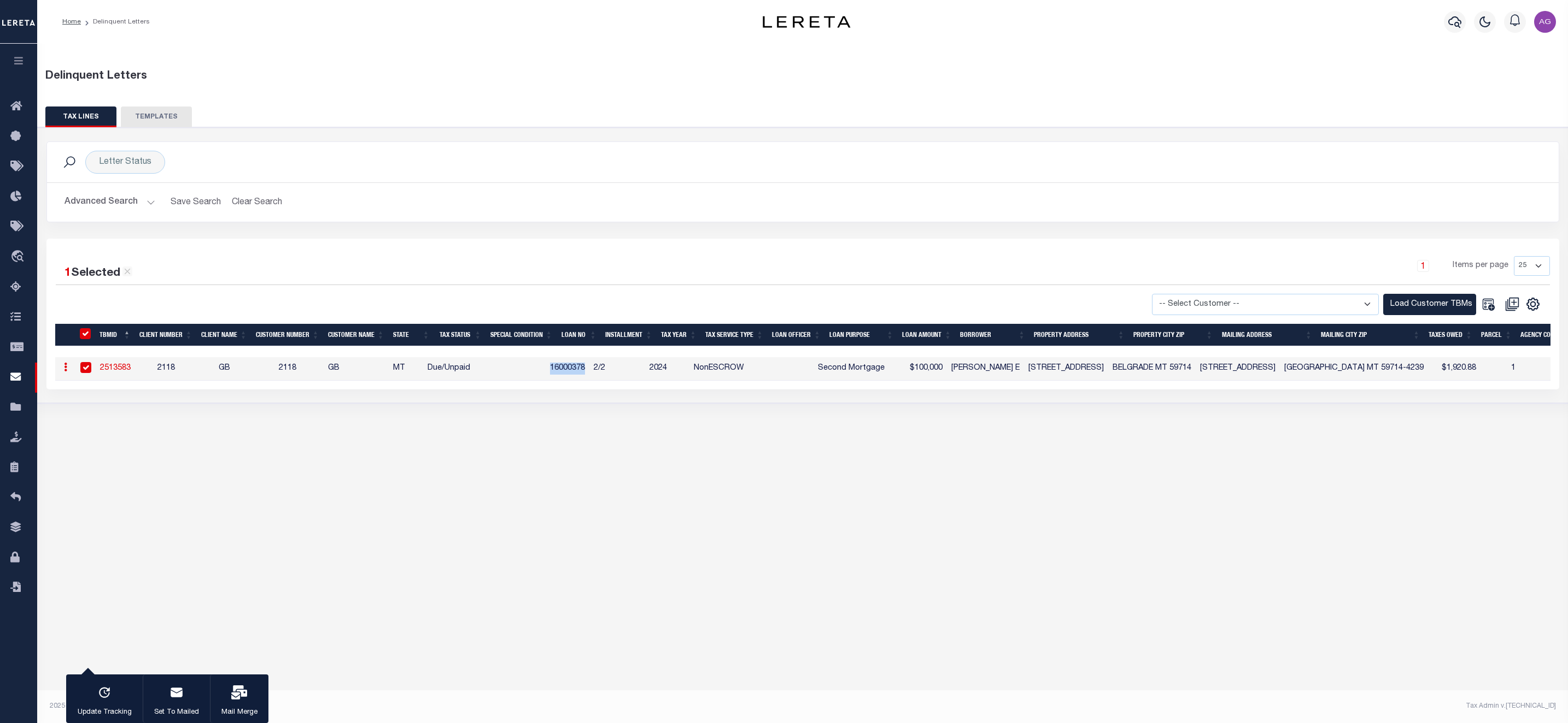
click at [100, 205] on button "Advanced Search" at bounding box center [109, 202] width 91 height 21
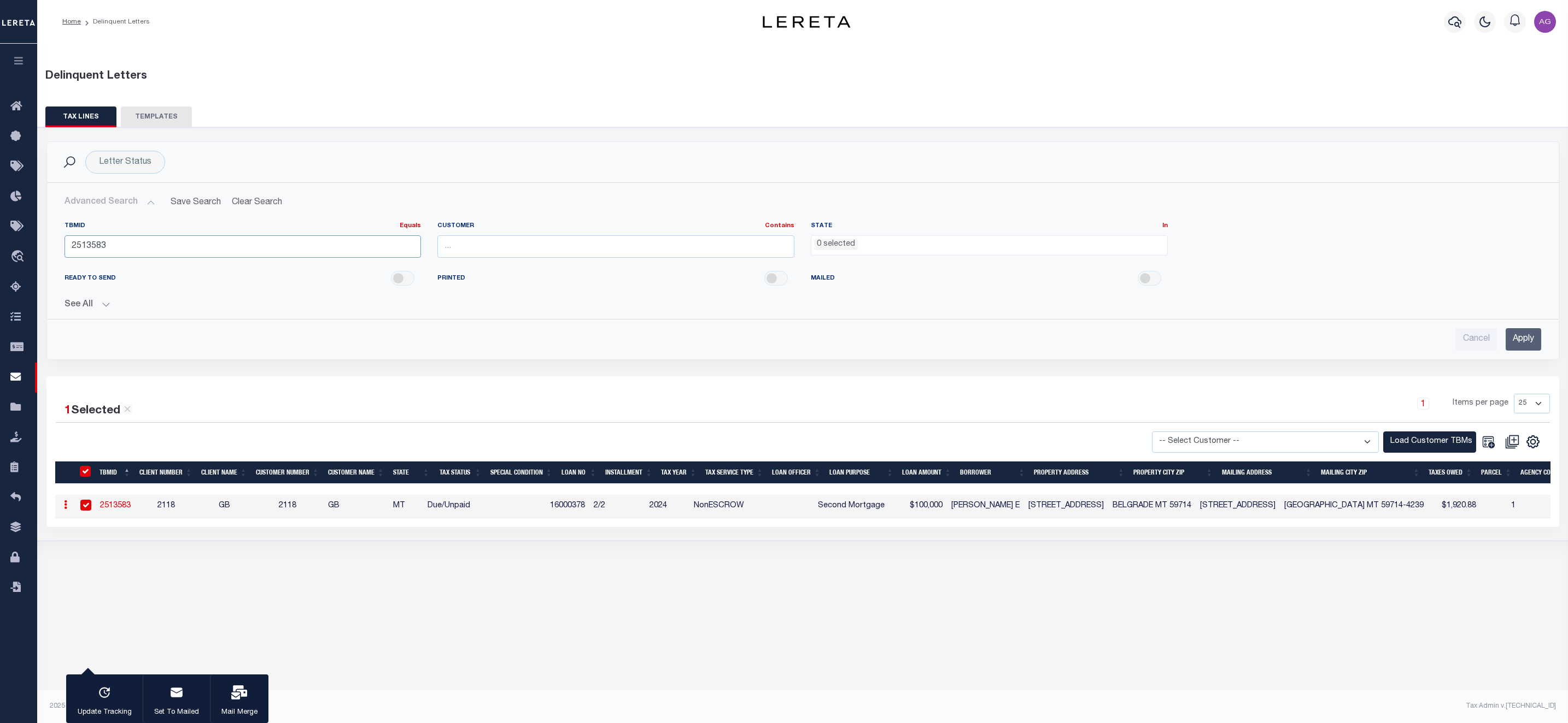
click at [137, 248] on input "2513583" at bounding box center [242, 247] width 357 height 22
paste input "34800041"
type input "34800041"
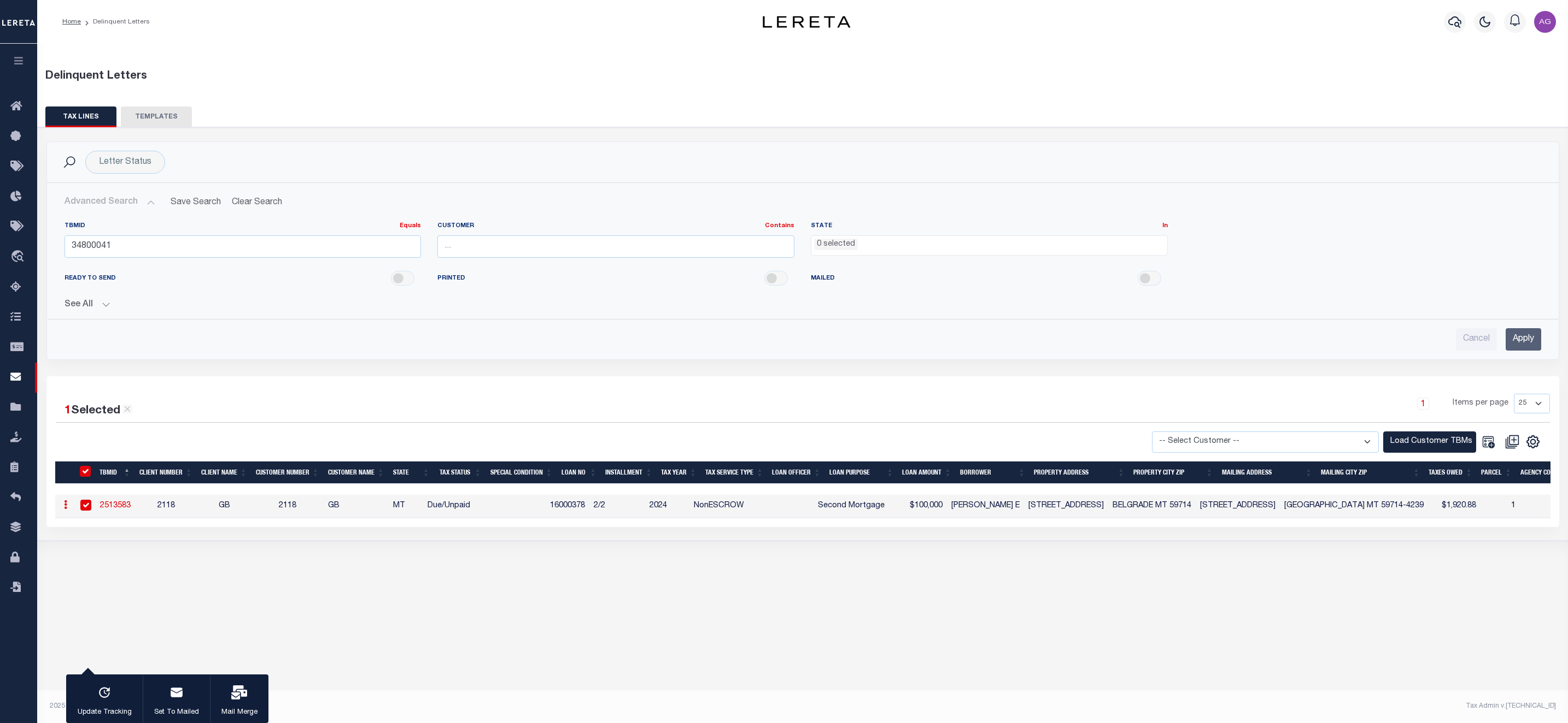
click at [84, 301] on button "See All" at bounding box center [802, 305] width 1476 height 10
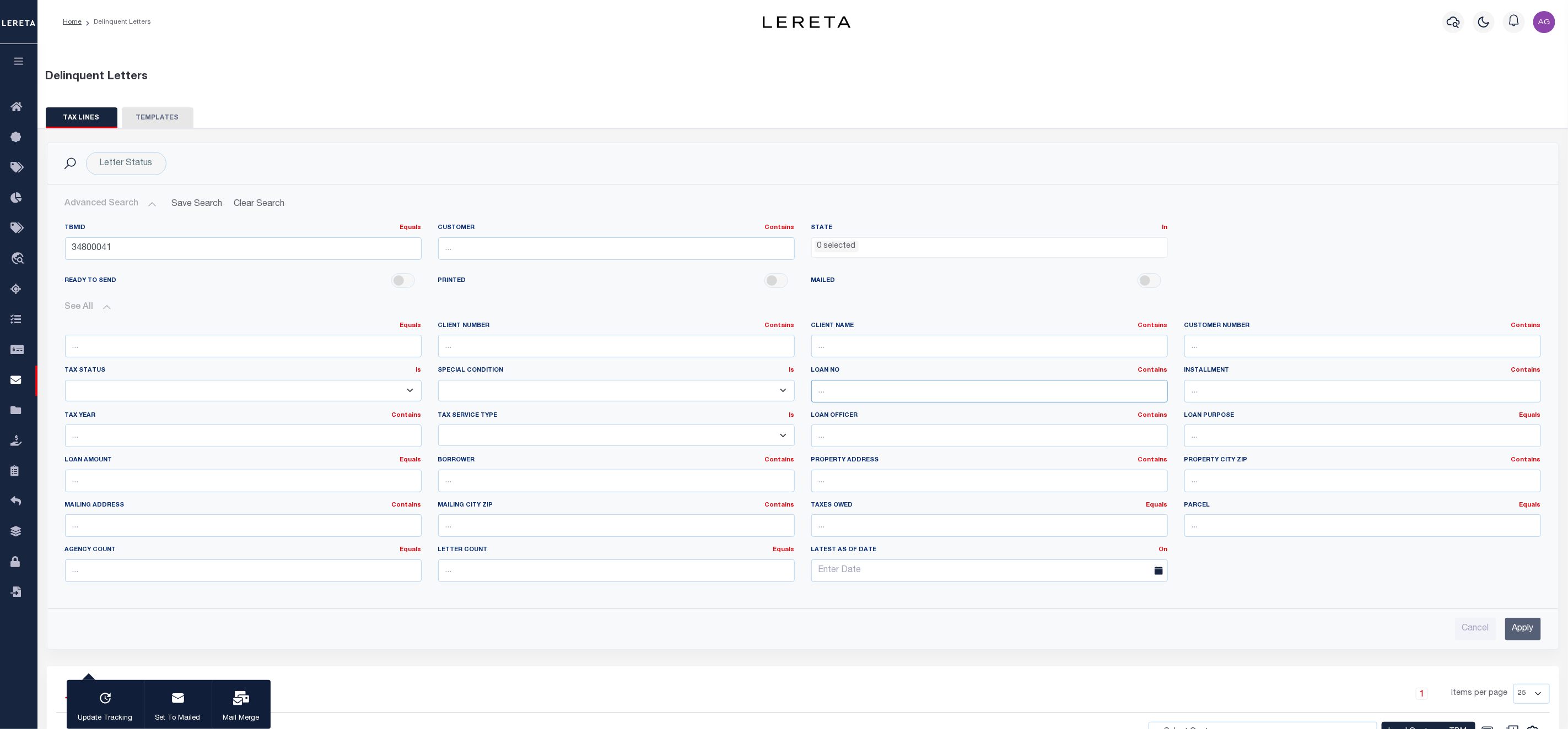
click at [850, 397] on input "text" at bounding box center [989, 391] width 357 height 22
paste input "34800041"
type input "34800041"
click at [206, 249] on input "34800041" at bounding box center [243, 249] width 357 height 22
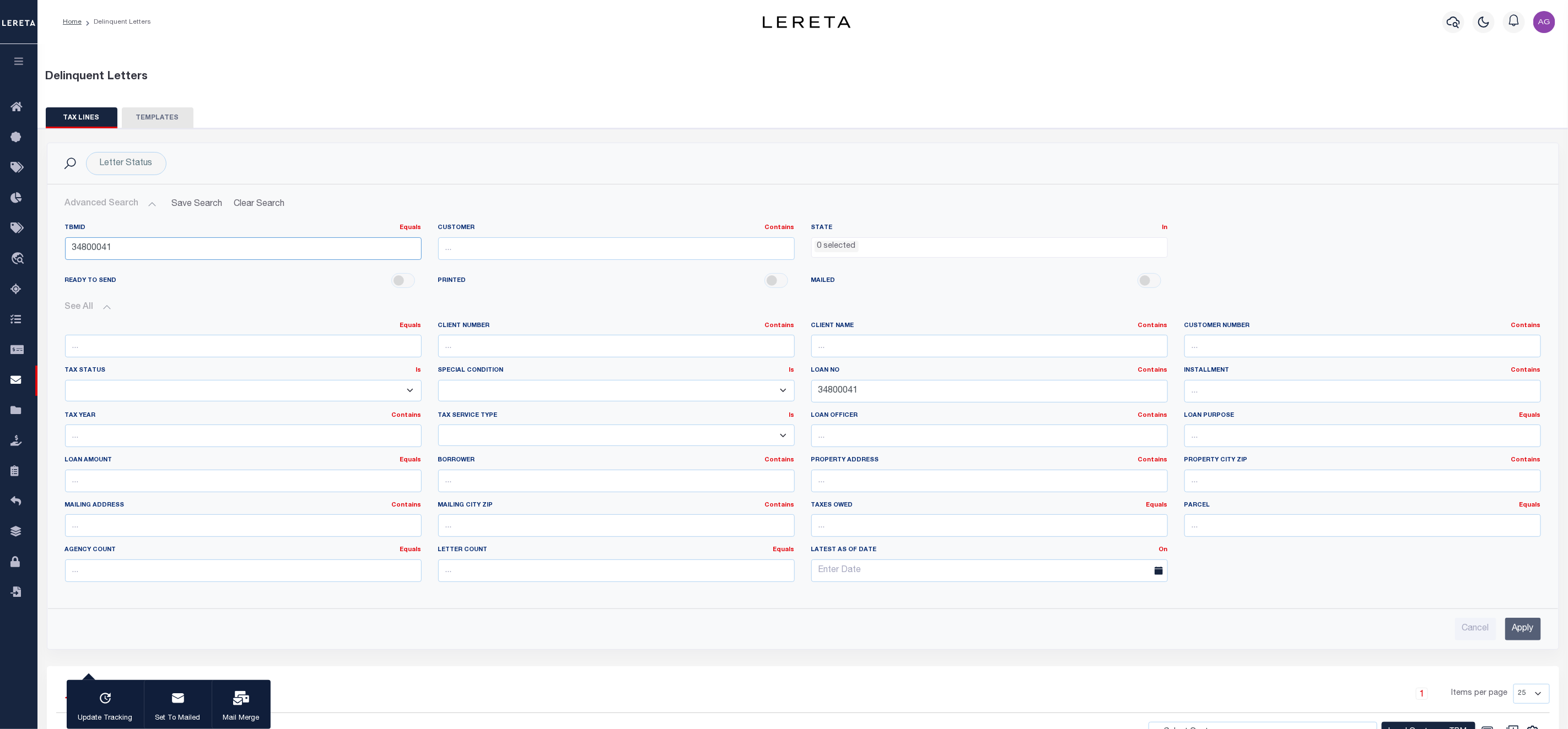
click at [206, 249] on input "34800041" at bounding box center [243, 249] width 357 height 22
click at [1529, 634] on input "Apply" at bounding box center [1523, 629] width 36 height 22
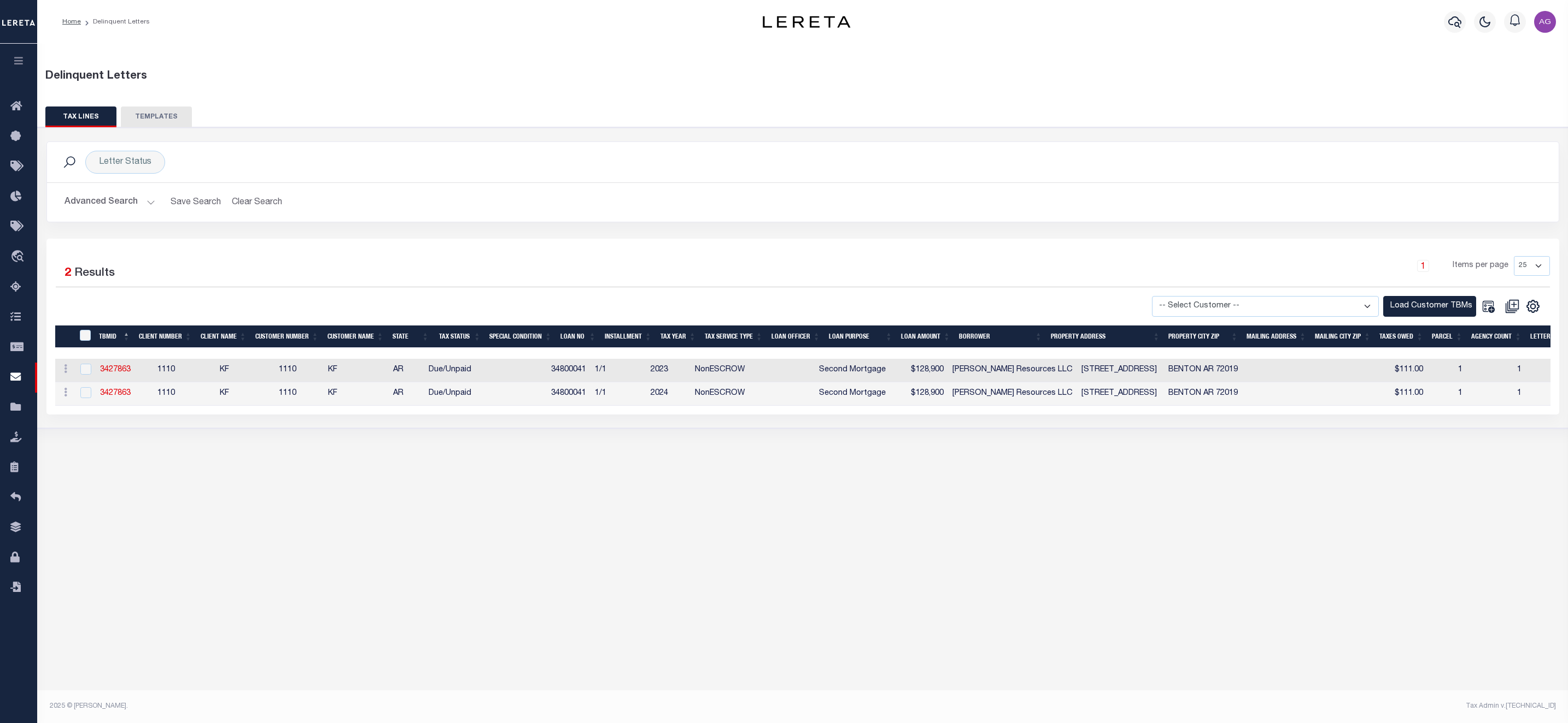
drag, startPoint x: 123, startPoint y: 375, endPoint x: 730, endPoint y: 476, distance: 615.3
click at [805, 500] on div "Delinquent Letters TAX LINES TEMPLATES Is 1" at bounding box center [802, 369] width 1530 height 651
drag, startPoint x: 556, startPoint y: 376, endPoint x: 597, endPoint y: 377, distance: 41.0
click at [590, 377] on td "34800041" at bounding box center [568, 371] width 44 height 24
checkbox input "true"
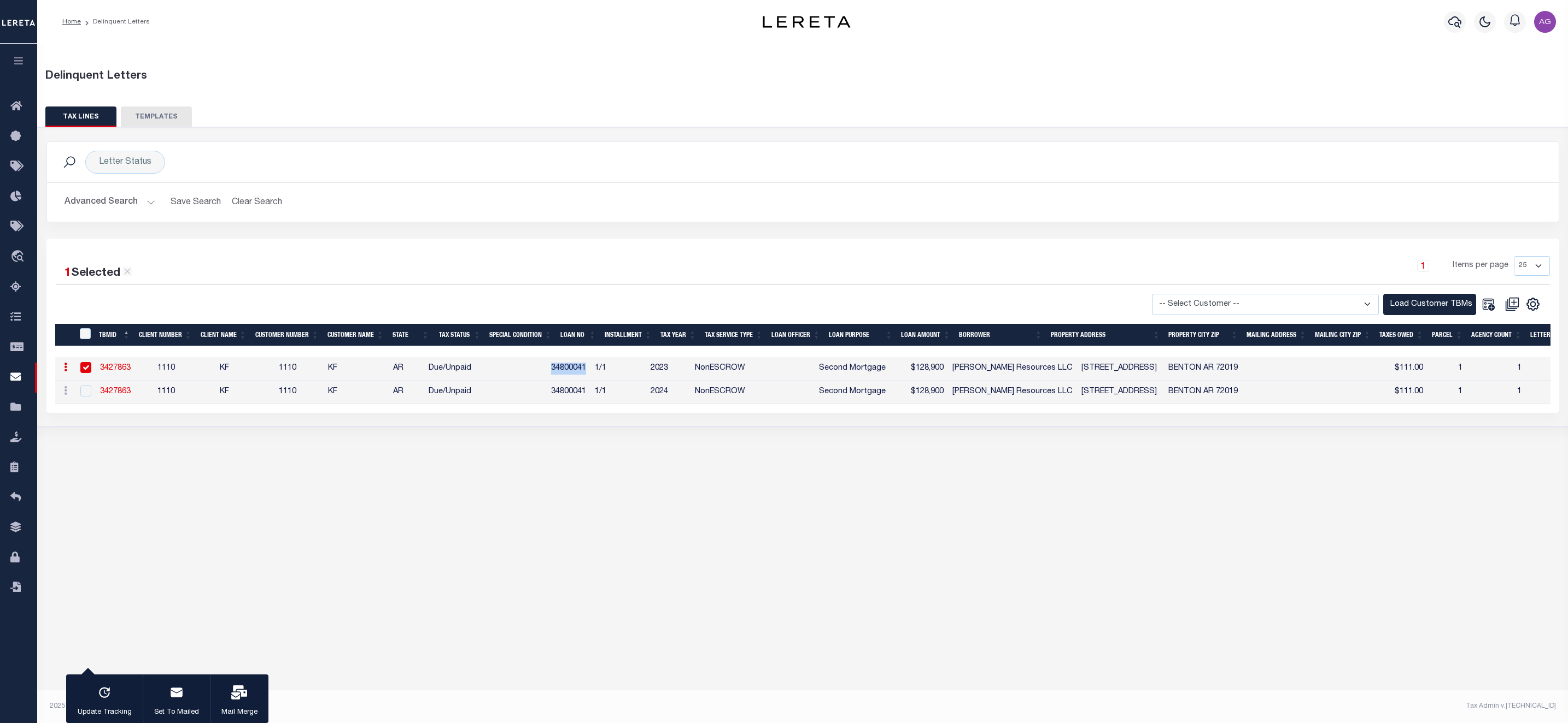
copy td "34800041"
click at [576, 510] on div "Delinquent Letters TAX LINES TEMPLATES Is 1" at bounding box center [802, 369] width 1530 height 651
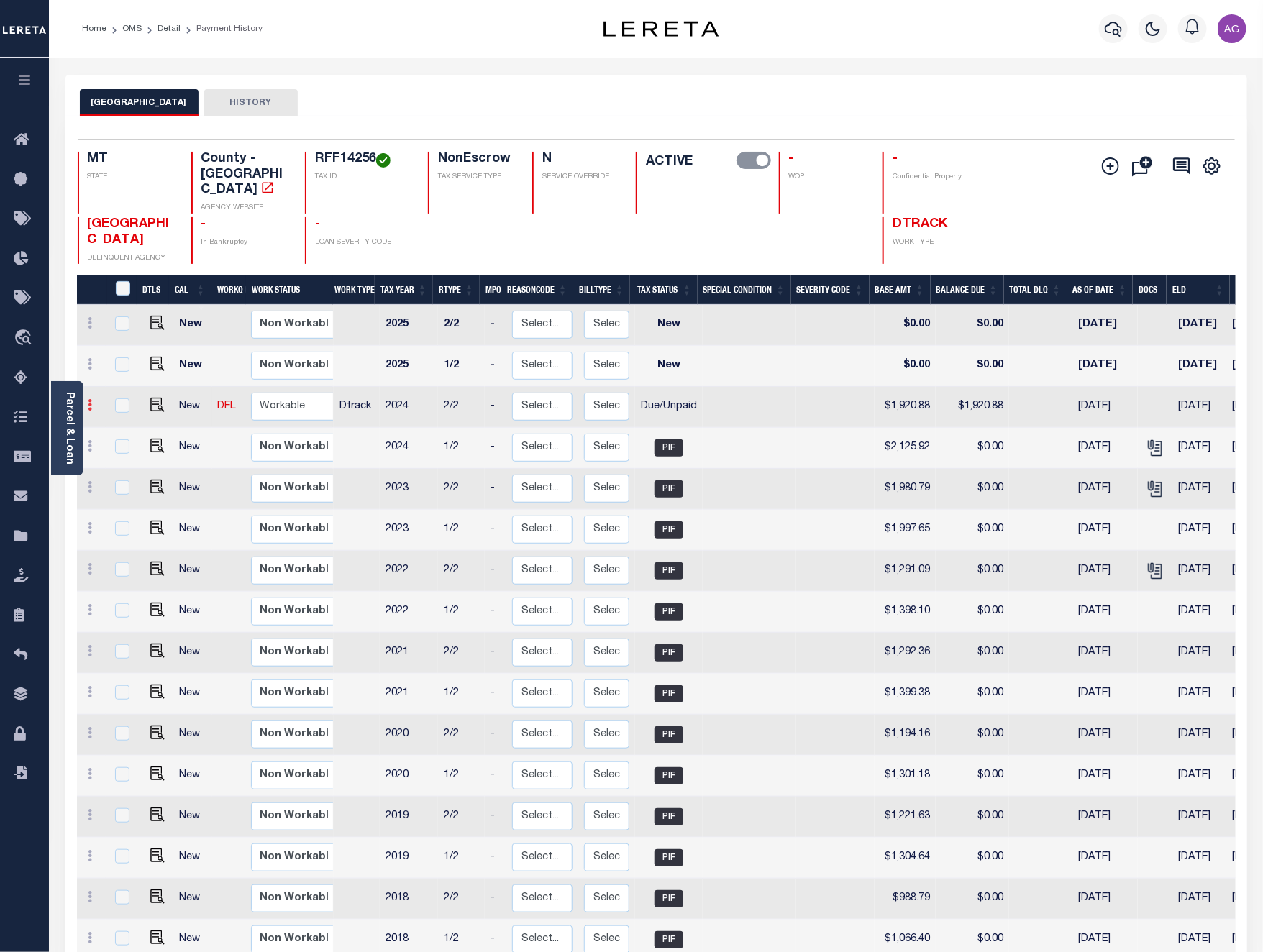
click at [90, 400] on icon at bounding box center [90, 405] width 4 height 12
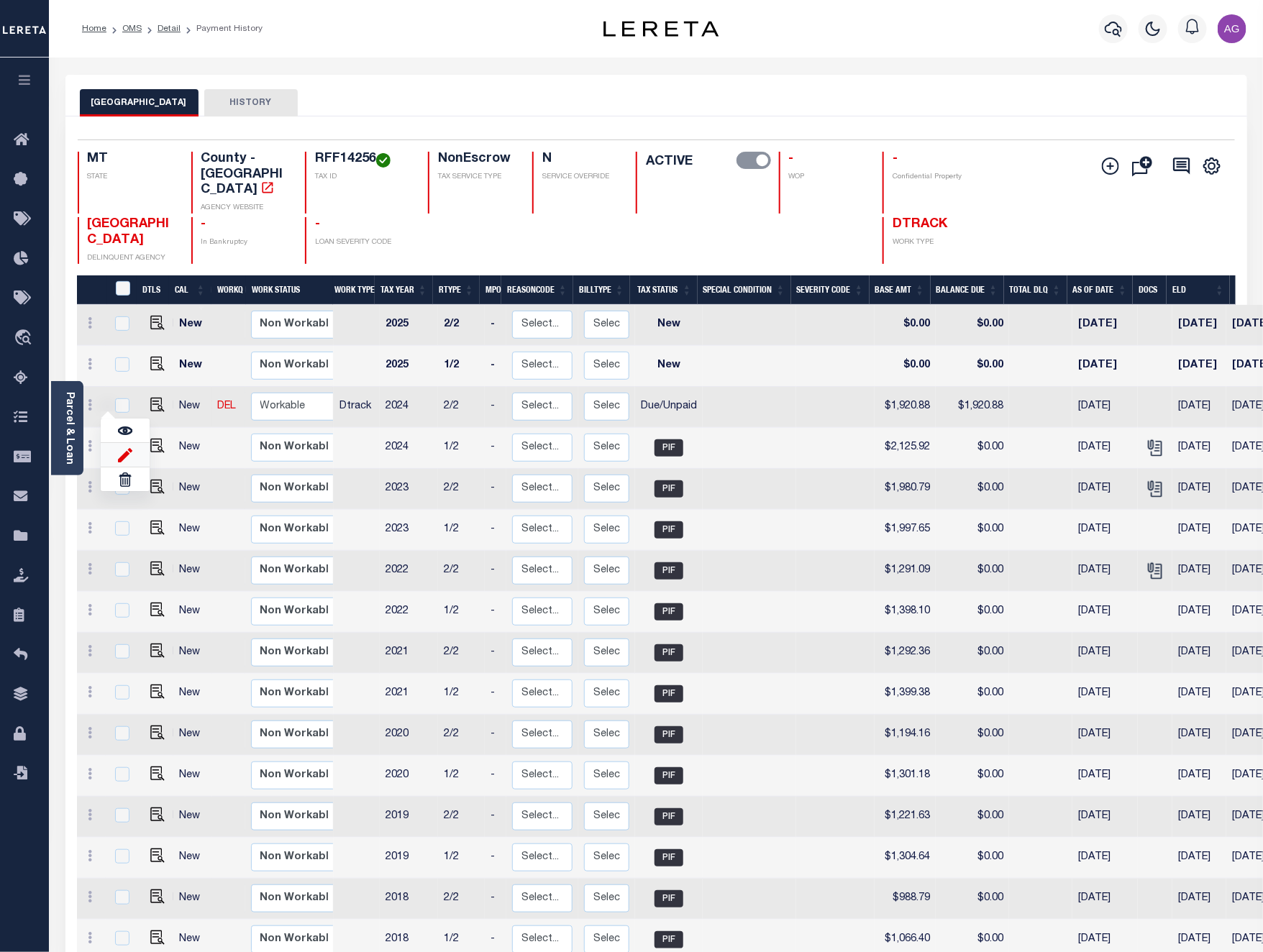
click at [122, 447] on img at bounding box center [124, 455] width 15 height 16
select select "DUE"
type input "$1,920.88"
type input "[DATE]"
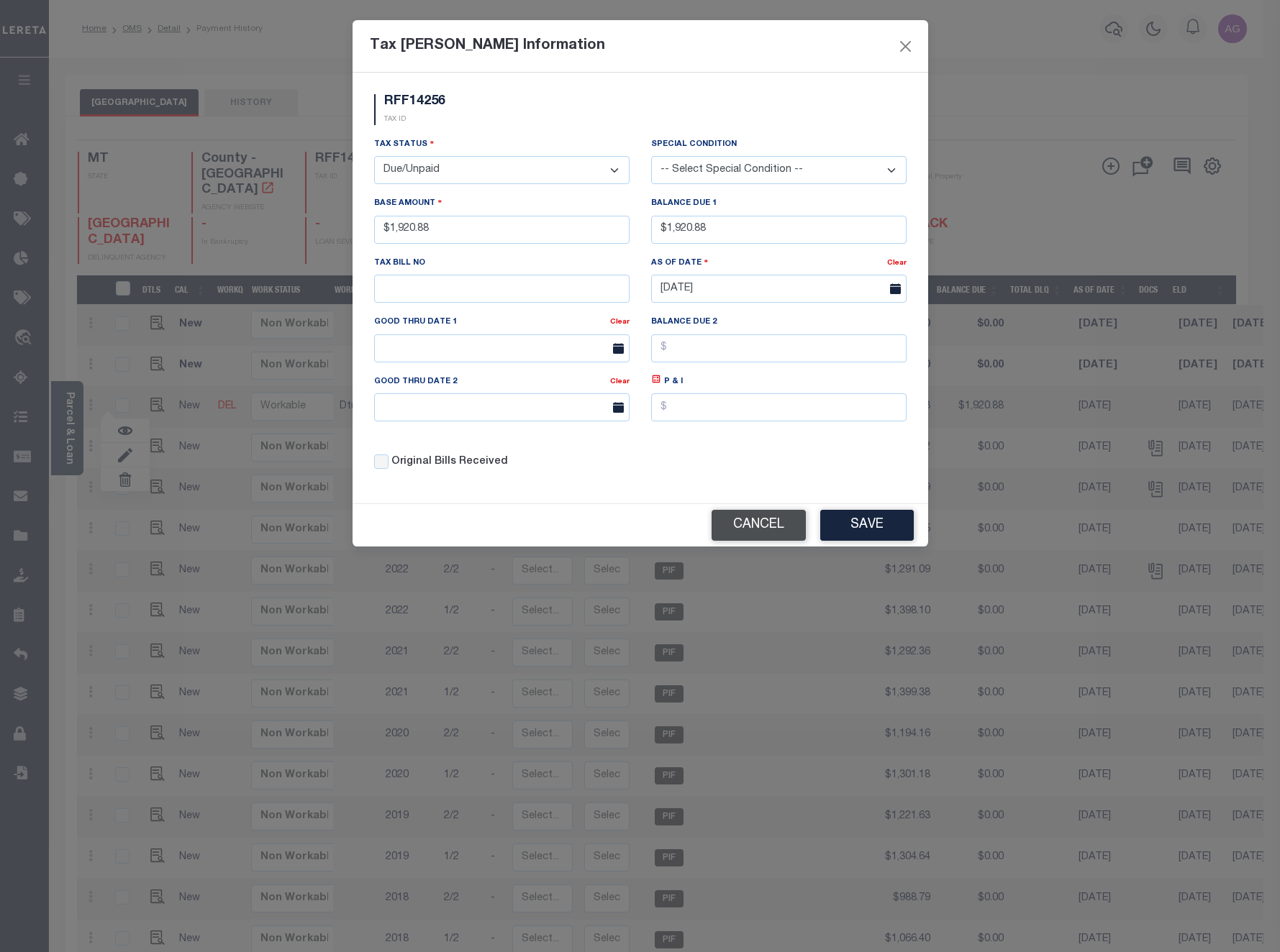
click at [770, 536] on button "Cancel" at bounding box center [759, 525] width 94 height 31
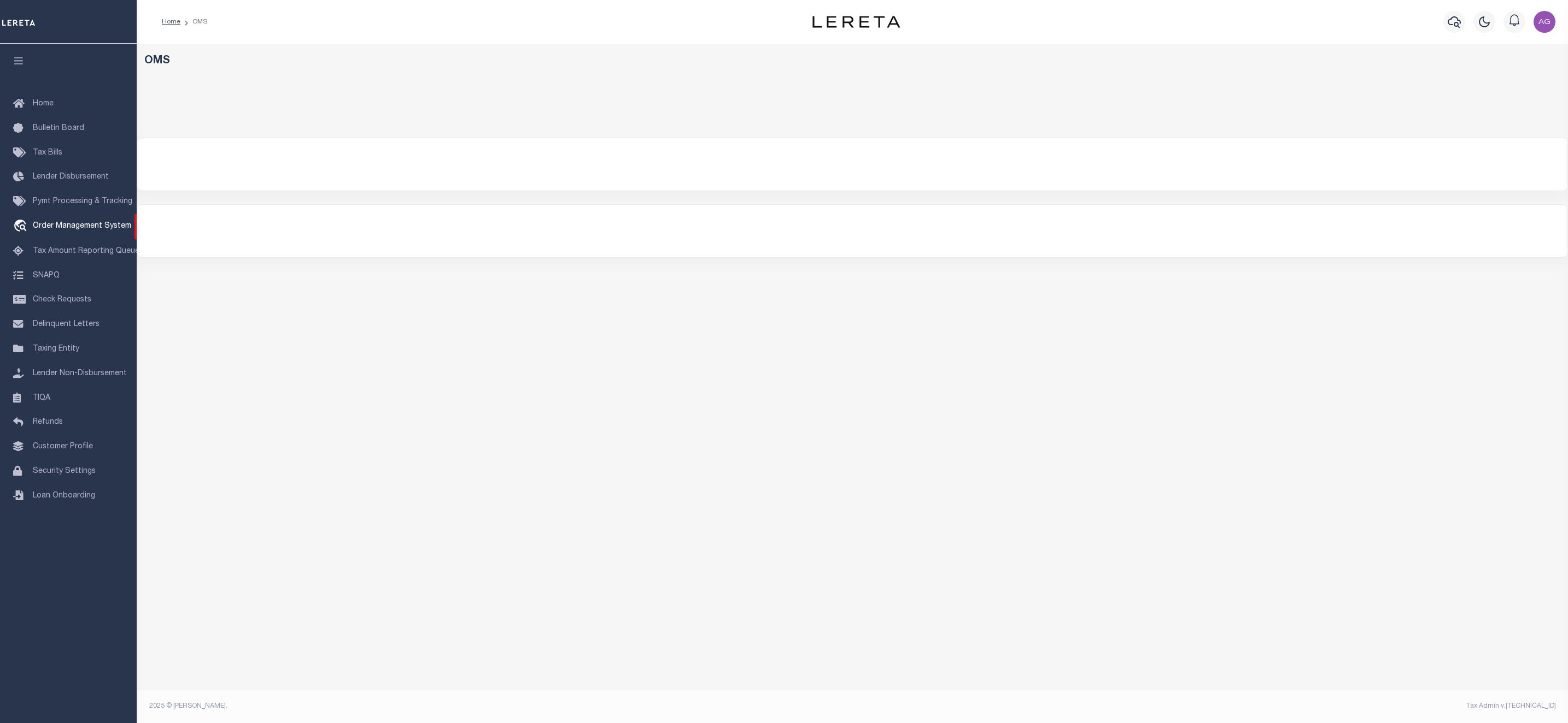
select select "200"
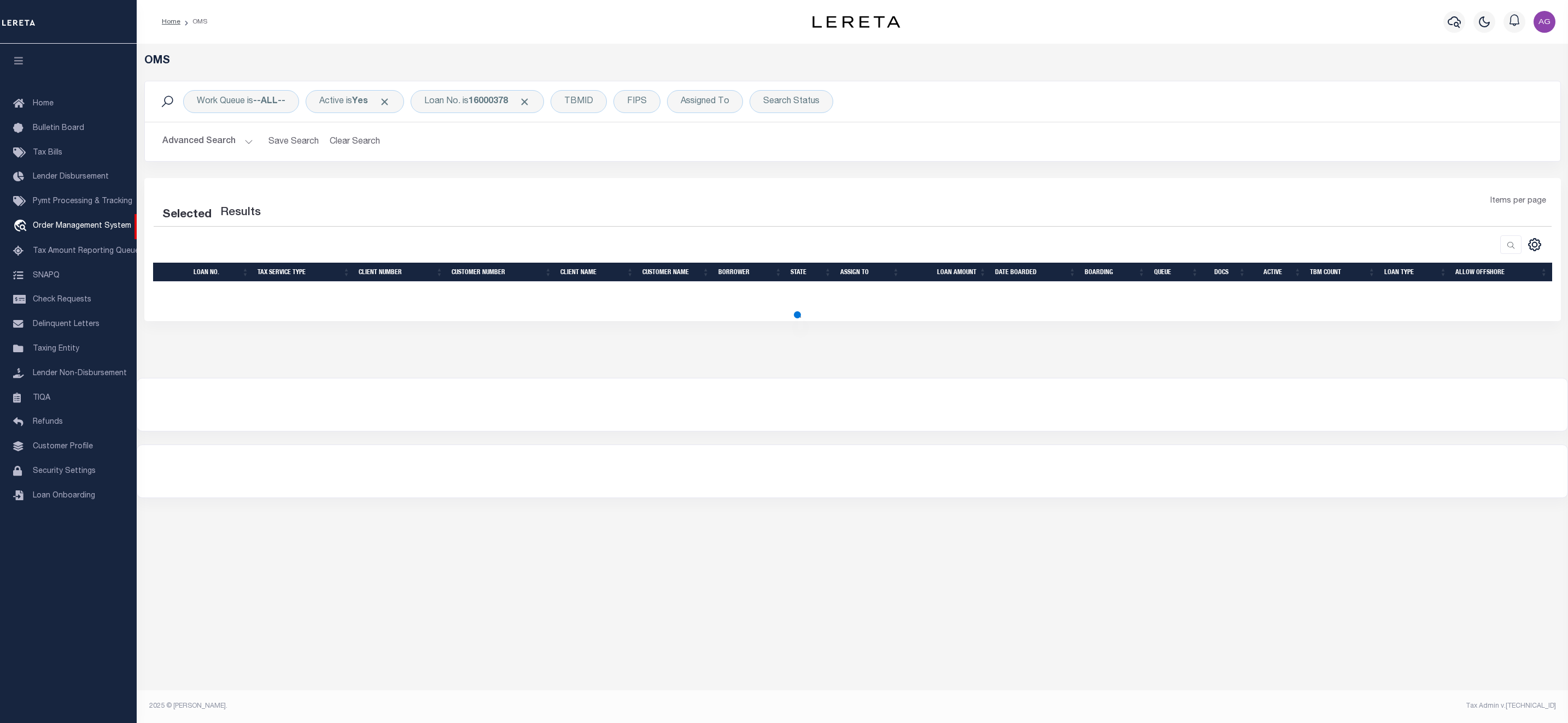
select select "200"
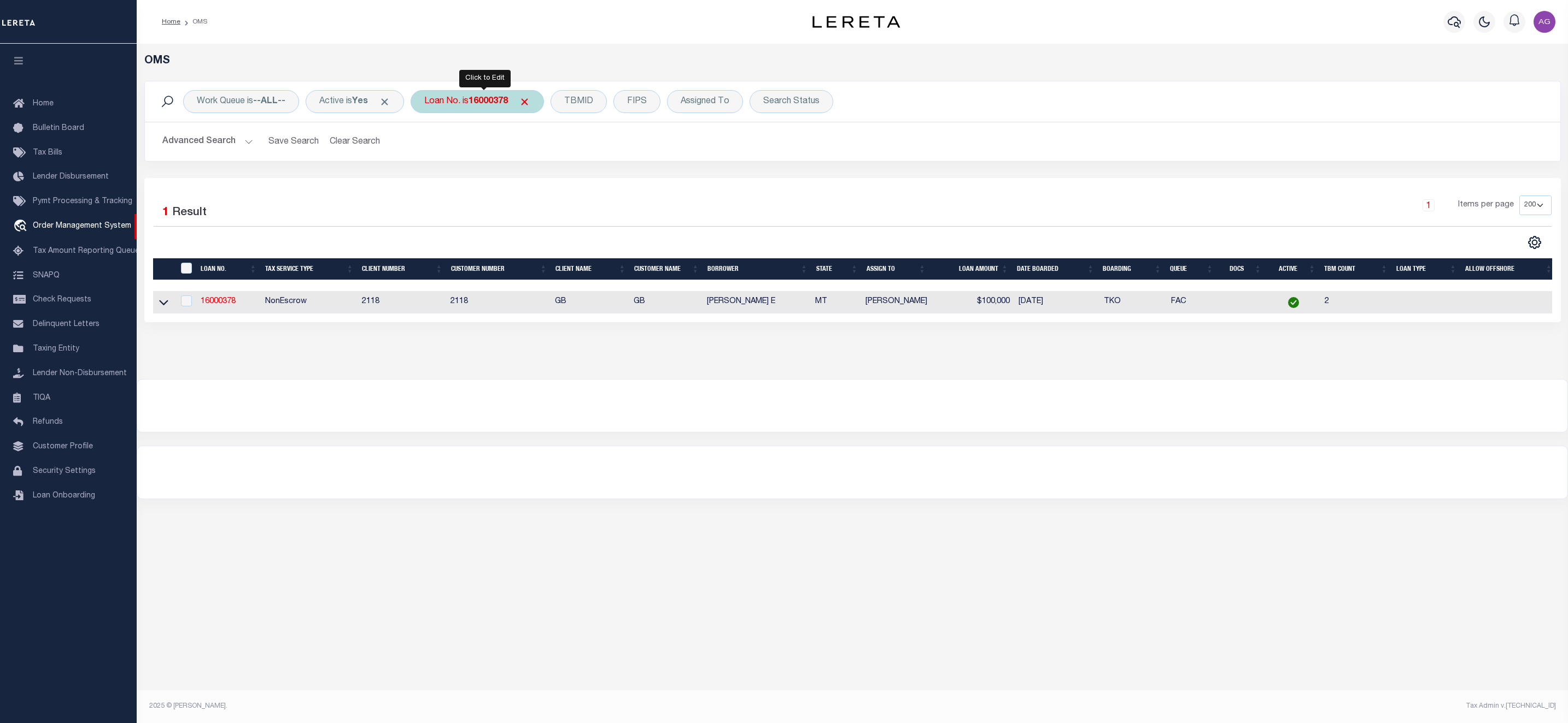
click at [461, 98] on div "Loan No. is 16000378" at bounding box center [477, 101] width 133 height 23
type input "34800041"
click at [579, 184] on input "Apply" at bounding box center [570, 179] width 33 height 18
click at [222, 297] on td "34800041" at bounding box center [228, 302] width 63 height 22
checkbox input "true"
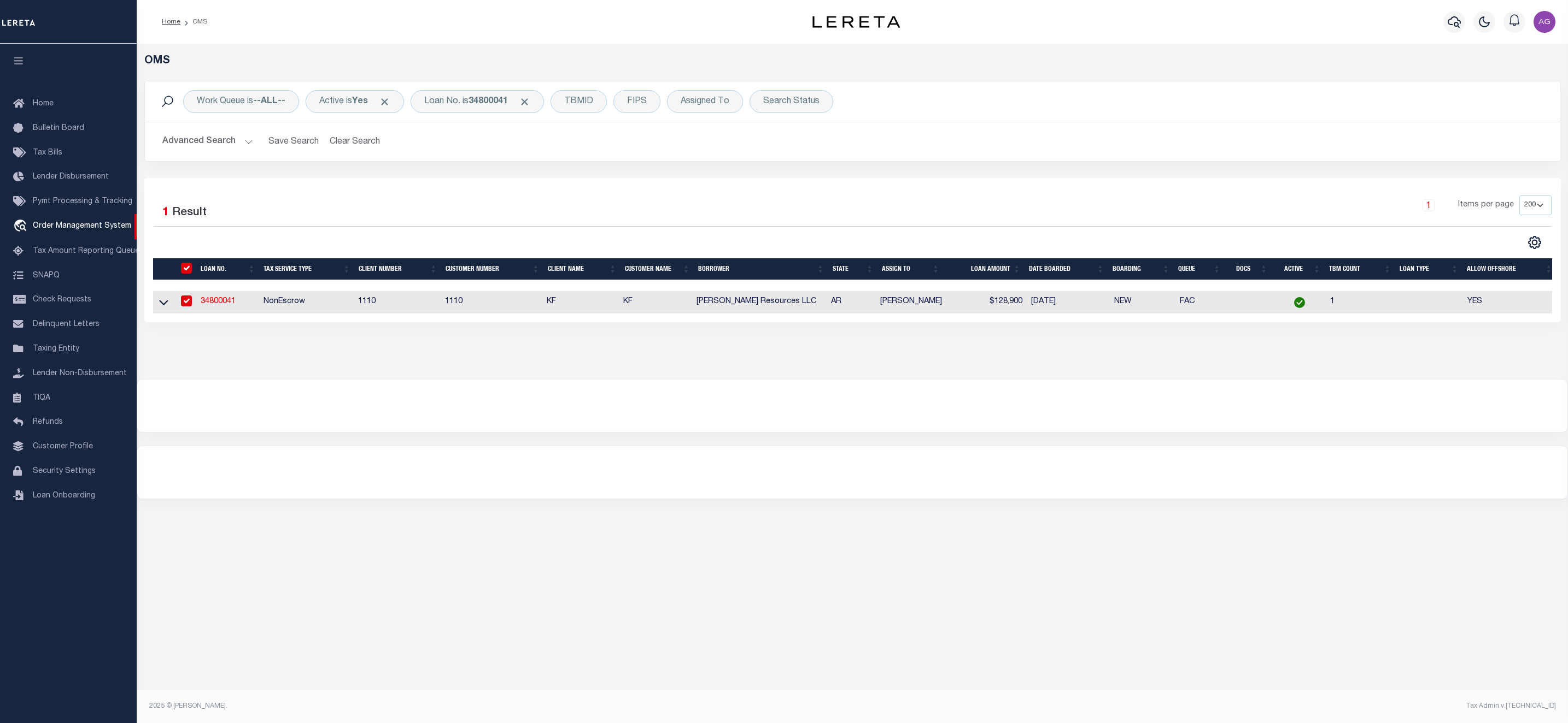
checkbox input "true"
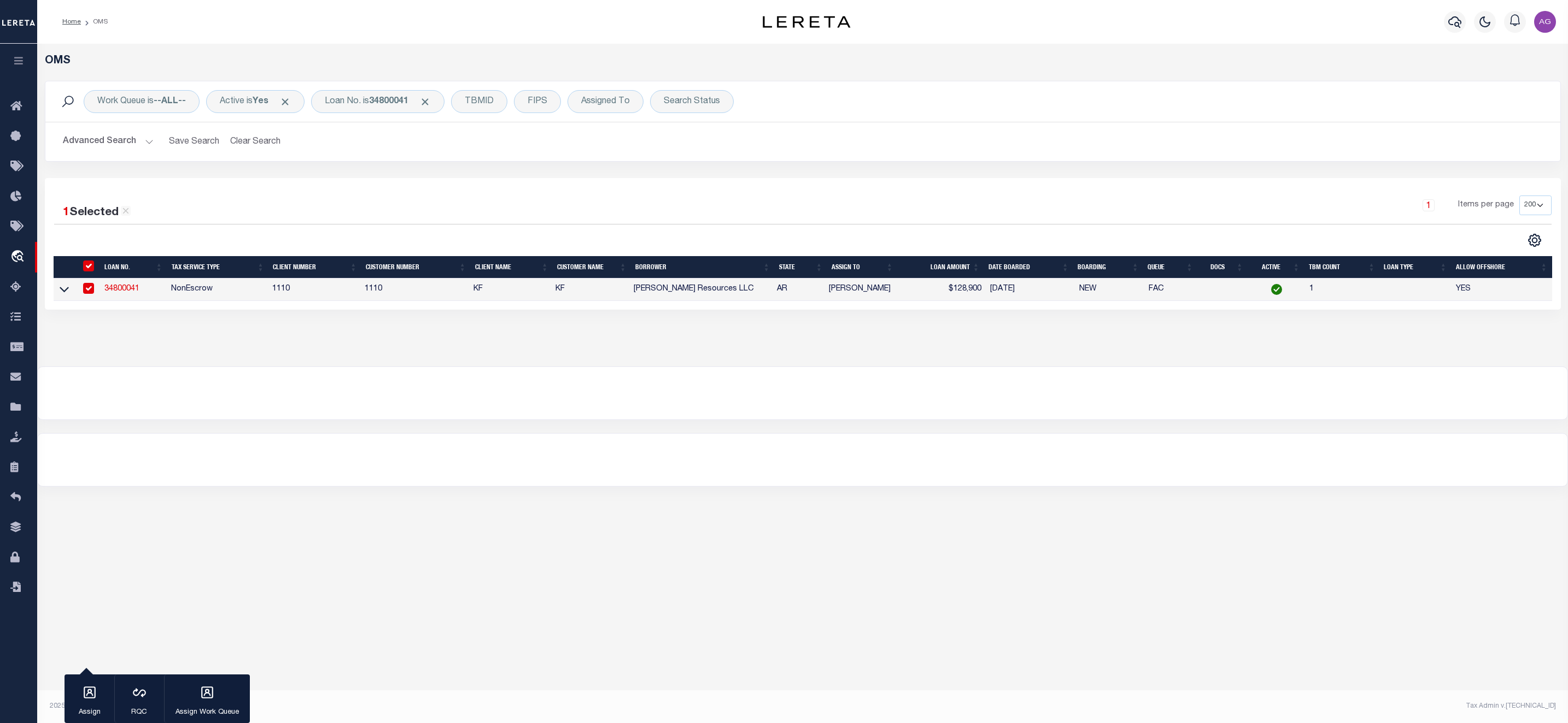
click at [222, 301] on td "NonEscrow" at bounding box center [217, 289] width 101 height 22
checkbox input "false"
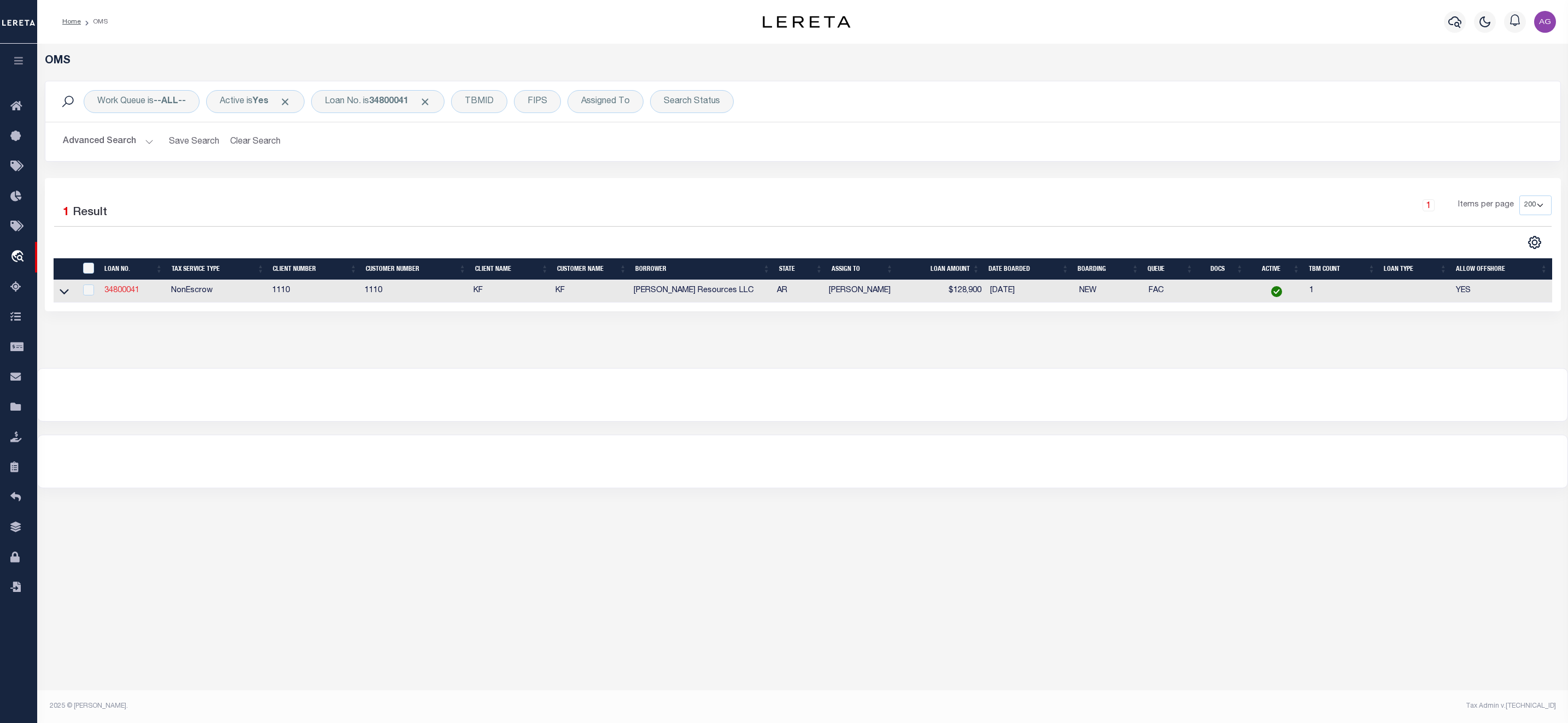
click at [120, 295] on link "34800041" at bounding box center [121, 290] width 35 height 7
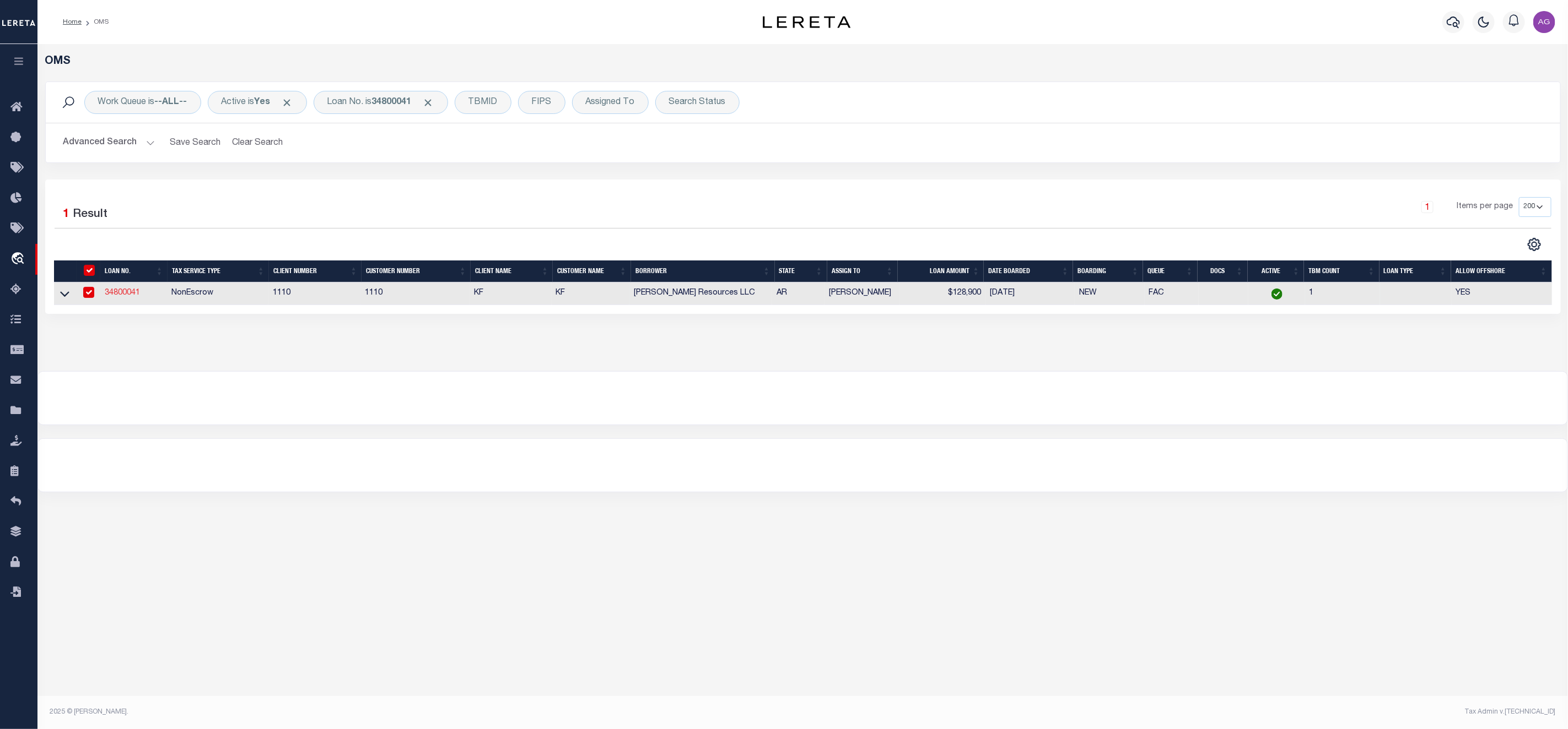
type input "34800041"
type input "[PERSON_NAME] Resources LLC"
select select
select select "100"
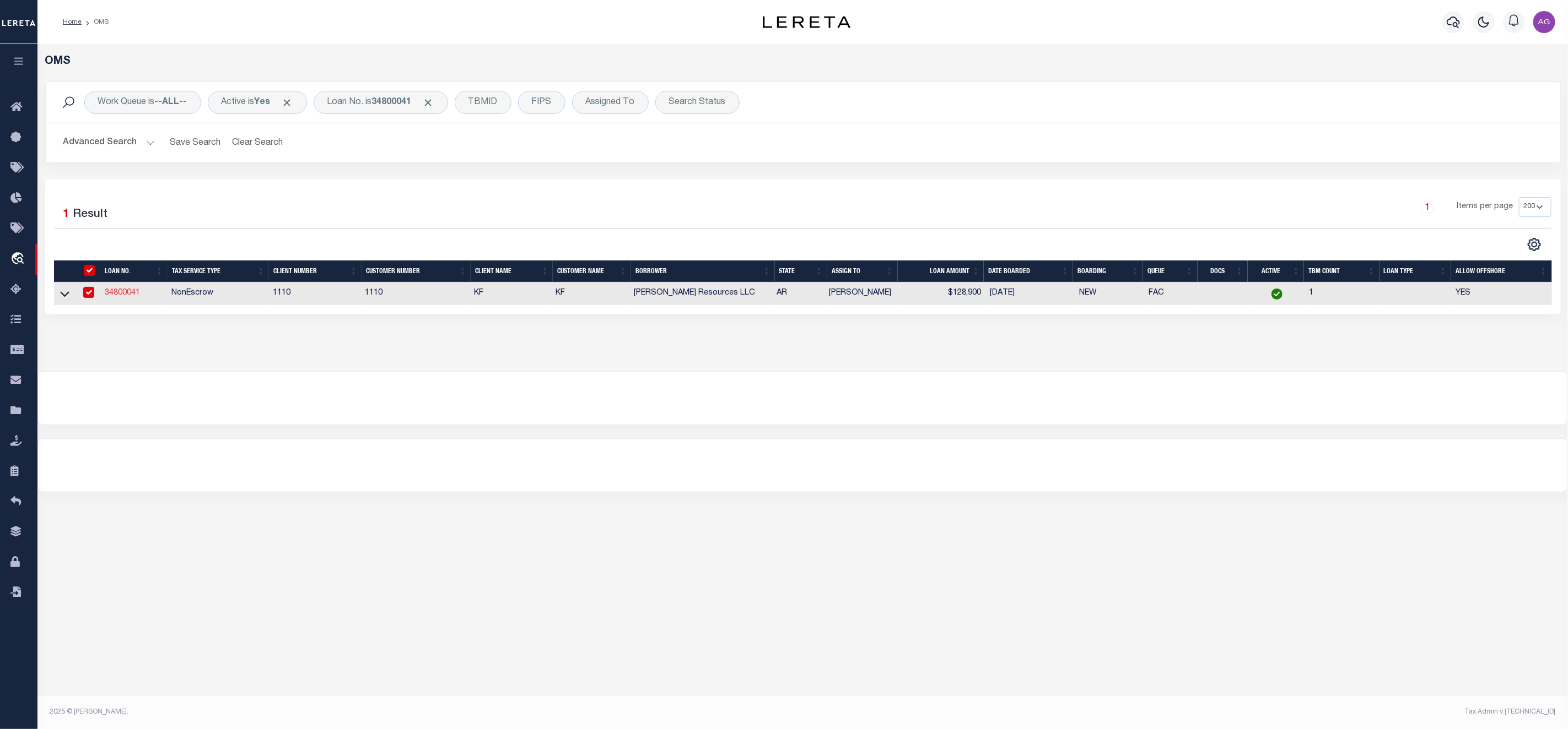
select select "NonEscrow"
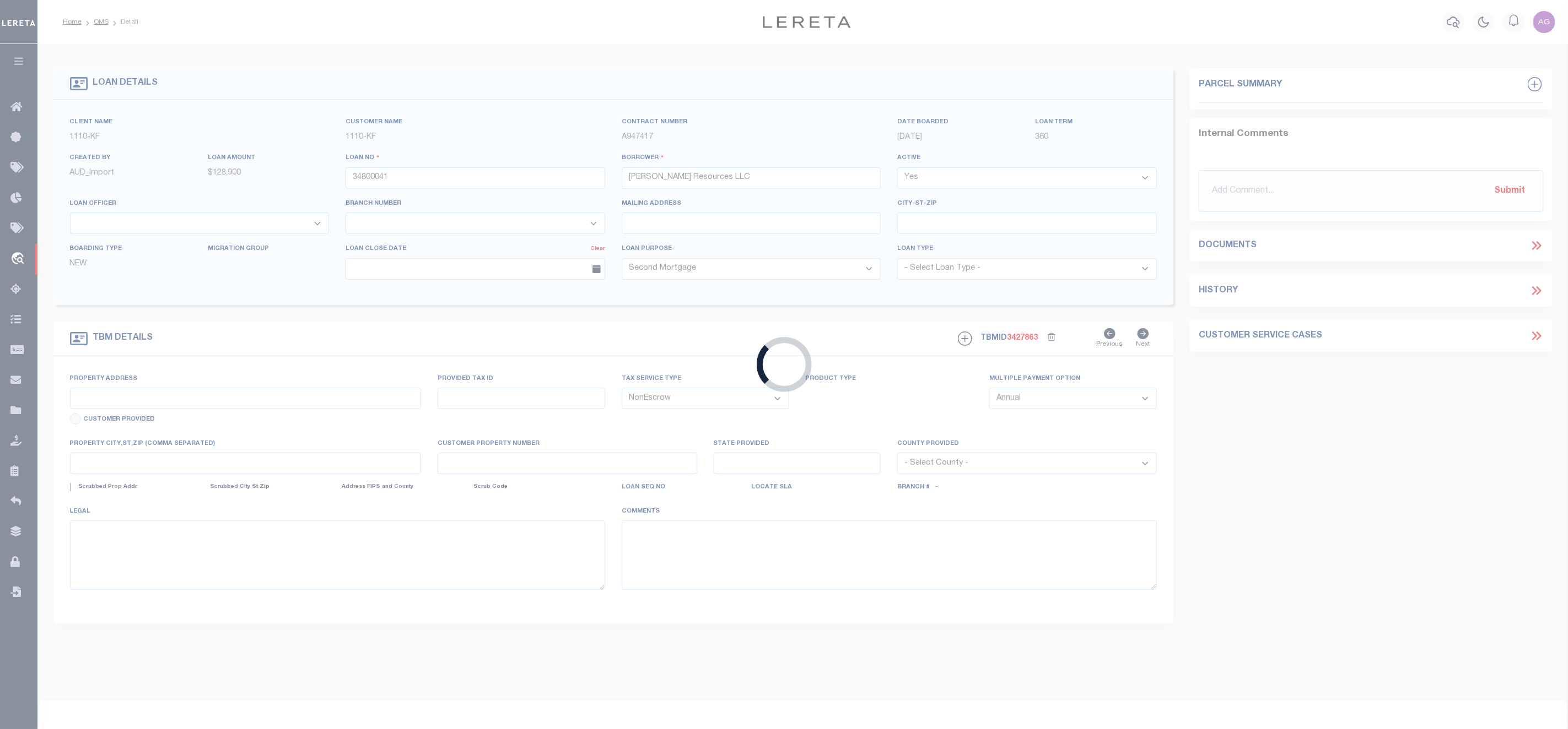
type input "[STREET_ADDRESS]"
select select
type input "BENTON AR 72019"
type input "AR"
select select "8518"
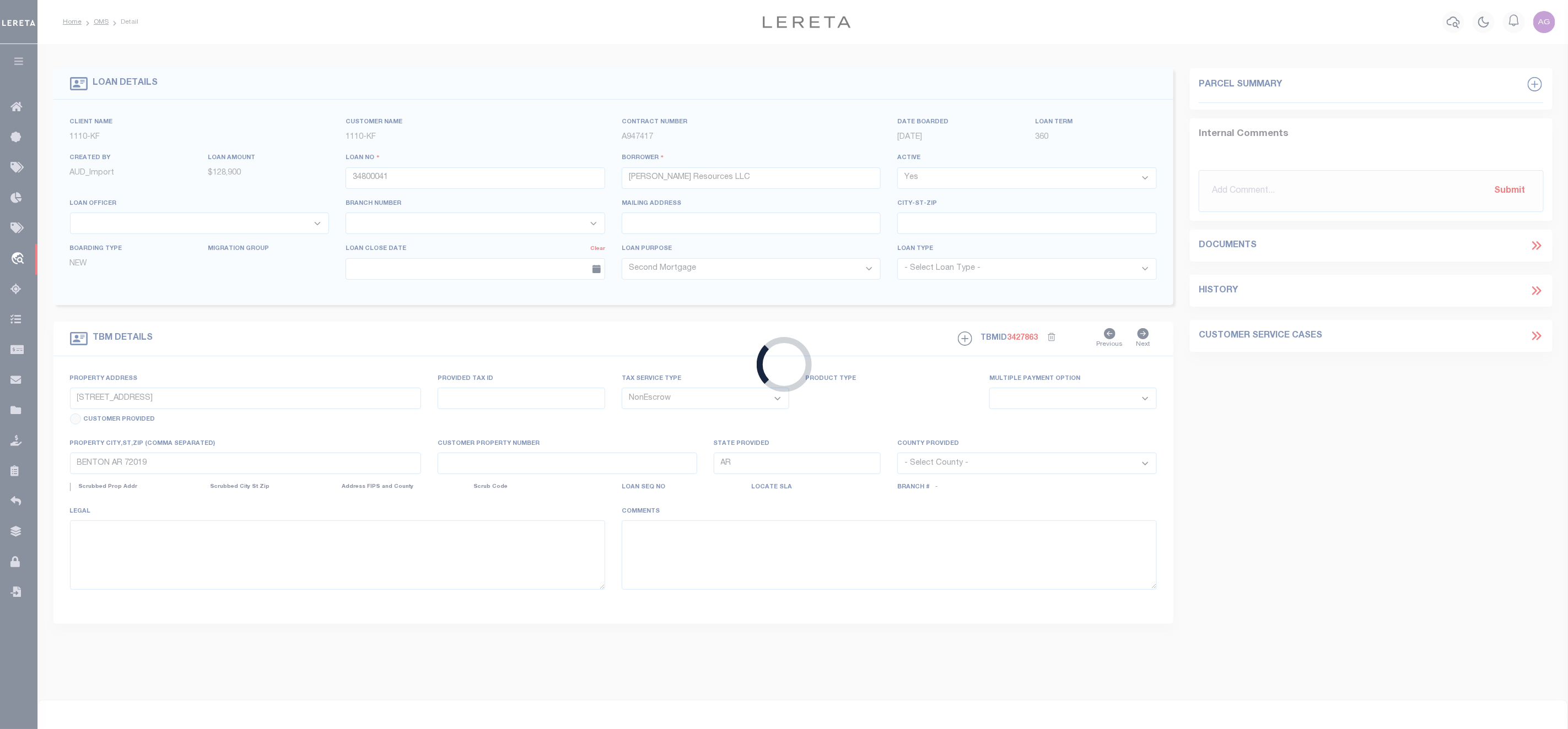
select select "3485"
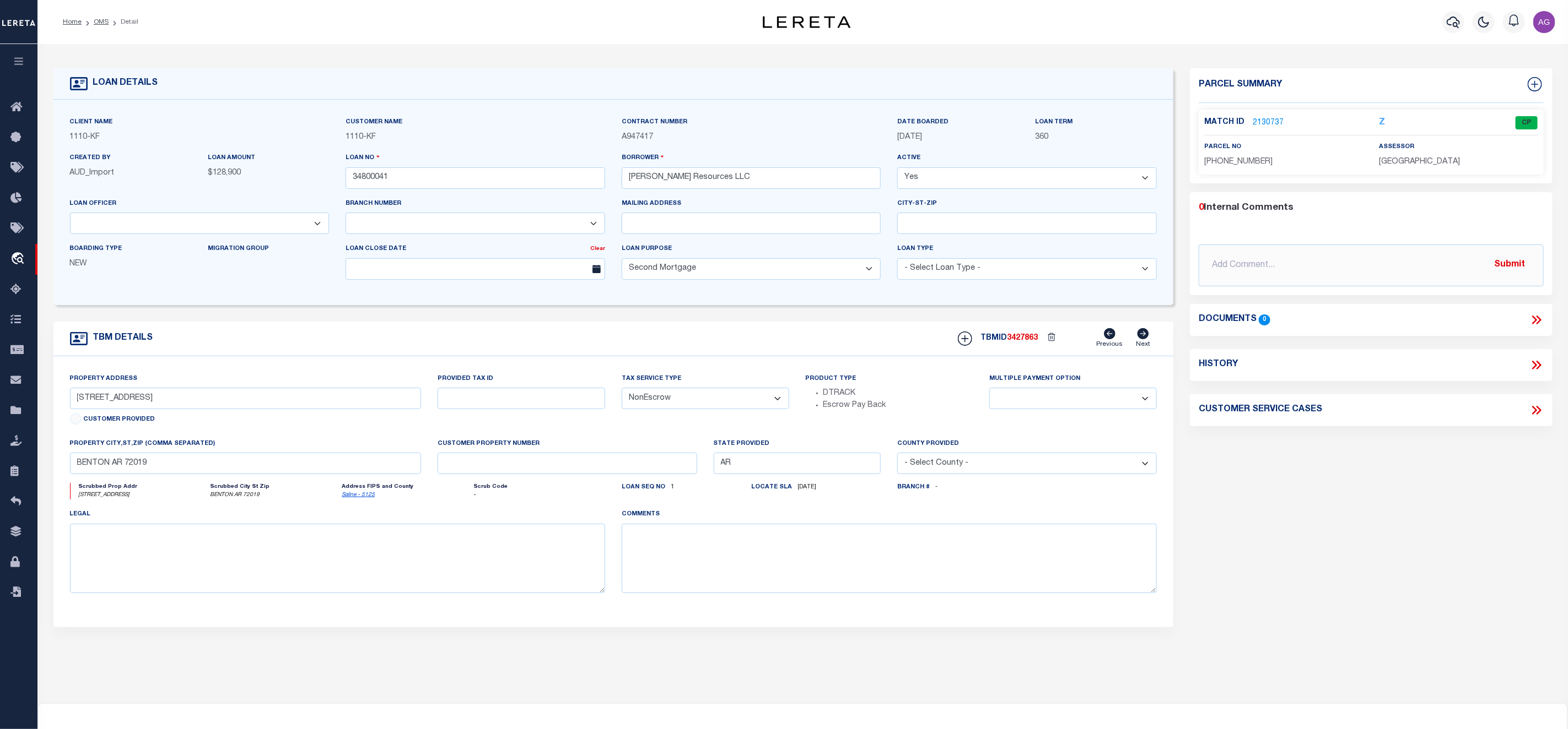
click at [1263, 119] on link "2130737" at bounding box center [1267, 124] width 31 height 12
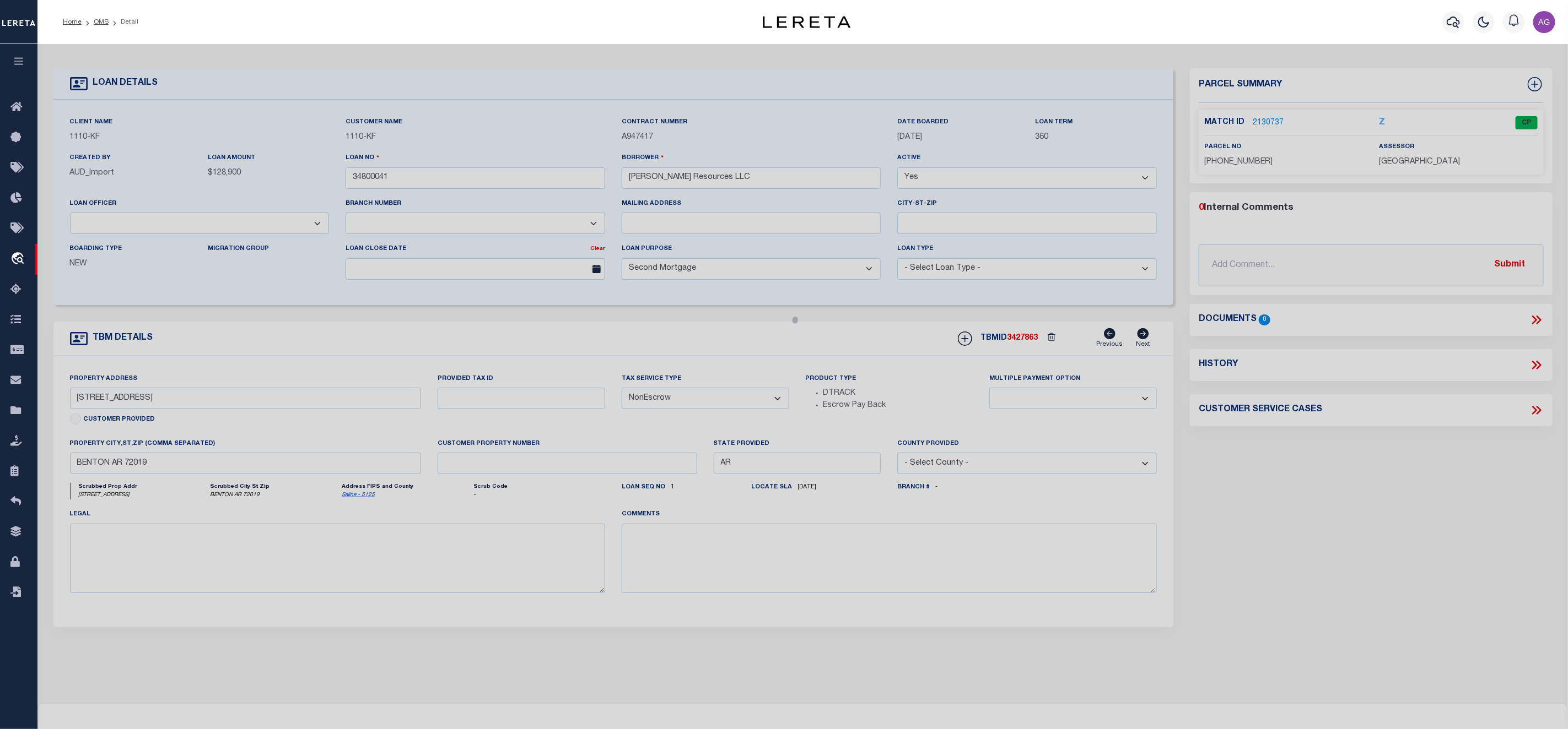
checkbox input "false"
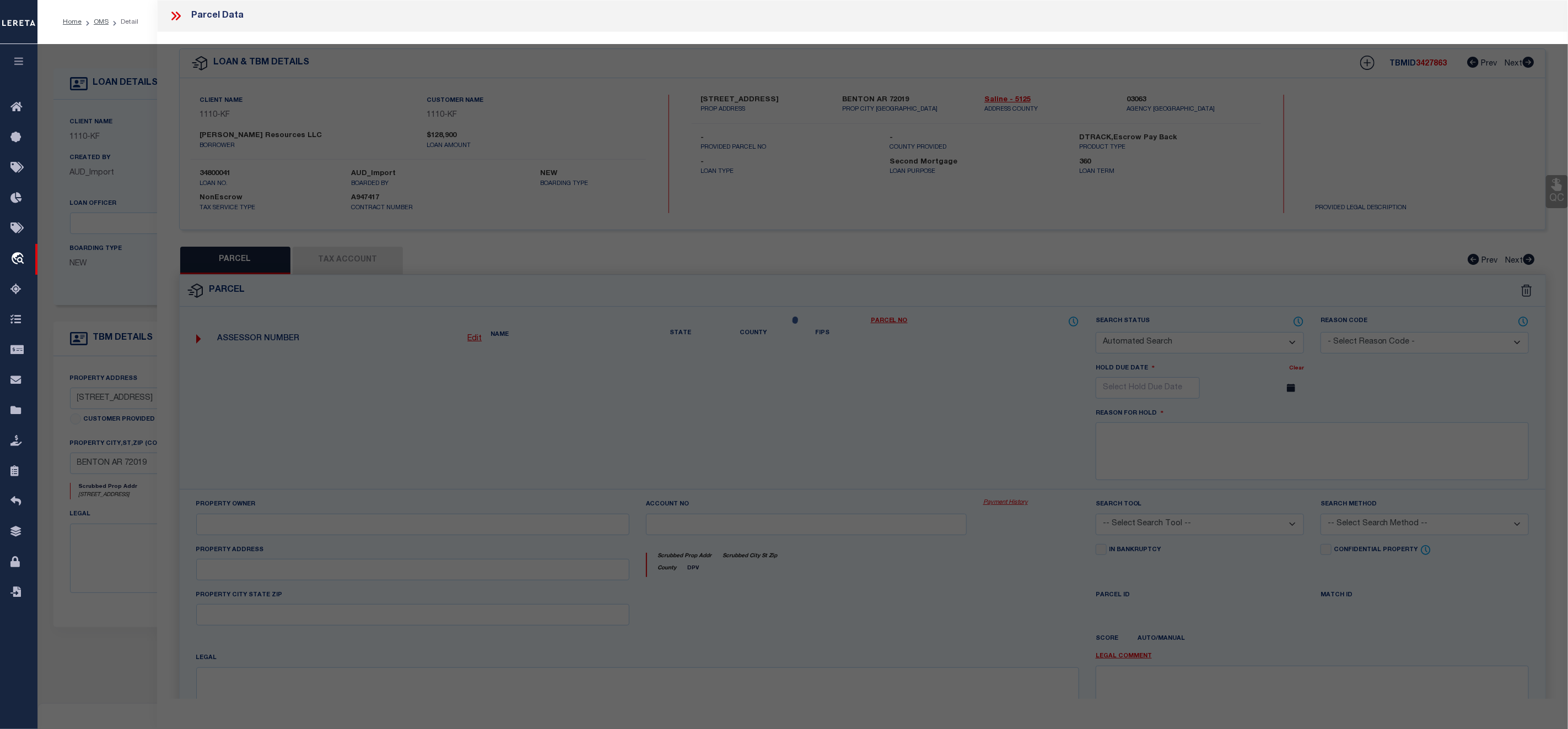
select select "CP"
type input "AURELIUS RESOURCES LLC"
select select
type input "400 PIKE RD"
type input "BENTON AR 72019"
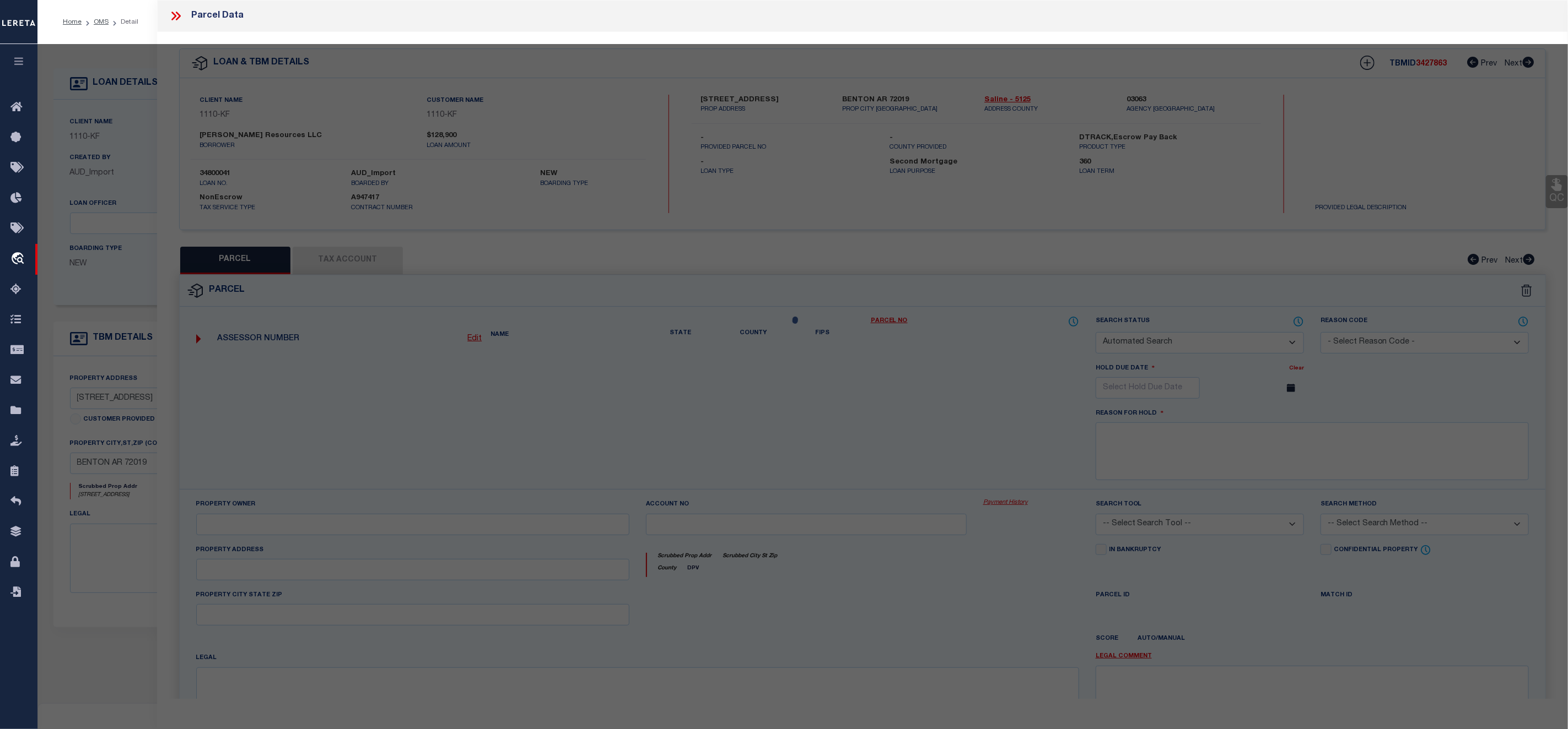
type textarea "2024-017620"
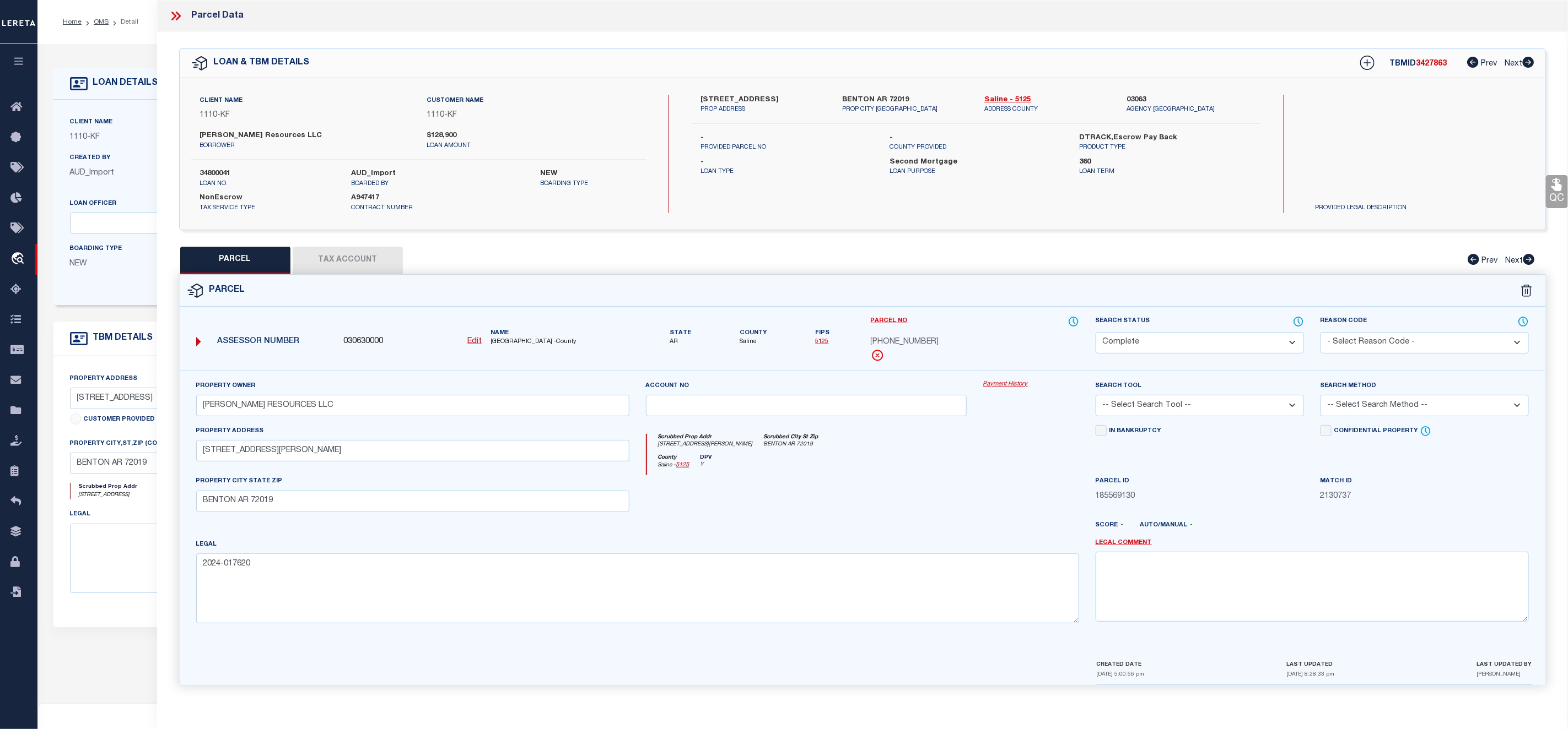
click at [1006, 387] on link "Payment History" at bounding box center [1031, 384] width 96 height 10
